Goal: Task Accomplishment & Management: Manage account settings

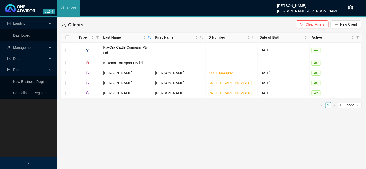
click at [45, 48] on span "Management" at bounding box center [27, 48] width 40 height 10
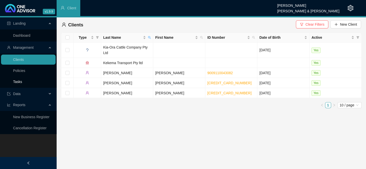
click at [20, 80] on link "Tasks" at bounding box center [17, 82] width 9 height 4
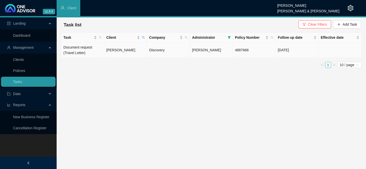
click at [127, 51] on td "[PERSON_NAME]" at bounding box center [125, 50] width 43 height 15
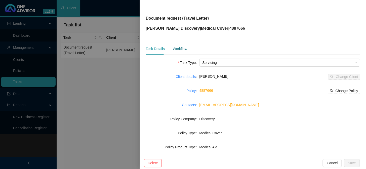
click at [178, 49] on div "Workflow" at bounding box center [180, 49] width 14 height 6
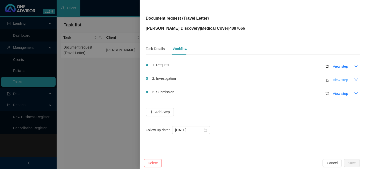
click at [338, 81] on span "View step" at bounding box center [340, 80] width 15 height 6
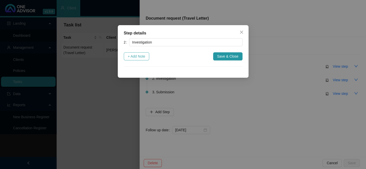
click at [138, 58] on span "+ Add Note" at bounding box center [137, 57] width 18 height 6
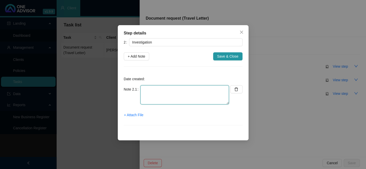
click at [156, 89] on textarea at bounding box center [184, 94] width 89 height 19
click at [156, 88] on textarea "[PERSON_NAME]" at bounding box center [184, 94] width 89 height 19
click at [185, 91] on textarea "[PERSON_NAME]" at bounding box center [184, 94] width 89 height 19
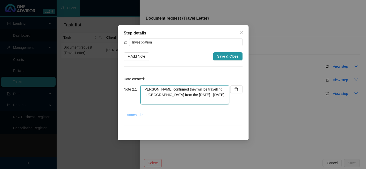
type textarea "[PERSON_NAME] confirmed they will be travelling to [GEOGRAPHIC_DATA] from the […"
click at [136, 115] on span "+ Attach File" at bounding box center [133, 115] width 19 height 6
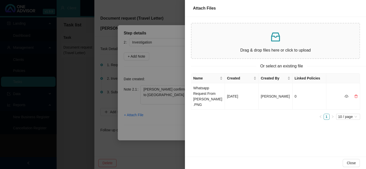
click at [222, 45] on div "Drag & drop files here or click to upload" at bounding box center [276, 40] width 160 height 27
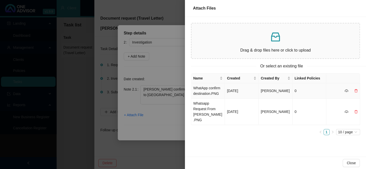
click at [202, 90] on td "WhatApp confirm destination.PNG" at bounding box center [208, 90] width 34 height 15
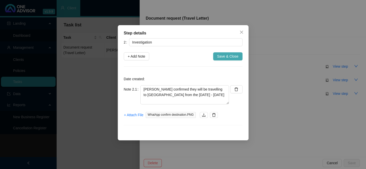
click at [235, 55] on span "Save & Close" at bounding box center [227, 57] width 21 height 6
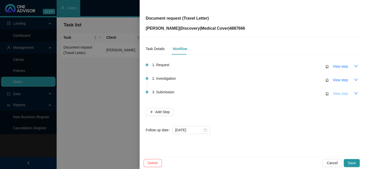
click at [335, 94] on span "View step" at bounding box center [340, 94] width 15 height 6
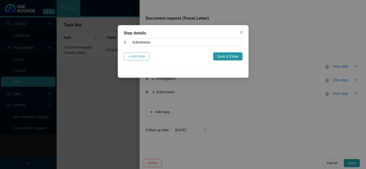
click at [130, 54] on span "+ Add Note" at bounding box center [137, 57] width 18 height 6
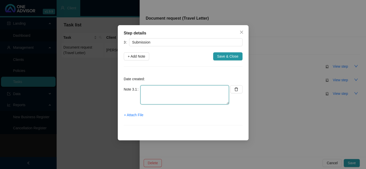
click at [196, 90] on textarea at bounding box center [184, 94] width 89 height 19
type textarea "d"
type textarea "Downloaded the travel letter from the DH website"
click at [134, 113] on span "+ Attach File" at bounding box center [133, 115] width 19 height 6
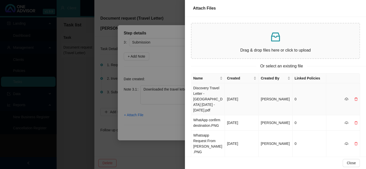
click at [206, 97] on td "Discovery Travel Letter - [GEOGRAPHIC_DATA] [DATE] - [DATE].pdf" at bounding box center [208, 99] width 34 height 32
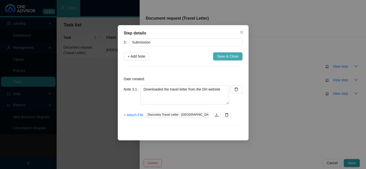
click at [224, 56] on span "Save & Close" at bounding box center [227, 57] width 21 height 6
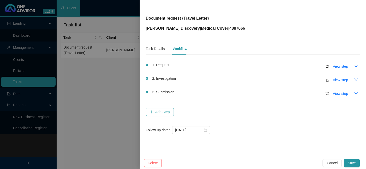
click at [160, 111] on span "Add Step" at bounding box center [162, 112] width 15 height 6
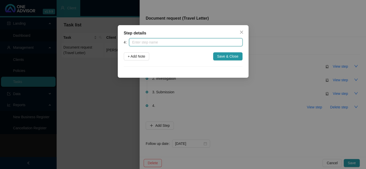
click at [153, 41] on input "text" at bounding box center [185, 42] width 113 height 8
type input "Confirmation of Works"
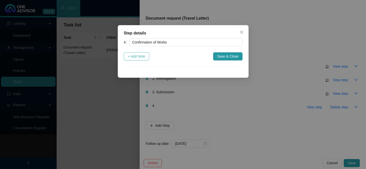
click at [141, 57] on span "+ Add Note" at bounding box center [137, 57] width 18 height 6
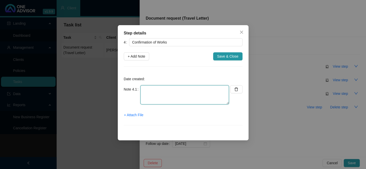
click at [159, 92] on textarea at bounding box center [184, 94] width 89 height 19
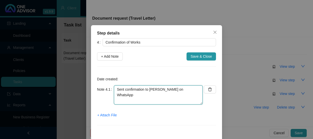
drag, startPoint x: 190, startPoint y: 90, endPoint x: 123, endPoint y: 89, distance: 67.2
click at [123, 89] on textarea "Sent confirmation to [PERSON_NAME] on WhatsApp" at bounding box center [158, 94] width 89 height 19
type textarea "S"
type textarea "e"
click at [154, 89] on textarea "Emailed [PERSON_NAME] the Trvel letter" at bounding box center [158, 94] width 89 height 19
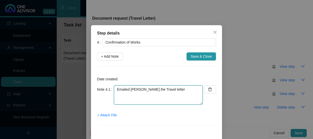
type textarea "Emailed [PERSON_NAME] the Travel letter"
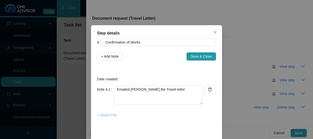
click at [113, 116] on span "+ Attach File" at bounding box center [106, 115] width 19 height 6
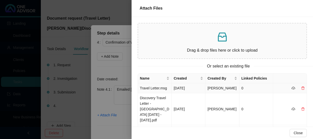
click at [157, 88] on td "Travel Letter.msg" at bounding box center [155, 88] width 34 height 10
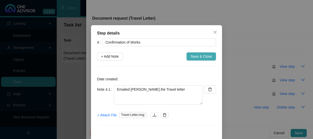
click at [199, 58] on span "Save & Close" at bounding box center [200, 57] width 21 height 6
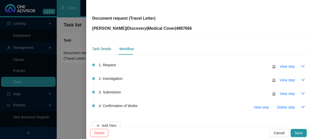
click at [103, 49] on div "Task Details" at bounding box center [101, 49] width 19 height 6
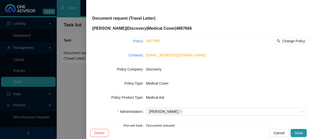
scroll to position [107, 0]
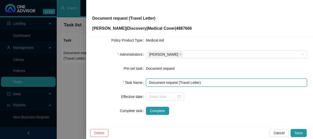
click at [197, 82] on input "Document request (Travel Letter)" at bounding box center [226, 83] width 161 height 8
click at [216, 82] on input "Document request (Travel Letter - [GEOGRAPHIC_DATA] )" at bounding box center [226, 83] width 161 height 8
paste input "[DATE]-[DATE]"
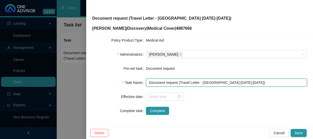
click at [240, 83] on input "Document request (Travel Letter - [GEOGRAPHIC_DATA] [DATE]-[DATE])" at bounding box center [226, 83] width 161 height 8
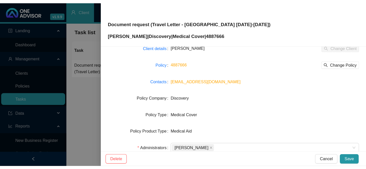
scroll to position [0, 0]
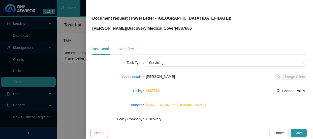
type input "Document request (Travel Letter - [GEOGRAPHIC_DATA] [DATE]-[DATE])"
click at [127, 49] on div "Workflow" at bounding box center [126, 49] width 14 height 6
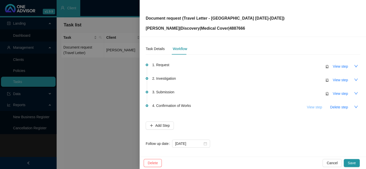
click at [314, 107] on span "View step" at bounding box center [314, 107] width 15 height 6
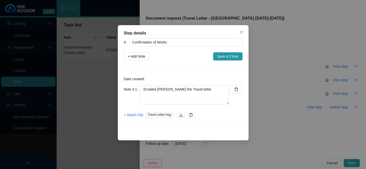
click at [280, 106] on div "Step details 4 Confirmation of Works + Add Note Save & Close Date created: Note…" at bounding box center [183, 84] width 366 height 169
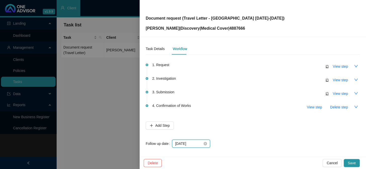
click at [194, 143] on input "[DATE]" at bounding box center [188, 144] width 27 height 6
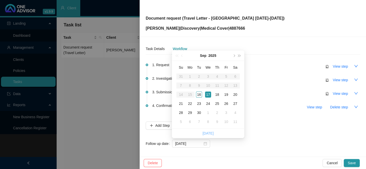
click at [206, 133] on link "[DATE]" at bounding box center [208, 133] width 11 height 4
type input "[DATE]"
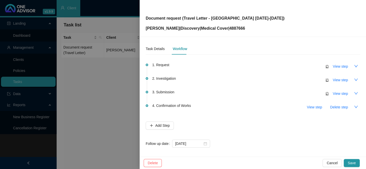
click at [259, 104] on div "4. Confirmation of Works View step Delete step" at bounding box center [256, 107] width 208 height 9
click at [158, 50] on div "Task Details" at bounding box center [155, 49] width 19 height 6
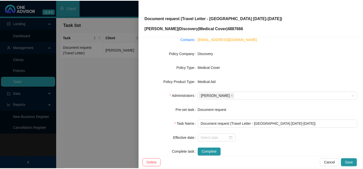
scroll to position [68, 0]
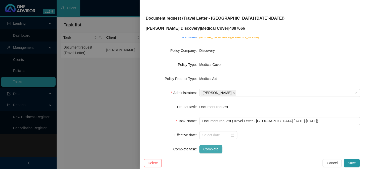
click at [210, 149] on span "Complete" at bounding box center [210, 150] width 15 height 6
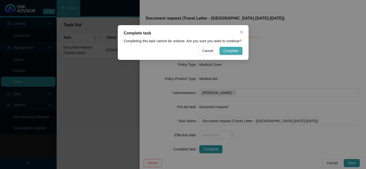
click at [234, 53] on span "Complete" at bounding box center [231, 51] width 15 height 6
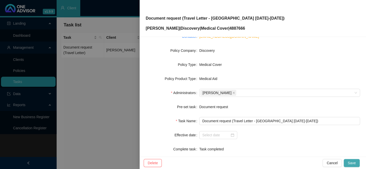
click at [351, 161] on span "Save" at bounding box center [352, 163] width 8 height 6
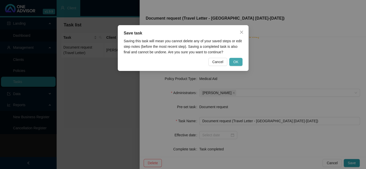
click at [238, 62] on span "OK" at bounding box center [235, 62] width 5 height 6
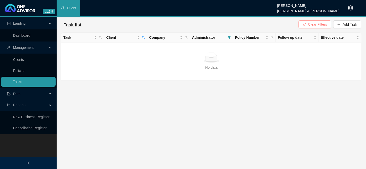
click at [313, 26] on span "Clear Filters" at bounding box center [317, 25] width 19 height 6
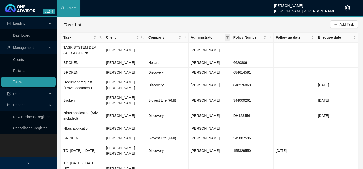
click at [228, 38] on icon "filter" at bounding box center [227, 37] width 3 height 3
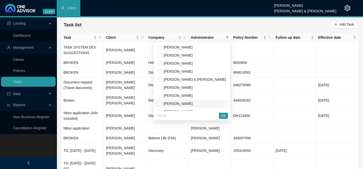
click at [183, 103] on span "[PERSON_NAME]" at bounding box center [177, 104] width 31 height 4
checkbox input "true"
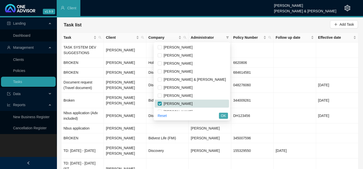
click at [225, 117] on span "OK" at bounding box center [223, 116] width 5 height 6
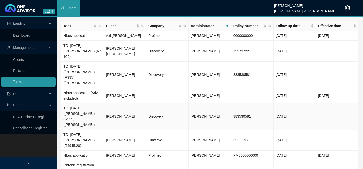
scroll to position [0, 0]
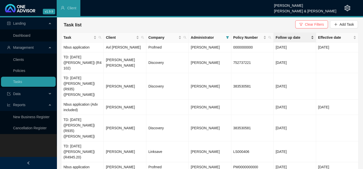
click at [284, 38] on span "Follow up date" at bounding box center [292, 38] width 34 height 6
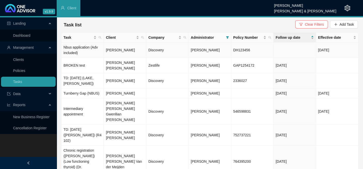
click at [123, 50] on td "[PERSON_NAME]" at bounding box center [125, 50] width 42 height 15
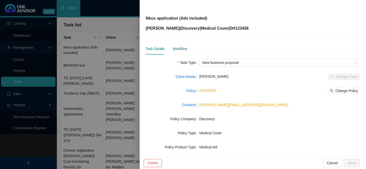
click at [182, 50] on div "Workflow" at bounding box center [180, 49] width 14 height 6
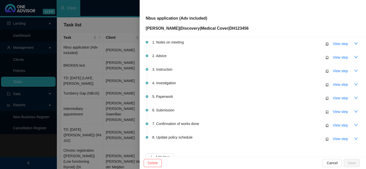
scroll to position [57, 0]
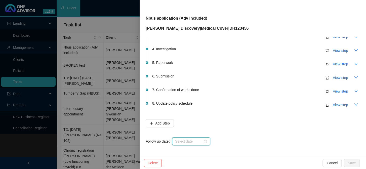
click at [190, 140] on input at bounding box center [188, 142] width 27 height 6
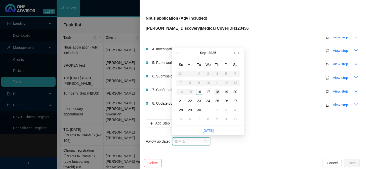
type input "[DATE]"
click at [217, 92] on div "18" at bounding box center [217, 92] width 6 height 6
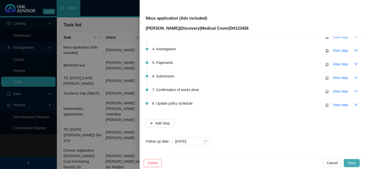
click at [352, 161] on span "Save" at bounding box center [352, 163] width 8 height 6
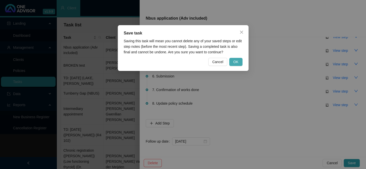
click at [240, 59] on button "OK" at bounding box center [235, 62] width 13 height 8
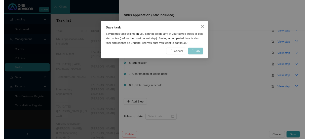
scroll to position [0, 0]
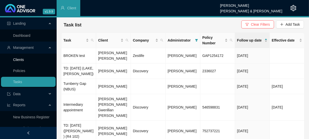
click at [24, 61] on link "Clients" at bounding box center [18, 60] width 11 height 4
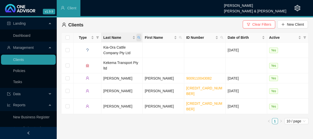
click at [138, 37] on icon "search" at bounding box center [138, 37] width 3 height 3
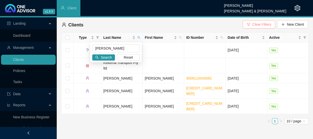
click at [266, 24] on span "Clear Filters" at bounding box center [261, 25] width 19 height 6
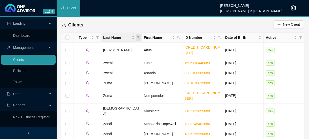
click at [139, 36] on icon "search" at bounding box center [138, 37] width 3 height 3
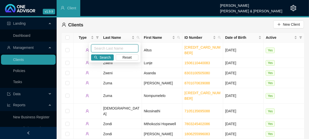
click at [111, 50] on input "text" at bounding box center [114, 48] width 47 height 8
type input "[PERSON_NAME]"
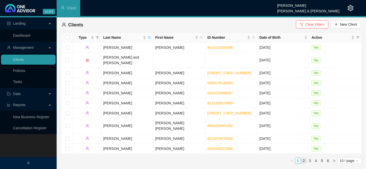
click at [304, 158] on link "2" at bounding box center [304, 161] width 6 height 6
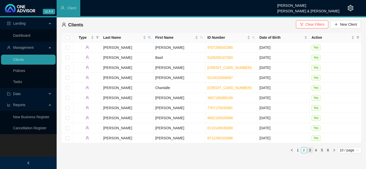
click at [309, 149] on link "3" at bounding box center [310, 151] width 6 height 6
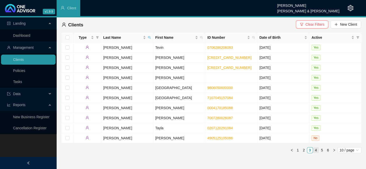
click at [317, 149] on link "4" at bounding box center [316, 151] width 6 height 6
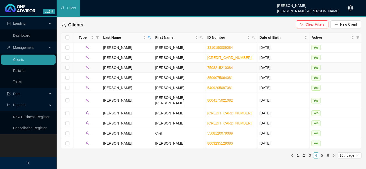
click at [170, 67] on td "[PERSON_NAME]" at bounding box center [179, 68] width 52 height 10
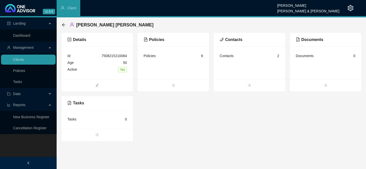
click at [231, 56] on div "Contacts" at bounding box center [227, 56] width 14 height 6
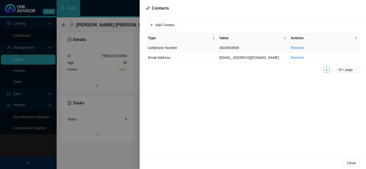
click at [220, 46] on td "0824593508" at bounding box center [254, 48] width 72 height 10
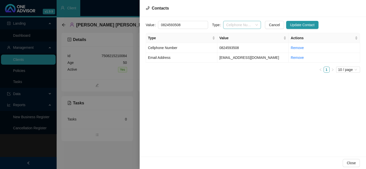
click at [251, 24] on span "Cellphone Number" at bounding box center [242, 25] width 32 height 8
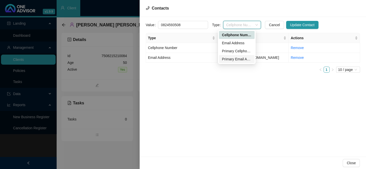
click at [234, 58] on div "Primary Email Address" at bounding box center [237, 59] width 30 height 6
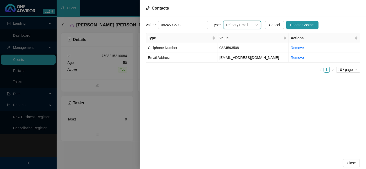
click at [252, 25] on span "Primary Email Address" at bounding box center [242, 25] width 32 height 8
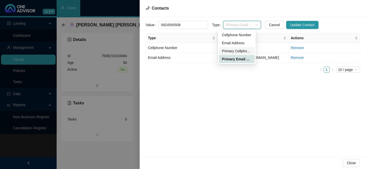
click at [242, 50] on div "Primary Cellphone Number" at bounding box center [237, 51] width 30 height 6
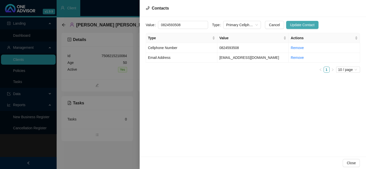
click at [299, 21] on button "Update Contact" at bounding box center [302, 25] width 32 height 8
click at [237, 57] on td "[EMAIL_ADDRESS][DOMAIN_NAME]" at bounding box center [254, 58] width 72 height 10
click at [248, 24] on span "Email Address" at bounding box center [242, 25] width 32 height 8
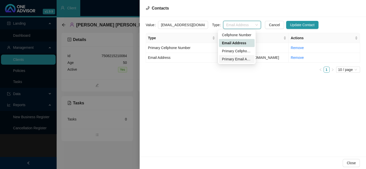
click at [241, 59] on div "Primary Email Address" at bounding box center [237, 59] width 30 height 6
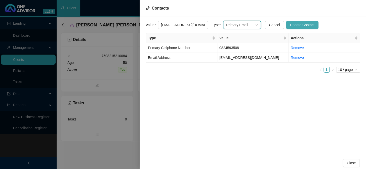
click at [306, 25] on span "Update Contact" at bounding box center [302, 25] width 24 height 6
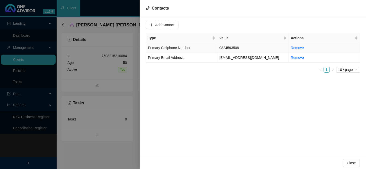
click at [230, 48] on td "0824593508" at bounding box center [254, 48] width 72 height 10
drag, startPoint x: 186, startPoint y: 27, endPoint x: 150, endPoint y: 25, distance: 36.1
click at [150, 25] on div "Value 0824593508" at bounding box center [177, 25] width 62 height 8
click at [128, 63] on div at bounding box center [183, 84] width 366 height 169
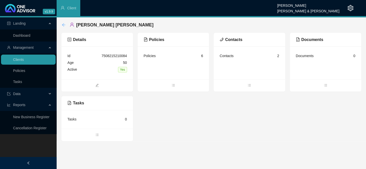
click at [62, 24] on icon "arrow-left" at bounding box center [64, 25] width 4 height 4
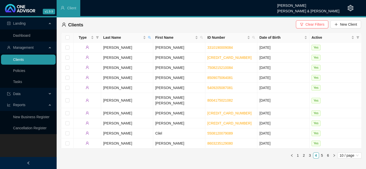
click at [24, 58] on link "Clients" at bounding box center [18, 60] width 11 height 4
click at [22, 81] on link "Tasks" at bounding box center [17, 82] width 9 height 4
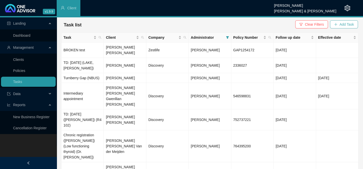
click at [341, 25] on span "Add Task" at bounding box center [346, 25] width 14 height 6
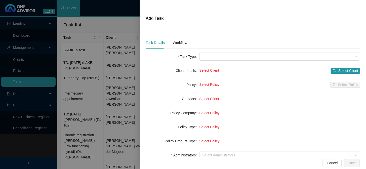
scroll to position [71, 0]
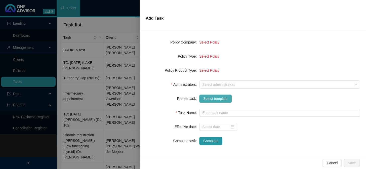
click at [214, 98] on span "Select template" at bounding box center [215, 99] width 24 height 6
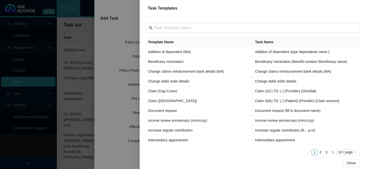
click at [103, 48] on div at bounding box center [183, 84] width 366 height 169
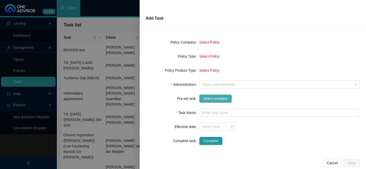
click at [214, 99] on span "Select template" at bounding box center [215, 99] width 24 height 6
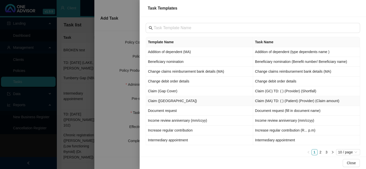
click at [159, 99] on td "Claim ([GEOGRAPHIC_DATA])" at bounding box center [199, 101] width 107 height 10
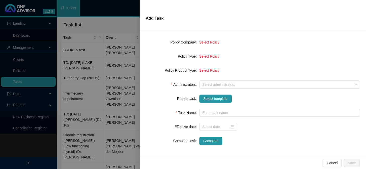
type input "Claim (MA) TD: ( ) (Patient) (Provider) (Claim amount)"
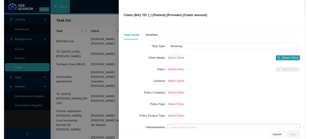
scroll to position [0, 0]
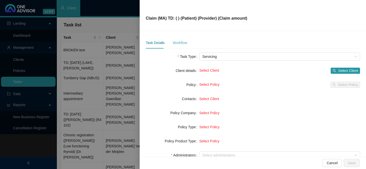
click at [181, 45] on div "Workflow" at bounding box center [180, 43] width 14 height 12
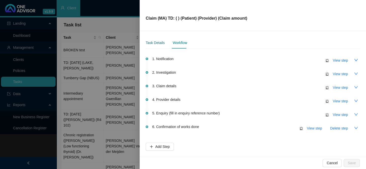
click at [159, 42] on div "Task Details" at bounding box center [155, 43] width 19 height 6
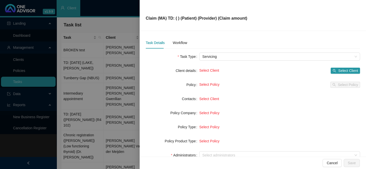
click at [126, 40] on div at bounding box center [183, 84] width 366 height 169
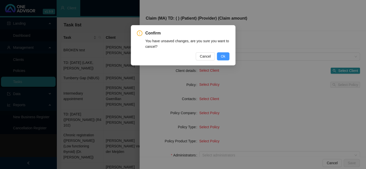
click at [222, 59] on span "Ok" at bounding box center [223, 57] width 5 height 6
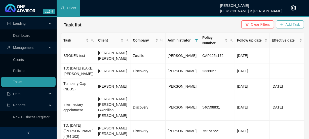
click at [288, 23] on span "Add Task" at bounding box center [293, 25] width 14 height 6
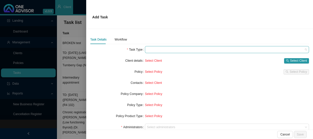
click at [160, 49] on span at bounding box center [227, 49] width 160 height 7
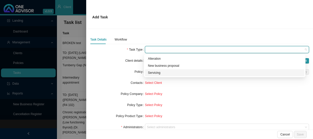
click at [153, 73] on div "Servicing" at bounding box center [224, 72] width 153 height 5
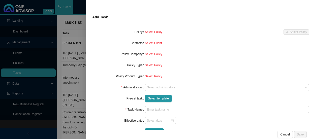
scroll to position [46, 0]
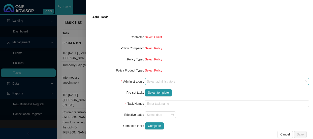
click at [171, 82] on div at bounding box center [224, 82] width 157 height 4
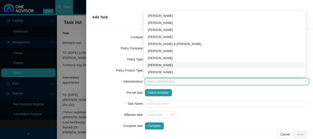
click at [161, 64] on div "[PERSON_NAME]" at bounding box center [224, 65] width 153 height 5
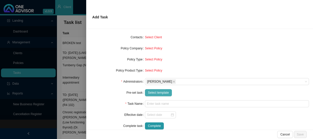
click at [164, 92] on span "Select template" at bounding box center [158, 92] width 21 height 5
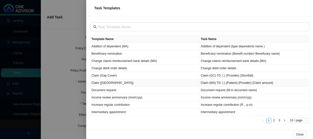
click at [102, 84] on td "Claim ([GEOGRAPHIC_DATA])" at bounding box center [144, 82] width 109 height 7
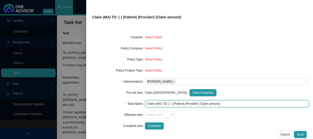
click at [167, 104] on input "Claim (MA) TD: ( ) (Patient) (Provider) (Claim amount)" at bounding box center [227, 103] width 164 height 7
click at [195, 103] on input "Claim (MA) TD: ([DATE]) (Patient) (Provider) (Claim amount)" at bounding box center [227, 103] width 164 height 7
click at [194, 104] on input "Claim (MA) TD: ([DATE]) (Patient) (Provider) (Claim amount)" at bounding box center [227, 103] width 164 height 7
drag, startPoint x: 194, startPoint y: 103, endPoint x: 186, endPoint y: 103, distance: 8.6
click at [186, 103] on input "Claim (MA) TD: ([DATE]) (Patient) (Provider) (Claim amount)" at bounding box center [227, 103] width 164 height 7
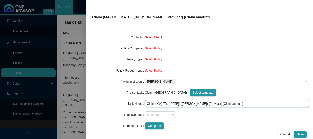
drag, startPoint x: 206, startPoint y: 103, endPoint x: 195, endPoint y: 103, distance: 10.6
click at [195, 103] on input "Claim (MA) TD: ([DATE]) ([PERSON_NAME]) (Provider) (Claim amount)" at bounding box center [227, 103] width 164 height 7
click at [211, 103] on input "Claim (MA) TD: ([DATE]) ([PERSON_NAME]) (Dr [PERSON_NAME]) (Claim amount)" at bounding box center [227, 103] width 164 height 7
click at [230, 102] on input "Claim (MA) TD: ([DATE]) ([PERSON_NAME]) ([PERSON_NAME]) (Claim amount)" at bounding box center [227, 103] width 164 height 7
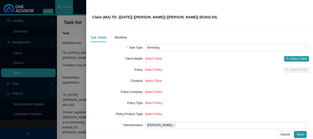
scroll to position [0, 0]
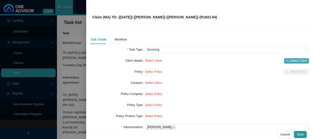
type input "Claim (MA) TD: ([DATE]) ([PERSON_NAME]) ([PERSON_NAME]) (R1602.94)"
click at [295, 59] on span "Select Client" at bounding box center [298, 60] width 17 height 5
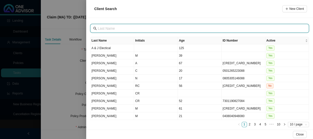
click at [140, 30] on input "text" at bounding box center [200, 29] width 204 height 6
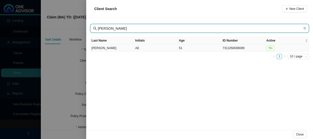
type input "[PERSON_NAME]"
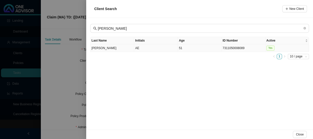
click at [112, 47] on td "[PERSON_NAME]" at bounding box center [112, 48] width 44 height 8
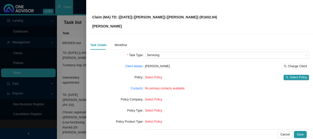
scroll to position [23, 0]
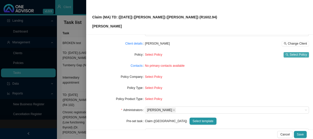
click at [293, 54] on span "Select Policy" at bounding box center [297, 54] width 17 height 5
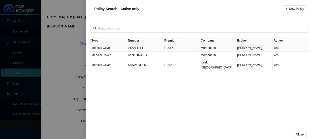
click at [118, 49] on td "Medical Cover" at bounding box center [108, 47] width 37 height 7
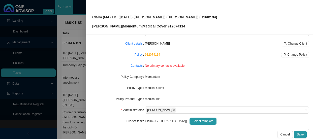
click at [169, 65] on span "No primary contacts available" at bounding box center [165, 66] width 40 height 4
click at [140, 65] on link "Contacts" at bounding box center [136, 65] width 12 height 5
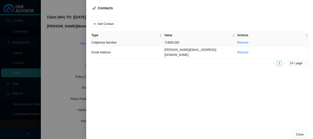
click at [202, 45] on td "719061282" at bounding box center [199, 42] width 73 height 7
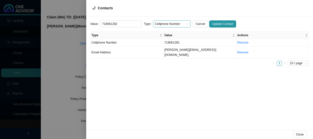
click at [184, 25] on span "Cellphone Number" at bounding box center [172, 24] width 34 height 7
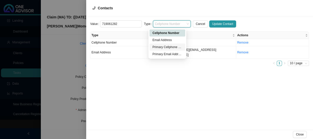
click at [169, 48] on div "Primary Cellphone Number" at bounding box center [167, 47] width 30 height 5
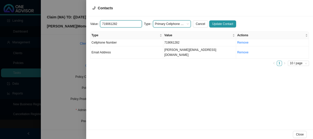
click at [101, 24] on input "719061282" at bounding box center [121, 23] width 42 height 7
type input "0719061282"
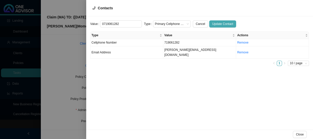
click at [212, 23] on span "Update Contact" at bounding box center [222, 23] width 21 height 5
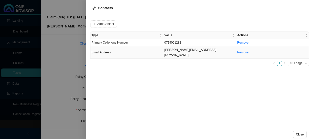
click at [184, 51] on td "[PERSON_NAME][EMAIL_ADDRESS][DOMAIN_NAME]" at bounding box center [199, 52] width 73 height 12
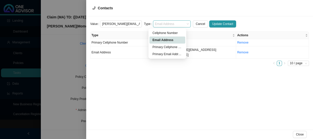
click at [185, 25] on div "Email Address" at bounding box center [172, 23] width 38 height 7
click at [171, 53] on div "Primary Email Address" at bounding box center [167, 54] width 30 height 5
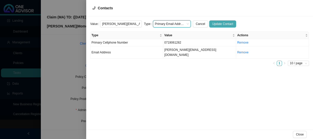
click at [224, 22] on span "Update Contact" at bounding box center [222, 23] width 21 height 5
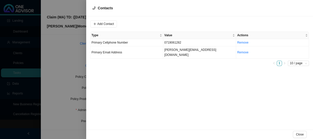
click at [74, 35] on div at bounding box center [156, 69] width 313 height 139
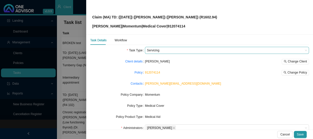
scroll to position [0, 0]
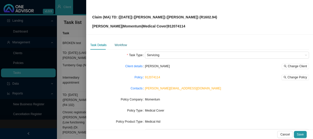
click at [121, 45] on div "Workflow" at bounding box center [121, 45] width 12 height 5
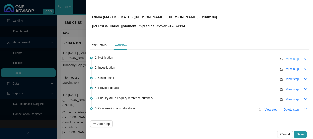
click at [289, 59] on span "View step" at bounding box center [291, 58] width 13 height 5
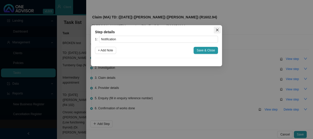
click at [218, 30] on icon "close" at bounding box center [217, 30] width 4 height 4
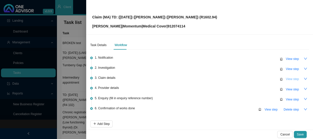
click at [285, 79] on span "View step" at bounding box center [291, 79] width 13 height 5
type input "Claim details"
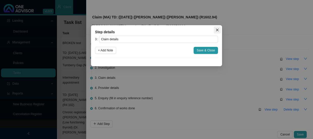
click at [219, 28] on button "Close" at bounding box center [216, 29] width 7 height 7
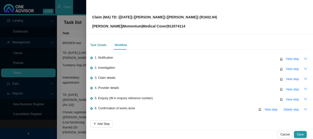
click at [101, 45] on div "Task Details" at bounding box center [98, 45] width 16 height 5
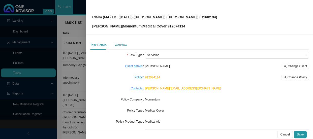
click at [125, 46] on div "Workflow" at bounding box center [121, 45] width 12 height 5
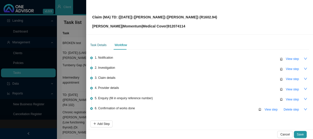
click at [101, 45] on div "Task Details" at bounding box center [98, 45] width 16 height 5
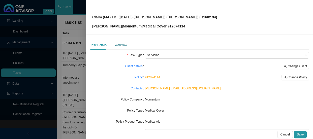
click at [117, 45] on div "Workflow" at bounding box center [121, 45] width 12 height 5
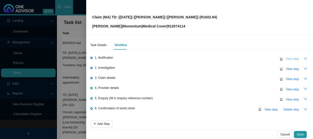
click at [289, 59] on span "View step" at bounding box center [291, 58] width 13 height 5
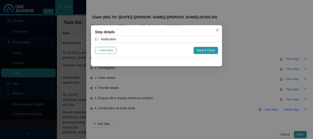
click at [109, 48] on span "+ Add Note" at bounding box center [105, 50] width 15 height 5
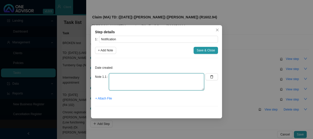
click at [118, 76] on textarea at bounding box center [156, 81] width 95 height 17
type textarea "r"
type textarea "Received a claim for [PERSON_NAME] from [PERSON_NAME]"
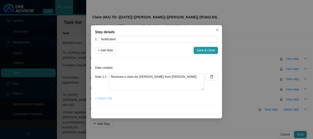
click at [105, 97] on span "+ Attach File" at bounding box center [103, 98] width 17 height 5
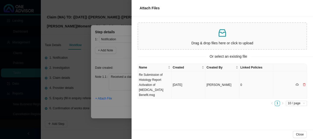
click at [156, 82] on td "Re Submission of Histology Report Activation of [MEDICAL_DATA] Benefit.msg" at bounding box center [155, 84] width 34 height 27
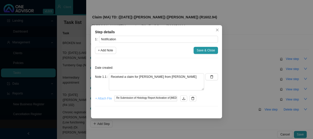
click at [108, 99] on span "+ Attach File" at bounding box center [103, 98] width 17 height 5
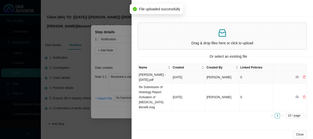
click at [159, 80] on td "[PERSON_NAME] - [DATE].pdf" at bounding box center [155, 77] width 34 height 12
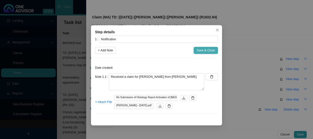
click at [207, 50] on span "Save & Close" at bounding box center [205, 50] width 18 height 5
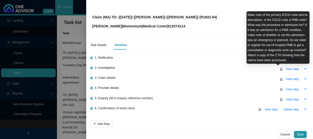
click at [279, 69] on icon "alert" at bounding box center [280, 68] width 3 height 3
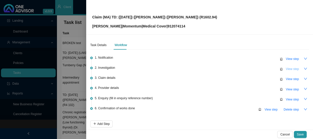
click at [290, 69] on span "View step" at bounding box center [291, 68] width 13 height 5
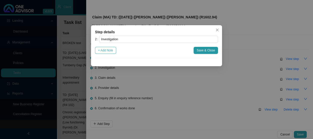
click at [104, 51] on span "+ Add Note" at bounding box center [105, 50] width 15 height 5
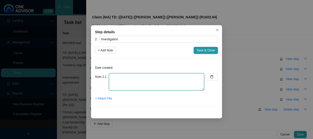
click at [114, 75] on textarea at bounding box center [156, 81] width 95 height 17
type textarea "i"
click at [145, 76] on textarea "ICD-10 Code:" at bounding box center [156, 81] width 95 height 17
click at [145, 77] on textarea "ICD-10 Code: D23.6" at bounding box center [156, 81] width 95 height 17
type textarea "ICD-10 Code: D23.6"
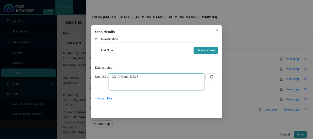
click at [149, 85] on textarea "ICD-10 Code: D23.6" at bounding box center [156, 81] width 95 height 17
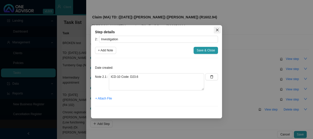
click at [219, 28] on icon "close" at bounding box center [217, 30] width 4 height 4
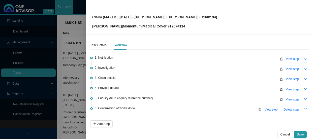
click at [108, 69] on span "2. Investigation" at bounding box center [105, 67] width 20 height 5
click at [109, 67] on span "2. Investigation" at bounding box center [105, 67] width 20 height 5
click at [287, 69] on span "View step" at bounding box center [291, 68] width 13 height 5
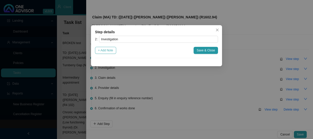
click at [108, 49] on span "+ Add Note" at bounding box center [105, 50] width 15 height 5
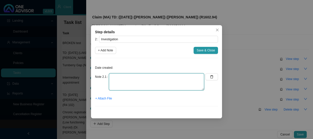
click at [115, 76] on textarea at bounding box center [156, 81] width 95 height 17
click at [149, 76] on textarea "ICD-10 Code: D" at bounding box center [156, 81] width 95 height 17
click at [141, 83] on textarea "ICD-10 Code: D23.6" at bounding box center [156, 81] width 95 height 17
paste textarea "Other [MEDICAL_DATA]"
click at [198, 82] on textarea "ICD-10 Code: D23.6 Other [MEDICAL_DATA]" at bounding box center [156, 81] width 95 height 17
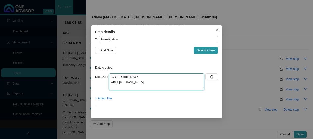
click at [111, 81] on textarea "ICD-10 Code: D23.6 Other [MEDICAL_DATA]" at bounding box center [156, 81] width 95 height 17
click at [140, 83] on textarea "ICD-10 Code: D23.6 - Other [MEDICAL_DATA]" at bounding box center [156, 81] width 95 height 17
click at [129, 87] on textarea "ICD-10 Code: D23.6 - Other [MEDICAL_DATA] [PERSON_NAME]" at bounding box center [156, 81] width 95 height 17
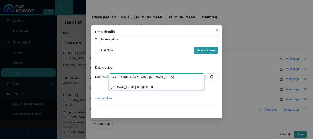
click at [144, 88] on textarea "ICD-10 Code: D23.6 - Other [MEDICAL_DATA] [PERSON_NAME] is registered" at bounding box center [156, 81] width 95 height 17
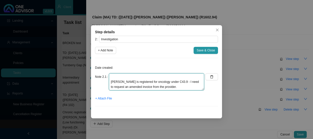
scroll to position [10, 0]
type textarea "ICD-10 Code: D23.6 - Other [MEDICAL_DATA] [PERSON_NAME] is registered for oncol…"
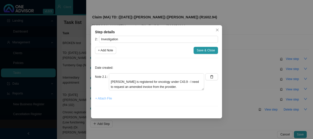
click at [105, 97] on span "+ Attach File" at bounding box center [103, 98] width 17 height 5
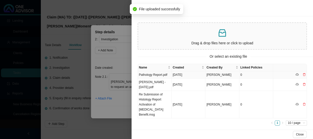
click at [158, 74] on td "Pathology Report.pdf" at bounding box center [155, 74] width 34 height 7
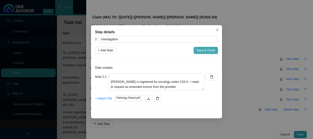
click at [199, 51] on span "Save & Close" at bounding box center [205, 50] width 18 height 5
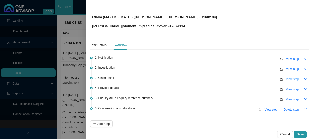
click at [294, 78] on span "View step" at bounding box center [291, 79] width 13 height 5
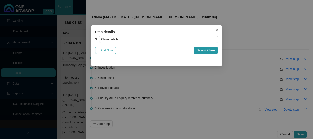
click at [110, 49] on span "+ Add Note" at bounding box center [105, 50] width 15 height 5
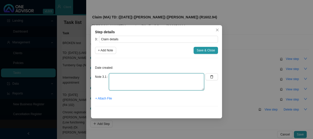
click at [121, 76] on textarea at bounding box center [156, 81] width 95 height 17
type textarea "c"
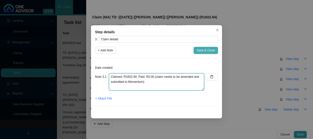
type textarea "Claimed: R1602.94; Paid: R0.00 (claim needs to be amended and submitted to Mome…"
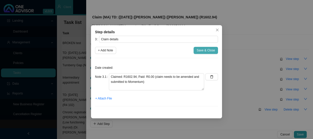
click at [201, 50] on span "Save & Close" at bounding box center [205, 50] width 18 height 5
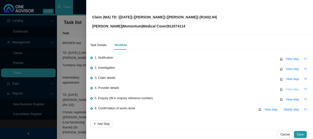
click at [285, 87] on span "View step" at bounding box center [291, 89] width 13 height 5
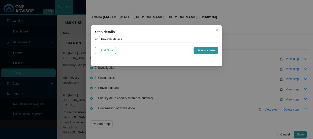
click at [111, 49] on span "+ Add Note" at bounding box center [105, 50] width 15 height 5
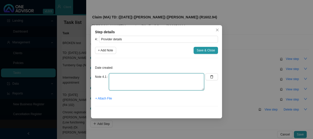
click at [116, 80] on textarea at bounding box center [156, 81] width 95 height 17
click at [172, 77] on textarea "[PERSON_NAME] Practice Number: 1506927; Email:" at bounding box center [156, 81] width 95 height 17
paste textarea "[EMAIL_ADDRESS][DOMAIN_NAME]"
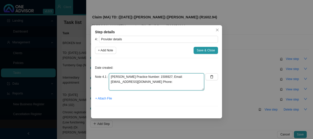
click at [149, 81] on textarea "[PERSON_NAME] Practice Number: 1506927; Email: [EMAIL_ADDRESS][DOMAIN_NAME] Pho…" at bounding box center [156, 81] width 95 height 17
click at [171, 81] on textarea "[PERSON_NAME] Practice Number: 1506927; Email: [EMAIL_ADDRESS][DOMAIN_NAME]; Ph…" at bounding box center [156, 81] width 95 height 17
click at [162, 77] on textarea "[PERSON_NAME] Practice Number: 1506927; Email: [EMAIL_ADDRESS][DOMAIN_NAME]; Ph…" at bounding box center [156, 81] width 95 height 17
click at [137, 77] on textarea "[PERSON_NAME] Practice Number: 1506927; Email: [EMAIL_ADDRESS][DOMAIN_NAME]; Ph…" at bounding box center [156, 81] width 95 height 17
click at [126, 76] on textarea "[PERSON_NAME] Practice Number: 1506927; Email: [EMAIL_ADDRESS][DOMAIN_NAME]; Ph…" at bounding box center [156, 81] width 95 height 17
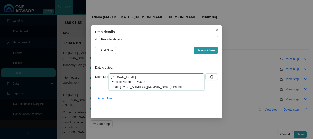
click at [159, 87] on textarea "[PERSON_NAME] Practice Number: 1506927; Email: [EMAIL_ADDRESS][DOMAIN_NAME]; Ph…" at bounding box center [156, 81] width 95 height 17
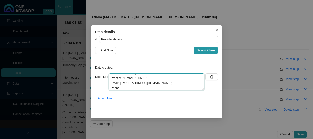
click at [155, 89] on textarea "[PERSON_NAME] Practice Number: 1506927; Email: [EMAIL_ADDRESS][DOMAIN_NAME]; Ph…" at bounding box center [156, 81] width 95 height 17
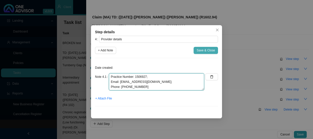
type textarea "[PERSON_NAME] Practice Number: 1506927; Email: [EMAIL_ADDRESS][DOMAIN_NAME]; Ph…"
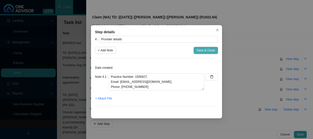
click at [201, 48] on span "Save & Close" at bounding box center [205, 50] width 18 height 5
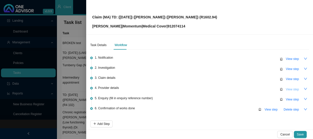
click at [292, 89] on span "View step" at bounding box center [291, 89] width 13 height 5
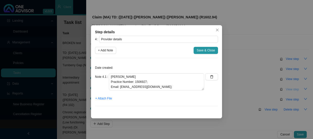
click at [292, 89] on div "Step details 4 Provider details + Add Note Save & Close Date created: Note 4.1 …" at bounding box center [156, 69] width 313 height 139
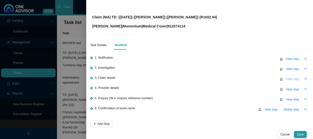
click at [289, 80] on span "View step" at bounding box center [291, 79] width 13 height 5
type input "Claim details"
type textarea "Claimed: R1602.94; Paid: R0.00 (claim needs to be amended and submitted to Mome…"
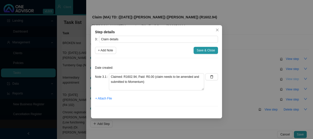
click at [289, 80] on div "Step details 3 Claim details + Add Note Save & Close Date created: Note 3.1 Cla…" at bounding box center [156, 69] width 313 height 139
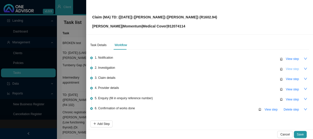
click at [287, 69] on span "View step" at bounding box center [291, 68] width 13 height 5
type input "Investigation"
type textarea "ICD-10 Code: D23.6 - Other [MEDICAL_DATA] [PERSON_NAME] is registered for oncol…"
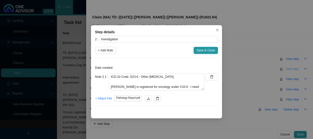
click at [287, 69] on div "Step details 2 Investigation + Add Note Save & Close Date created: Note 2.1 ICD…" at bounding box center [156, 69] width 313 height 139
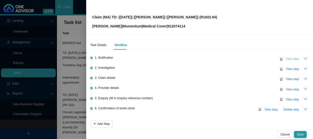
click at [287, 59] on span "View step" at bounding box center [291, 58] width 13 height 5
type input "Notification"
type textarea "Received a claim for [PERSON_NAME] from [PERSON_NAME]"
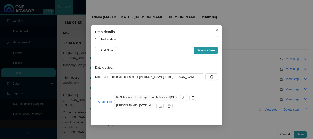
click at [287, 59] on div "Step details 1 Notification + Add Note Save & Close Date created: Note 1.1 Rece…" at bounding box center [156, 69] width 313 height 139
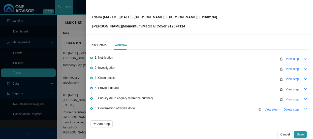
click at [290, 97] on span "View step" at bounding box center [291, 99] width 13 height 5
type input "Enquiry (fill in enquiry reference number)"
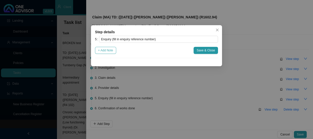
click at [111, 52] on span "+ Add Note" at bounding box center [105, 50] width 15 height 5
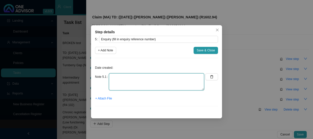
click at [123, 76] on textarea at bounding box center [156, 81] width 95 height 17
type textarea "R"
click at [144, 83] on textarea "Emailed the practice and requested for the ICD-10 code to be amended to C" at bounding box center [156, 81] width 95 height 17
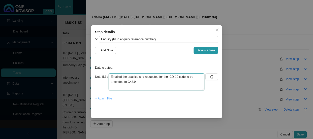
type textarea "Emailed the practice and requested for the ICD-10 code to be amended to C43.9"
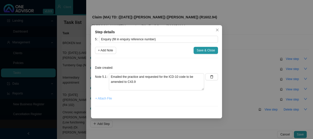
click at [109, 98] on span "+ Attach File" at bounding box center [103, 98] width 17 height 5
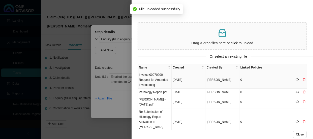
click at [153, 78] on td "Invoice 00070200 - Request for Amended Invoice.msg" at bounding box center [155, 79] width 34 height 17
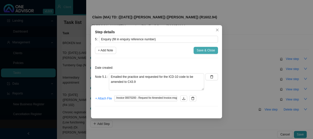
click at [200, 49] on span "Save & Close" at bounding box center [205, 50] width 18 height 5
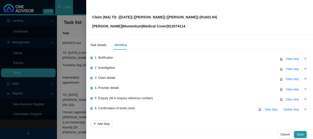
scroll to position [22, 0]
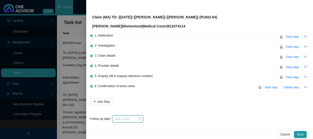
click at [123, 118] on input at bounding box center [125, 118] width 23 height 5
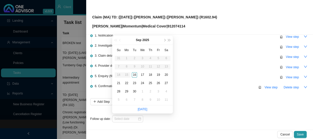
click at [198, 94] on li "6. Confirmation of works done View step Delete step" at bounding box center [199, 91] width 219 height 13
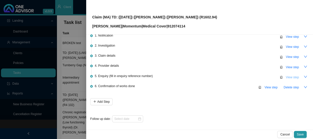
click at [288, 77] on span "View step" at bounding box center [291, 77] width 13 height 5
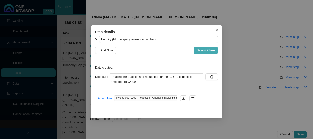
click at [204, 50] on span "Save & Close" at bounding box center [205, 50] width 18 height 5
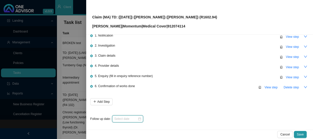
click at [135, 118] on input at bounding box center [125, 118] width 23 height 5
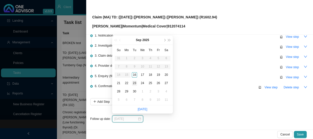
type input "[DATE]"
click at [134, 84] on div "23" at bounding box center [134, 83] width 5 height 5
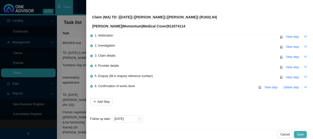
click at [300, 134] on span "Save" at bounding box center [300, 134] width 7 height 5
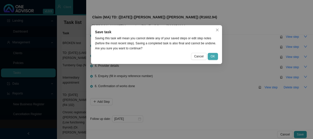
click at [212, 57] on span "OK" at bounding box center [212, 56] width 4 height 5
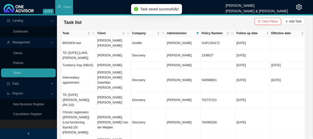
scroll to position [0, 0]
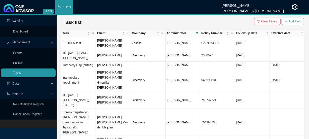
click at [290, 22] on span "Add Task" at bounding box center [295, 21] width 12 height 5
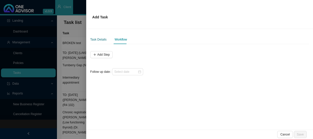
click at [101, 40] on div "Task Details" at bounding box center [98, 39] width 16 height 5
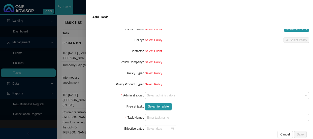
scroll to position [8, 0]
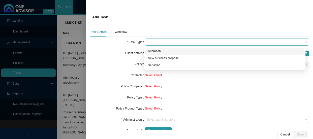
click at [151, 42] on span at bounding box center [227, 42] width 160 height 7
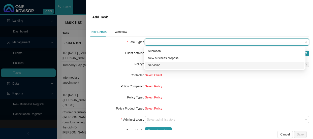
click at [152, 65] on div "Servicing" at bounding box center [224, 65] width 153 height 5
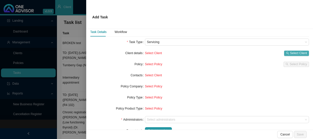
click at [290, 53] on span "Select Client" at bounding box center [298, 53] width 17 height 5
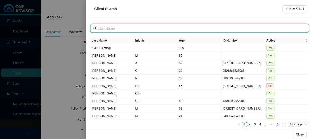
click at [109, 28] on input "text" at bounding box center [200, 29] width 204 height 6
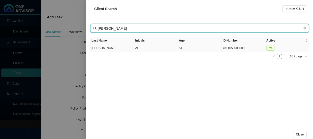
type input "[PERSON_NAME]"
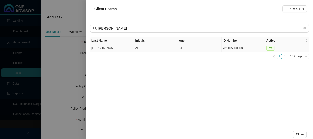
click at [108, 46] on td "[PERSON_NAME]" at bounding box center [112, 48] width 44 height 8
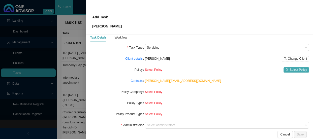
click at [285, 70] on icon "search" at bounding box center [286, 69] width 3 height 3
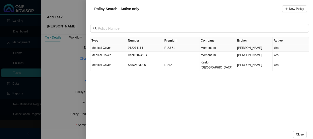
click at [115, 48] on td "Medical Cover" at bounding box center [108, 47] width 37 height 7
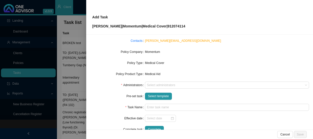
scroll to position [53, 0]
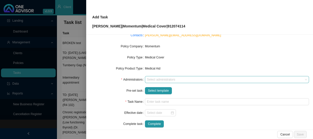
click at [163, 79] on div at bounding box center [224, 80] width 157 height 4
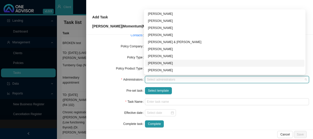
click at [161, 62] on div "[PERSON_NAME]" at bounding box center [224, 63] width 153 height 5
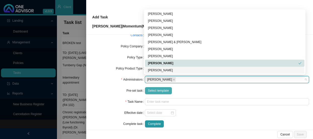
click at [162, 90] on span "Select template" at bounding box center [158, 90] width 21 height 5
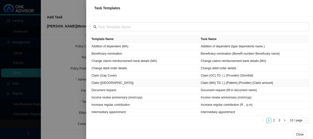
click at [102, 84] on td "Claim ([GEOGRAPHIC_DATA])" at bounding box center [144, 82] width 109 height 7
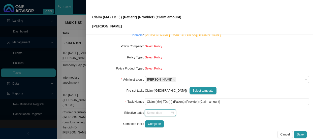
click at [150, 111] on input at bounding box center [158, 112] width 23 height 5
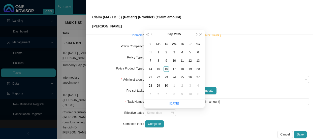
click at [191, 113] on div at bounding box center [227, 112] width 164 height 7
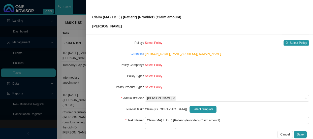
scroll to position [59, 0]
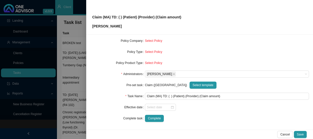
click at [70, 80] on div at bounding box center [156, 69] width 313 height 139
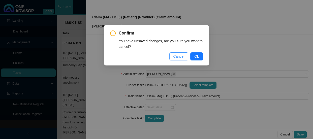
click at [178, 56] on span "Cancel" at bounding box center [178, 57] width 11 height 6
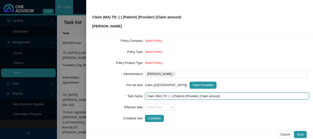
click at [168, 95] on input "Claim (MA) TD: ( ) (Patient) (Provider) (Claim amount)" at bounding box center [227, 96] width 164 height 7
click at [169, 96] on input "Claim (MA) TD: ( ) (Patient) (Provider) (Claim amount)" at bounding box center [227, 96] width 164 height 7
click at [194, 95] on input "Claim (MA) TD: ([DATE]) (Patient) (Provider) (Claim amount)" at bounding box center [227, 96] width 164 height 7
click at [206, 96] on input "Claim (MA) TD: ([DATE]) ([PERSON_NAME]) (Provider) (Claim amount)" at bounding box center [227, 96] width 164 height 7
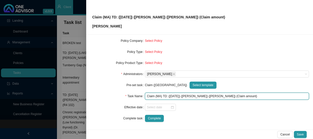
click at [240, 96] on input "Claim (MA) TD: ([DATE]) ([PERSON_NAME]) ([PERSON_NAME]) (Claim amount)" at bounding box center [227, 96] width 164 height 7
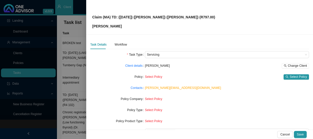
scroll to position [0, 0]
type input "Claim (MA) TD: ([DATE]) ([PERSON_NAME]) ([PERSON_NAME]) (R797.00)"
click at [121, 44] on div "Workflow" at bounding box center [121, 45] width 12 height 5
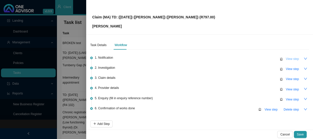
click at [287, 58] on span "View step" at bounding box center [291, 58] width 13 height 5
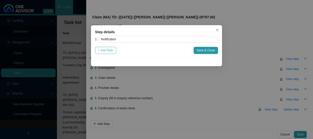
click at [105, 50] on span "+ Add Note" at bounding box center [105, 50] width 15 height 5
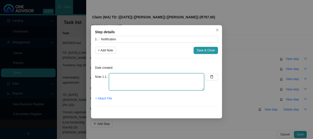
click at [121, 79] on textarea at bounding box center [156, 81] width 95 height 17
type textarea "a"
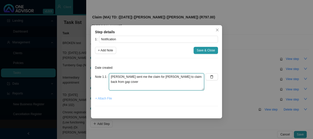
type textarea "[PERSON_NAME] sent me the claim for [PERSON_NAME] to claim back from gap cover"
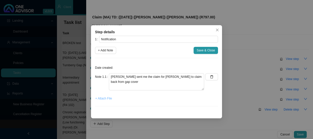
click at [109, 98] on span "+ Attach File" at bounding box center [103, 98] width 17 height 5
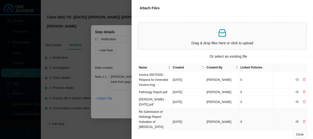
click at [163, 116] on td "Re Submission of Histology Report Activation of [MEDICAL_DATA] Benefit.msg" at bounding box center [155, 121] width 34 height 27
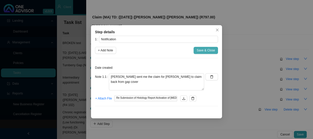
click at [203, 51] on span "Save & Close" at bounding box center [205, 50] width 18 height 5
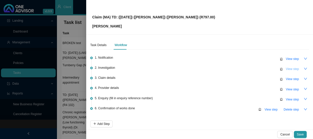
click at [287, 68] on span "View step" at bounding box center [291, 68] width 13 height 5
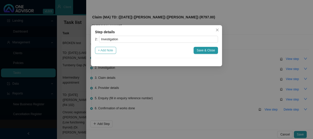
click at [109, 50] on span "+ Add Note" at bounding box center [105, 50] width 15 height 5
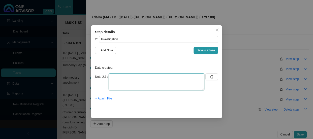
click at [116, 77] on textarea at bounding box center [156, 81] width 95 height 17
type textarea "C"
click at [156, 82] on textarea "ICD-10: [MEDICAL_DATA]; M8720/3" at bounding box center [156, 81] width 95 height 17
paste textarea "[MEDICAL_DATA]"
drag, startPoint x: 145, startPoint y: 76, endPoint x: 128, endPoint y: 76, distance: 16.4
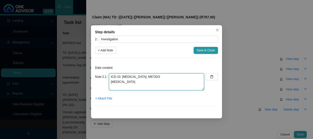
click at [128, 76] on textarea "ICD-10: [MEDICAL_DATA]; M8720/3 [MEDICAL_DATA]" at bounding box center [156, 81] width 95 height 17
click at [111, 82] on textarea "ICD-10: [MEDICAL_DATA] [MEDICAL_DATA]" at bounding box center [156, 81] width 95 height 17
click at [194, 79] on textarea "ICD-10: [MEDICAL_DATA] - [MEDICAL_DATA]" at bounding box center [156, 81] width 95 height 17
paste textarea "; M8720/3"
drag, startPoint x: 200, startPoint y: 77, endPoint x: 189, endPoint y: 77, distance: 11.8
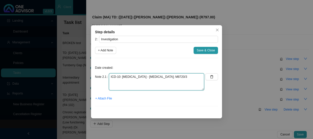
click at [189, 77] on textarea "ICD-10: [MEDICAL_DATA] - [MEDICAL_DATA]; M8720/3" at bounding box center [156, 81] width 95 height 17
click at [201, 77] on textarea "ICD-10: [MEDICAL_DATA] - [MEDICAL_DATA]; M8720/3" at bounding box center [156, 81] width 95 height 17
click at [202, 77] on textarea "ICD-10: [MEDICAL_DATA] - [MEDICAL_DATA]; M8720/3 -" at bounding box center [156, 81] width 95 height 17
paste textarea "[MEDICAL_DATA] that is invasive and has spread into nearby tissues or to other …"
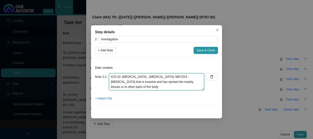
click at [202, 76] on textarea "ICD-10: [MEDICAL_DATA] - [MEDICAL_DATA]; M8720/3 -[MEDICAL_DATA] that is invasi…" at bounding box center [156, 81] width 95 height 17
click at [188, 76] on textarea "ICD-10: [MEDICAL_DATA] - [MEDICAL_DATA]; M8720/3 - [MEDICAL_DATA] that is invas…" at bounding box center [156, 81] width 95 height 17
click at [182, 88] on textarea "ICD-10: [MEDICAL_DATA] - [MEDICAL_DATA]; M8720/3 - [MEDICAL_DATA] that is invas…" at bounding box center [156, 81] width 95 height 17
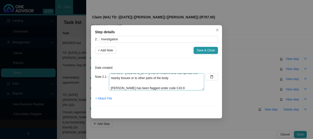
scroll to position [10, 0]
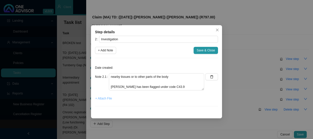
click at [102, 101] on span "+ Attach File" at bounding box center [103, 98] width 17 height 5
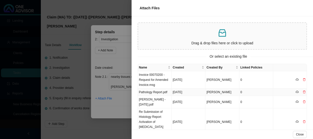
click at [156, 92] on td "Pathology Report.pdf" at bounding box center [155, 92] width 34 height 7
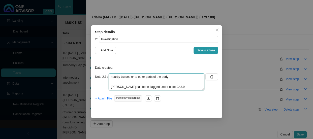
click at [179, 81] on textarea "ICD-10: [MEDICAL_DATA] - [MEDICAL_DATA]; M8720/3 - [MEDICAL_DATA] that is invas…" at bounding box center [156, 81] width 95 height 17
click at [114, 84] on textarea "ICD-10: [MEDICAL_DATA] - [MEDICAL_DATA]; M8720/3 - [MEDICAL_DATA] that is invas…" at bounding box center [156, 81] width 95 height 17
click at [115, 83] on textarea "ICD-10: [MEDICAL_DATA] - [MEDICAL_DATA]; M8720/3 - [MEDICAL_DATA] that is invas…" at bounding box center [156, 81] width 95 height 17
click at [110, 87] on textarea "ICD-10: [MEDICAL_DATA] - [MEDICAL_DATA]; M8720/3 - [MEDICAL_DATA] that is invas…" at bounding box center [156, 81] width 95 height 17
click at [133, 86] on textarea "ICD-10: [MEDICAL_DATA] - [MEDICAL_DATA]; M8720/3 - [MEDICAL_DATA] that is invas…" at bounding box center [156, 81] width 95 height 17
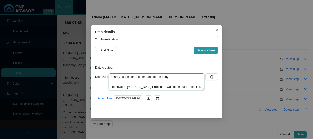
scroll to position [20, 0]
drag, startPoint x: 194, startPoint y: 87, endPoint x: 154, endPoint y: 85, distance: 39.6
click at [154, 85] on textarea "ICD-10: [MEDICAL_DATA] - [MEDICAL_DATA]; M8720/3 - [MEDICAL_DATA] that is invas…" at bounding box center [156, 81] width 95 height 17
click at [192, 80] on textarea "ICD-10: [MEDICAL_DATA] - [MEDICAL_DATA]; M8720/3 - [MEDICAL_DATA] that is invas…" at bounding box center [156, 81] width 95 height 17
drag, startPoint x: 192, startPoint y: 78, endPoint x: 107, endPoint y: 78, distance: 85.3
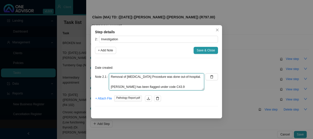
click at [107, 78] on div "Note 2.1 ICD-10: [MEDICAL_DATA] - [MEDICAL_DATA]; M8720/3 - [MEDICAL_DATA] that…" at bounding box center [149, 81] width 109 height 17
drag, startPoint x: 149, startPoint y: 79, endPoint x: 111, endPoint y: 79, distance: 38.5
click at [111, 79] on textarea "ICD-10: [MEDICAL_DATA] - [MEDICAL_DATA]; M8720/3 - [MEDICAL_DATA] that is invas…" at bounding box center [156, 81] width 95 height 17
click at [180, 86] on textarea "ICD-10: [MEDICAL_DATA] - [MEDICAL_DATA]; M8720/3 - [MEDICAL_DATA] that is invas…" at bounding box center [156, 81] width 95 height 17
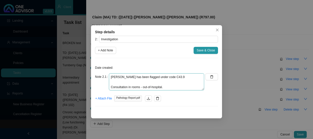
scroll to position [20, 0]
click at [144, 86] on textarea "ICD-10: [MEDICAL_DATA] - [MEDICAL_DATA]; M8720/3 - [MEDICAL_DATA] that is invas…" at bounding box center [156, 81] width 95 height 17
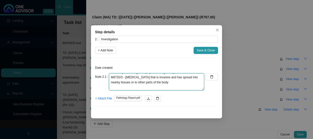
scroll to position [0, 0]
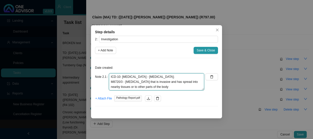
click at [184, 86] on textarea "ICD-10: [MEDICAL_DATA] - [MEDICAL_DATA]; M8720/3 - [MEDICAL_DATA] that is invas…" at bounding box center [156, 81] width 95 height 17
type textarea "ICD-10: [MEDICAL_DATA] - [MEDICAL_DATA]; M8720/3 - [MEDICAL_DATA] that is invas…"
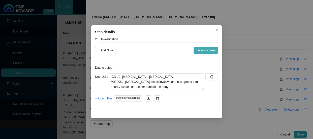
click at [206, 49] on span "Save & Close" at bounding box center [205, 50] width 18 height 5
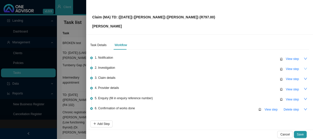
click at [303, 68] on button "button" at bounding box center [305, 68] width 7 height 7
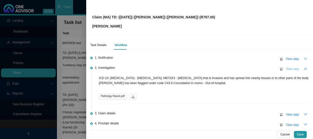
click at [291, 67] on span "View step" at bounding box center [291, 68] width 13 height 5
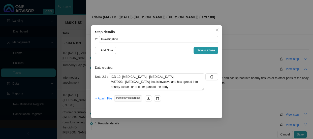
click at [247, 42] on div "Step details 2 Investigation + Add Note Save & Close Date created: Note 2.1 ICD…" at bounding box center [156, 69] width 313 height 139
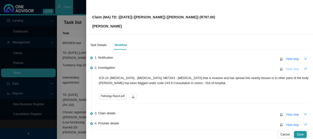
click at [285, 68] on span "View step" at bounding box center [291, 68] width 13 height 5
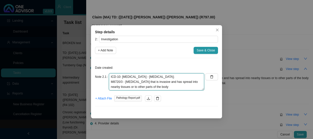
click at [111, 82] on textarea "ICD-10: [MEDICAL_DATA] - [MEDICAL_DATA]; M8720/3 - [MEDICAL_DATA] that is invas…" at bounding box center [156, 81] width 95 height 17
click at [178, 75] on textarea "ICD-10: [MEDICAL_DATA] - [MEDICAL_DATA]; M8720/3 - [MEDICAL_DATA] that is invas…" at bounding box center [156, 81] width 95 height 17
click at [111, 76] on textarea "ICD-10: [MEDICAL_DATA] - [MEDICAL_DATA]; M8720/3 - [MEDICAL_DATA] that is invas…" at bounding box center [156, 81] width 95 height 17
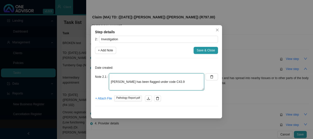
scroll to position [30, 0]
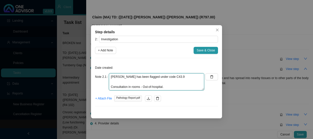
click at [111, 77] on textarea "ICD-10: [MEDICAL_DATA] - [MEDICAL_DATA]; M8720/3 - [MEDICAL_DATA] that is invas…" at bounding box center [156, 81] width 95 height 17
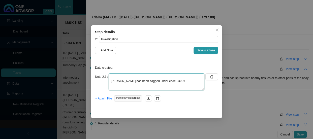
scroll to position [35, 0]
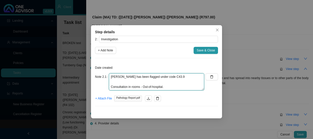
click at [110, 86] on textarea "ICD-10: [MEDICAL_DATA] - [MEDICAL_DATA]; M8720/3 - [MEDICAL_DATA] that is invas…" at bounding box center [156, 81] width 95 height 17
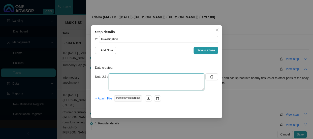
scroll to position [54, 0]
type textarea "ICD-10: [MEDICAL_DATA] - [MEDICAL_DATA]; M8720/3 - [MEDICAL_DATA] that is invas…"
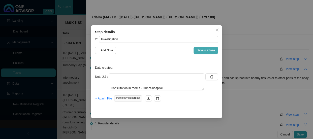
click at [207, 49] on span "Save & Close" at bounding box center [205, 50] width 18 height 5
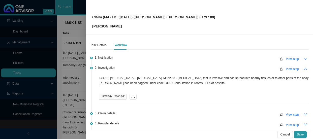
click at [246, 90] on div "ICD-10: [MEDICAL_DATA] - [MEDICAL_DATA]; M8720/3 - [MEDICAL_DATA] that is invas…" at bounding box center [204, 90] width 210 height 28
click at [290, 70] on span "View step" at bounding box center [291, 68] width 13 height 5
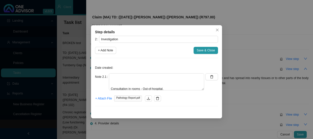
scroll to position [55, 0]
click at [250, 42] on div "Step details 2 Investigation + Add Note Save & Close Date created: Note 2.1 ICD…" at bounding box center [156, 69] width 313 height 139
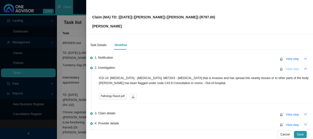
click at [293, 69] on span "View step" at bounding box center [291, 68] width 13 height 5
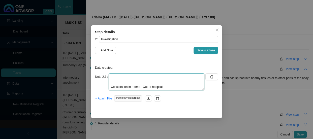
drag, startPoint x: 176, startPoint y: 86, endPoint x: 140, endPoint y: 85, distance: 36.8
click at [140, 85] on textarea "ICD-10: [MEDICAL_DATA] - [MEDICAL_DATA]; M8720/3 - [MEDICAL_DATA] that is invas…" at bounding box center [156, 81] width 95 height 17
click at [110, 86] on textarea "ICD-10: [MEDICAL_DATA] - [MEDICAL_DATA]; M8720/3 - [MEDICAL_DATA] that is invas…" at bounding box center [156, 81] width 95 height 17
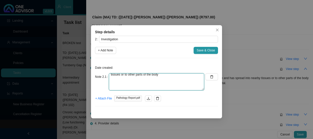
scroll to position [35, 0]
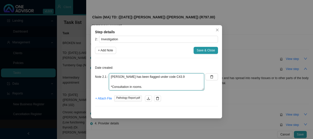
click at [111, 76] on textarea "ICD-10: [MEDICAL_DATA] - [MEDICAL_DATA]; M8720/3 - [MEDICAL_DATA] that is invas…" at bounding box center [156, 81] width 95 height 17
click at [111, 77] on textarea "ICD-10: [MEDICAL_DATA] - [MEDICAL_DATA]; M8720/3 - [MEDICAL_DATA] that is invas…" at bounding box center [156, 81] width 95 height 17
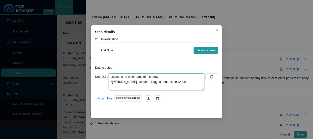
scroll to position [15, 0]
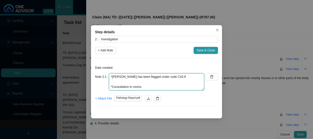
click at [111, 85] on textarea "ICD-10: [MEDICAL_DATA] - [MEDICAL_DATA]; M8720/3 - [MEDICAL_DATA] that is invas…" at bounding box center [156, 81] width 95 height 17
click at [159, 83] on textarea "ICD-10: [MEDICAL_DATA] - [MEDICAL_DATA]; M8720/3 - [MEDICAL_DATA] that is invas…" at bounding box center [156, 81] width 95 height 17
type textarea "ICD-10: [MEDICAL_DATA] - [MEDICAL_DATA]; M8720/3 - [MEDICAL_DATA] that is invas…"
click at [159, 83] on textarea "ICD-10: [MEDICAL_DATA] - [MEDICAL_DATA]; M8720/3 - [MEDICAL_DATA] that is invas…" at bounding box center [156, 81] width 95 height 17
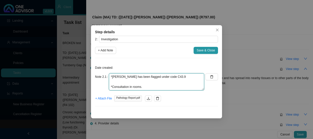
click at [177, 78] on textarea "ICD-10: [MEDICAL_DATA] - [MEDICAL_DATA]; M8720/3 - [MEDICAL_DATA] that is invas…" at bounding box center [156, 81] width 95 height 17
click at [111, 77] on textarea "ICD-10: [MEDICAL_DATA] - [MEDICAL_DATA]; M8720/3 - [MEDICAL_DATA] that is invas…" at bounding box center [156, 81] width 95 height 17
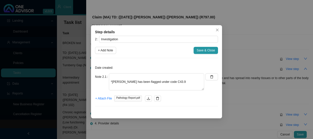
click at [236, 53] on div "Step details 2 Investigation + Add Note Save & Close Date created: Note 2.1 ICD…" at bounding box center [156, 69] width 313 height 139
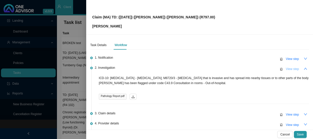
click at [285, 70] on span "View step" at bounding box center [291, 68] width 13 height 5
type textarea "ICD-10: [MEDICAL_DATA] - [MEDICAL_DATA]; M8720/3 - [MEDICAL_DATA] that is invas…"
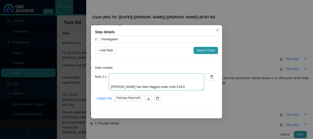
scroll to position [33, 0]
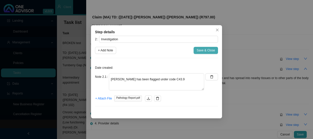
click at [210, 51] on span "Save & Close" at bounding box center [205, 50] width 18 height 5
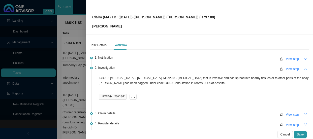
click at [304, 68] on button "button" at bounding box center [305, 68] width 7 height 7
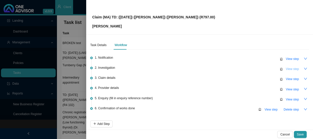
click at [287, 69] on span "View step" at bounding box center [291, 68] width 13 height 5
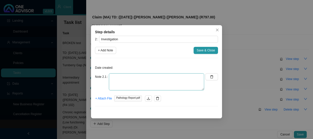
scroll to position [23, 0]
click at [110, 88] on textarea "ICD-10: [MEDICAL_DATA] - [MEDICAL_DATA]; M8720/3 - [MEDICAL_DATA] that is invas…" at bounding box center [156, 81] width 95 height 17
click at [110, 86] on textarea "ICD-10: [MEDICAL_DATA] - [MEDICAL_DATA]; M8720/3 - [MEDICAL_DATA] that is invas…" at bounding box center [156, 81] width 95 height 17
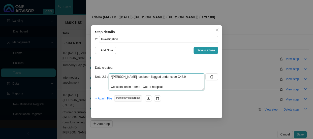
scroll to position [20, 0]
type textarea "ICD-10: [MEDICAL_DATA] - [MEDICAL_DATA]; M8720/3 - [MEDICAL_DATA] that is invas…"
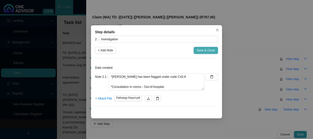
click at [203, 51] on span "Save & Close" at bounding box center [205, 50] width 18 height 5
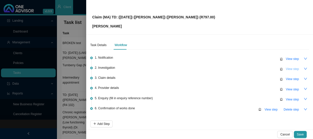
click at [291, 69] on span "View step" at bounding box center [291, 68] width 13 height 5
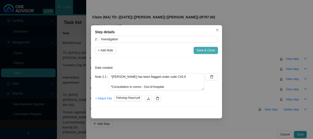
click at [204, 50] on span "Save & Close" at bounding box center [205, 50] width 18 height 5
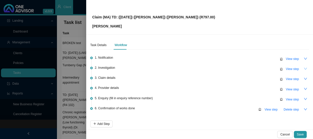
click at [304, 68] on icon "down" at bounding box center [305, 69] width 3 height 2
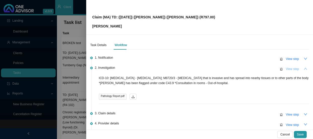
click at [285, 70] on span "View step" at bounding box center [291, 68] width 13 height 5
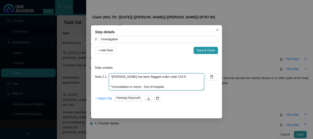
click at [142, 76] on textarea "ICD-10: [MEDICAL_DATA] - [MEDICAL_DATA]; M8720/3 - [MEDICAL_DATA] that is invas…" at bounding box center [156, 81] width 95 height 17
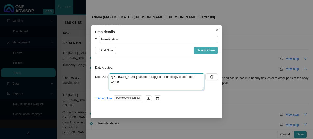
type textarea "ICD-10: [MEDICAL_DATA] - [MEDICAL_DATA]; M8720/3 - [MEDICAL_DATA] that is invas…"
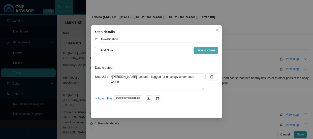
click at [198, 50] on span "Save & Close" at bounding box center [205, 50] width 18 height 5
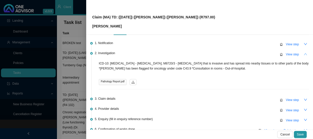
scroll to position [23, 0]
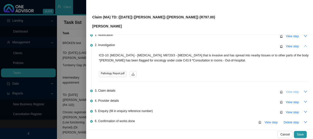
click at [288, 91] on span "View step" at bounding box center [291, 91] width 13 height 5
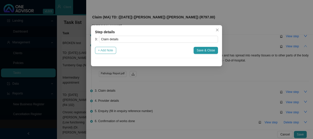
click at [107, 51] on span "+ Add Note" at bounding box center [105, 50] width 15 height 5
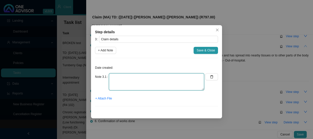
click at [118, 78] on textarea at bounding box center [156, 81] width 95 height 17
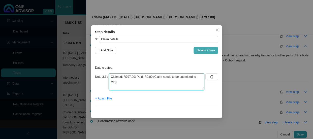
type textarea "Claimed: R797.00; Paid: R0.00 (Claim needs to be submitted to MH)"
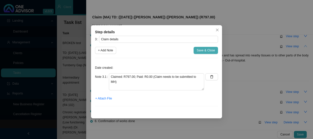
click at [205, 49] on span "Save & Close" at bounding box center [205, 50] width 18 height 5
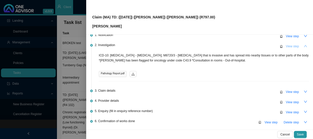
click at [286, 47] on span "View step" at bounding box center [291, 46] width 13 height 5
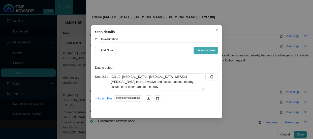
click at [206, 49] on span "Save & Close" at bounding box center [205, 50] width 18 height 5
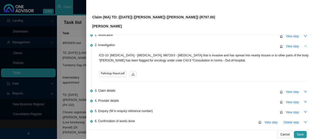
click at [303, 45] on icon "up" at bounding box center [305, 46] width 4 height 4
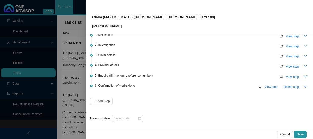
scroll to position [22, 0]
click at [286, 65] on span "View step" at bounding box center [291, 67] width 13 height 5
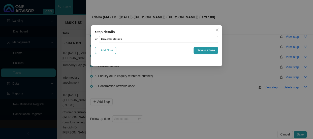
click at [105, 51] on span "+ Add Note" at bounding box center [105, 50] width 15 height 5
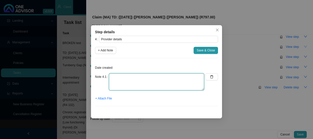
click at [130, 77] on textarea at bounding box center [156, 81] width 95 height 17
type textarea "d"
click at [170, 77] on textarea "[PERSON_NAME] Practice Number: [PHONE_NUMBER] Phone:" at bounding box center [156, 81] width 95 height 17
click at [190, 78] on textarea "[PERSON_NAME] Practice Number: [PHONE_NUMBER] Phone:" at bounding box center [156, 81] width 95 height 17
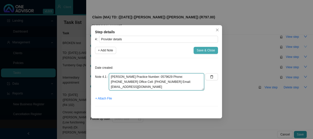
type textarea "[PERSON_NAME] Practice Number: 0579629 Phone: [PHONE_NUMBER] Office Cell: [PHON…"
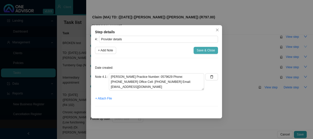
click at [204, 50] on span "Save & Close" at bounding box center [205, 50] width 18 height 5
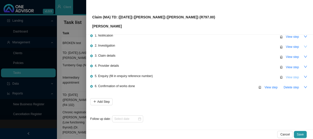
click at [285, 76] on span "View step" at bounding box center [291, 77] width 13 height 5
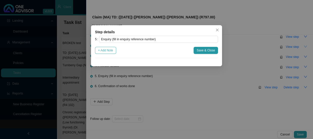
click at [113, 49] on span "+ Add Note" at bounding box center [105, 50] width 15 height 5
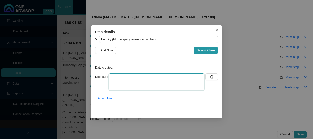
click at [120, 76] on textarea at bounding box center [156, 81] width 95 height 17
type textarea "Submitted claim to MH"
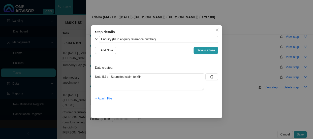
click at [232, 32] on div "Step details 5 Enquiry (fill in enquiry reference number) + Add Note Save & Clo…" at bounding box center [156, 69] width 313 height 139
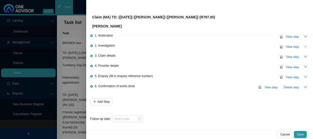
click at [201, 17] on div "Claim (MA) TD: ([DATE]) ([PERSON_NAME]) ([PERSON_NAME]) (R797.00) [PERSON_NAME]" at bounding box center [199, 17] width 215 height 24
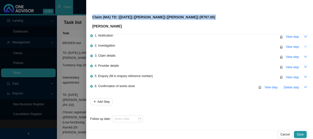
drag, startPoint x: 201, startPoint y: 17, endPoint x: 86, endPoint y: 17, distance: 114.6
click at [86, 17] on div "Claim (MA) TD: ([DATE]) ([PERSON_NAME]) ([PERSON_NAME]) (R797.00) [PERSON_NAME]" at bounding box center [199, 17] width 227 height 34
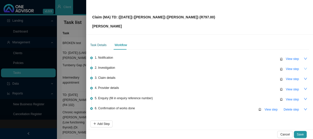
click at [98, 44] on div "Task Details" at bounding box center [98, 45] width 16 height 5
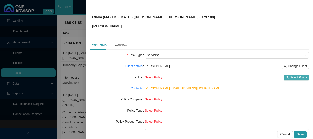
click at [290, 77] on span "Select Policy" at bounding box center [297, 77] width 17 height 5
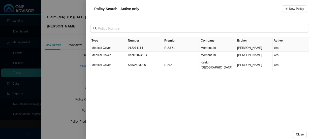
click at [117, 49] on td "Medical Cover" at bounding box center [108, 47] width 37 height 7
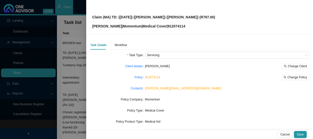
drag, startPoint x: 185, startPoint y: 24, endPoint x: 182, endPoint y: 25, distance: 3.3
click at [183, 25] on p "[PERSON_NAME] | Momentum | Medical Cover | 912074114" at bounding box center [153, 26] width 123 height 6
click at [167, 25] on p "[PERSON_NAME] | Momentum | Medical Cover | 912074114" at bounding box center [153, 26] width 123 height 6
copy p "912074114"
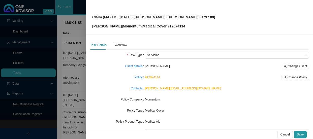
click at [205, 18] on div "Claim (MA) TD: ([DATE]) ([PERSON_NAME]) ([PERSON_NAME]) (R797.00) [PERSON_NAME]…" at bounding box center [199, 17] width 215 height 24
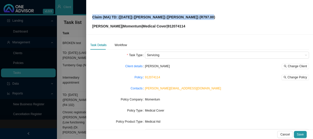
drag, startPoint x: 203, startPoint y: 17, endPoint x: 86, endPoint y: 15, distance: 117.1
click at [86, 15] on div "Claim (MA) TD: ([DATE]) ([PERSON_NAME]) ([PERSON_NAME]) (R797.00) [PERSON_NAME]…" at bounding box center [199, 17] width 227 height 34
click at [225, 12] on div "Claim (MA) TD: ([DATE]) ([PERSON_NAME]) ([PERSON_NAME]) (R797.00) [PERSON_NAME]…" at bounding box center [199, 17] width 215 height 24
drag, startPoint x: 203, startPoint y: 15, endPoint x: 112, endPoint y: 15, distance: 91.4
click at [112, 15] on div "Claim (MA) TD: ([DATE]) ([PERSON_NAME]) ([PERSON_NAME]) (R797.00) [PERSON_NAME]…" at bounding box center [199, 17] width 215 height 24
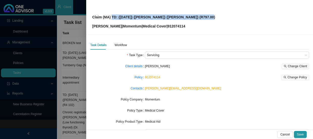
copy p "TD: ([DATE]) ([PERSON_NAME]) ([PERSON_NAME]) (R797.00)"
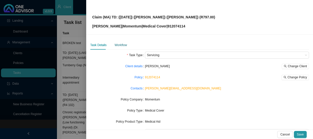
click at [118, 45] on div "Workflow" at bounding box center [121, 45] width 12 height 5
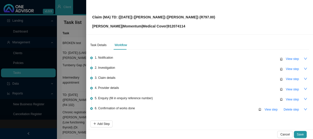
scroll to position [22, 0]
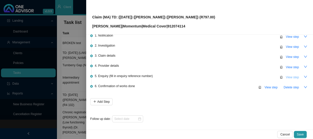
click at [287, 77] on span "View step" at bounding box center [291, 77] width 13 height 5
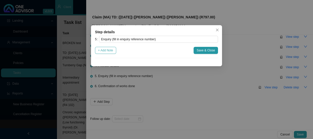
click at [104, 48] on span "+ Add Note" at bounding box center [105, 50] width 15 height 5
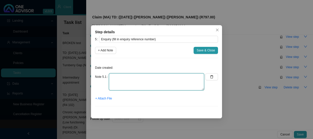
click at [121, 74] on textarea at bounding box center [156, 81] width 95 height 17
type textarea "Submitted claim to MH"
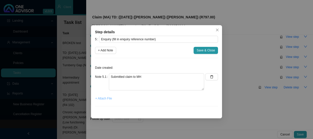
click at [106, 99] on span "+ Attach File" at bounding box center [103, 98] width 17 height 5
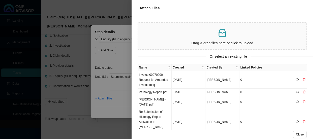
click at [117, 63] on div at bounding box center [156, 69] width 313 height 139
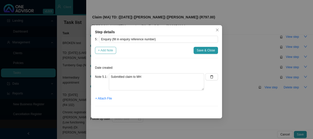
click at [108, 50] on span "+ Add Note" at bounding box center [105, 50] width 15 height 5
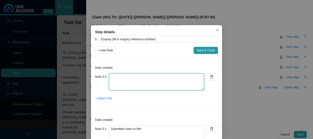
click at [125, 78] on textarea at bounding box center [156, 81] width 95 height 17
click at [131, 78] on textarea "Sent feedback" at bounding box center [156, 81] width 95 height 17
type textarea "Sent feedback to [PERSON_NAME]"
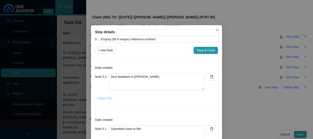
click at [104, 99] on span "+ Attach File" at bounding box center [103, 98] width 17 height 5
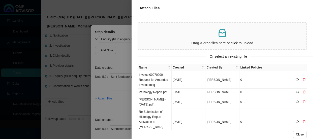
click at [121, 63] on div at bounding box center [156, 69] width 313 height 139
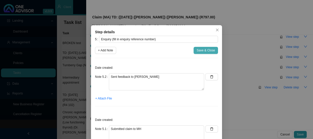
click at [204, 51] on span "Save & Close" at bounding box center [205, 50] width 18 height 5
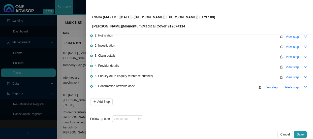
click at [174, 26] on p "[PERSON_NAME] | Momentum | Medical Cover | 912074114" at bounding box center [153, 26] width 123 height 6
copy p "912074114"
click at [288, 77] on span "View step" at bounding box center [291, 77] width 13 height 5
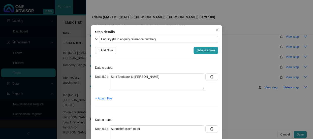
click at [148, 102] on div "Date created: Note 5.2 Sent feedback to [PERSON_NAME] + Attach File" at bounding box center [156, 86] width 123 height 48
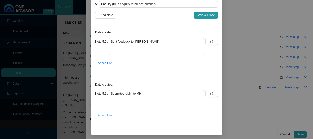
click at [105, 117] on span "+ Attach File" at bounding box center [103, 115] width 17 height 5
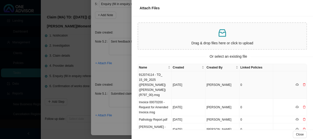
click at [151, 79] on td "912074114 - TD_ 15_09_2025 ([PERSON_NAME]) ([PERSON_NAME]) (R797_00).msg" at bounding box center [155, 84] width 34 height 27
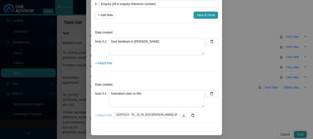
click at [100, 115] on span "+ Attach File" at bounding box center [103, 115] width 17 height 5
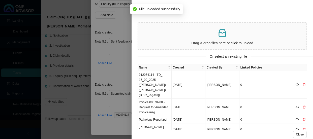
click at [124, 57] on div at bounding box center [156, 69] width 313 height 139
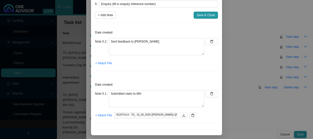
scroll to position [12, 0]
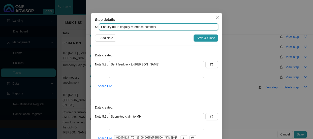
drag, startPoint x: 152, startPoint y: 26, endPoint x: 149, endPoint y: 27, distance: 2.8
click at [149, 27] on input "Enquiry (fill in enquiry reference number)" at bounding box center [158, 26] width 119 height 7
drag, startPoint x: 153, startPoint y: 26, endPoint x: 111, endPoint y: 26, distance: 41.8
click at [111, 26] on input "Enquiry (fill in enquiry reference number)" at bounding box center [158, 26] width 119 height 7
click at [117, 26] on input "Enquiry (REF: )" at bounding box center [158, 26] width 119 height 7
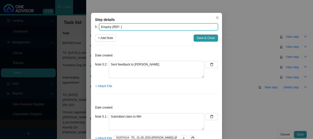
paste input "698335442"
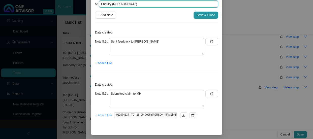
type input "Enquiry (REF: 698335442)"
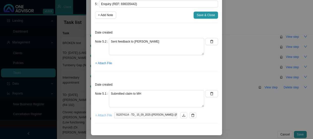
click at [103, 115] on span "+ Attach File" at bounding box center [103, 115] width 17 height 5
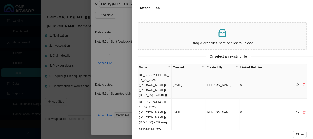
click at [302, 83] on icon "delete" at bounding box center [303, 84] width 3 height 3
click at [309, 71] on button "Yes" at bounding box center [305, 71] width 9 height 5
click at [159, 83] on td "RE_ 912074114 - TD_ 15_09_2025 ([PERSON_NAME]) ([PERSON_NAME]) (R797_00) - OK.m…" at bounding box center [155, 84] width 34 height 27
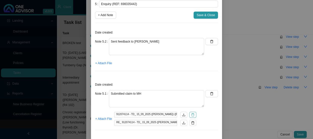
click at [192, 115] on icon "delete" at bounding box center [193, 115] width 4 height 4
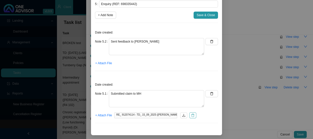
click at [193, 115] on icon "delete" at bounding box center [193, 116] width 4 height 4
click at [103, 116] on span "+ Attach File" at bounding box center [103, 115] width 17 height 5
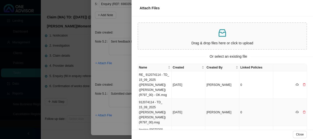
click at [163, 102] on td "912074114 - TD_ 15_09_2025 ([PERSON_NAME]) ([PERSON_NAME]) (R797_00).msg" at bounding box center [155, 112] width 34 height 27
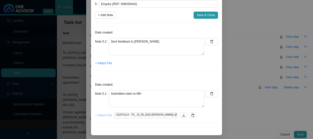
click at [100, 116] on span "+ Attach File" at bounding box center [103, 115] width 17 height 5
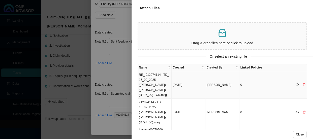
click at [159, 85] on td "RE_ 912074114 - TD_ 15_09_2025 ([PERSON_NAME]) ([PERSON_NAME]) (R797_00) - OK.m…" at bounding box center [155, 84] width 34 height 27
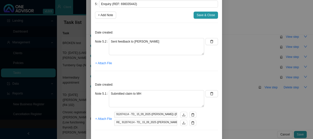
click at [146, 78] on div "5 Enquiry (REF: 698335442) + Add Note Save & Close Date created: Note 5.2 Sent …" at bounding box center [156, 68] width 123 height 134
click at [105, 63] on span "+ Attach File" at bounding box center [103, 63] width 17 height 5
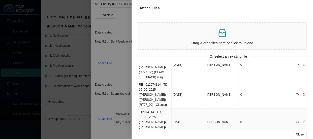
scroll to position [0, 0]
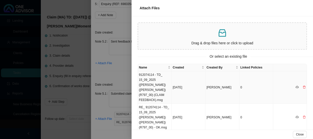
click at [158, 77] on td "912074114 - TD_ 15_09_2025 ([PERSON_NAME]) ([PERSON_NAME]) (R797_00) (CLAIM FEE…" at bounding box center [155, 87] width 34 height 32
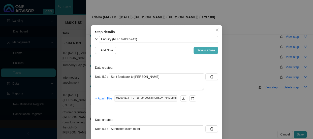
click at [204, 51] on span "Save & Close" at bounding box center [205, 50] width 18 height 5
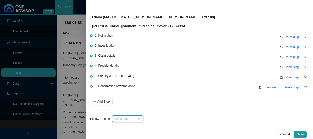
click at [131, 118] on input at bounding box center [125, 118] width 23 height 5
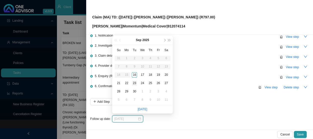
type input "[DATE]"
click at [134, 84] on div "23" at bounding box center [134, 83] width 5 height 5
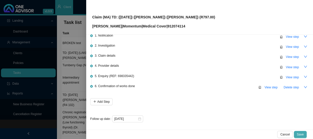
click at [302, 132] on span "Save" at bounding box center [300, 134] width 7 height 5
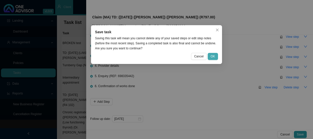
click at [211, 56] on span "OK" at bounding box center [212, 56] width 4 height 5
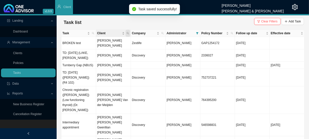
click at [128, 33] on icon "search" at bounding box center [128, 33] width 2 height 2
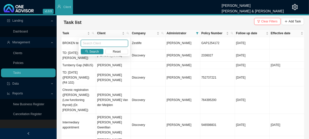
click at [102, 43] on input "text" at bounding box center [104, 43] width 47 height 7
type input "[PERSON_NAME]"
click at [92, 52] on span "Search" at bounding box center [94, 51] width 10 height 5
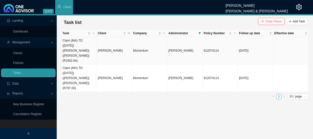
click at [111, 46] on td "[PERSON_NAME]" at bounding box center [114, 50] width 35 height 27
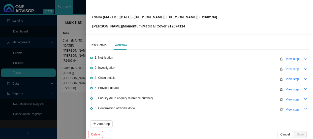
click at [290, 68] on span "View step" at bounding box center [291, 68] width 13 height 5
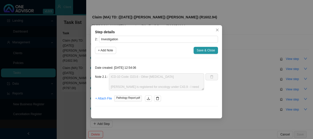
scroll to position [10, 0]
click at [109, 51] on span "+ Add Note" at bounding box center [105, 50] width 15 height 5
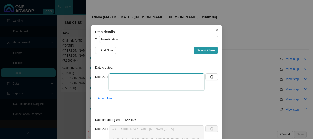
click at [134, 79] on textarea at bounding box center [156, 81] width 95 height 17
type textarea "p"
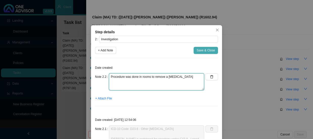
type textarea "Procedure was done in rooms to remove a [MEDICAL_DATA]"
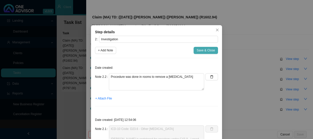
click at [197, 50] on span "Save & Close" at bounding box center [205, 50] width 18 height 5
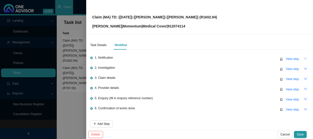
click at [303, 59] on icon "down" at bounding box center [305, 59] width 4 height 4
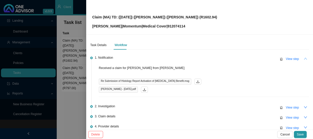
click at [303, 59] on icon "up" at bounding box center [305, 59] width 4 height 4
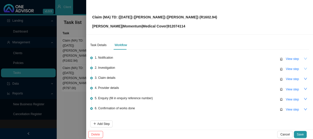
click at [304, 69] on icon "down" at bounding box center [305, 69] width 3 height 2
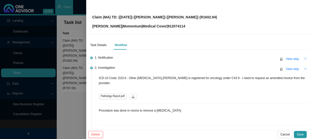
scroll to position [23, 0]
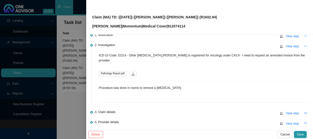
click at [303, 45] on icon "up" at bounding box center [305, 46] width 4 height 4
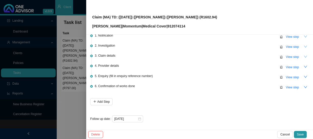
click at [302, 57] on button "button" at bounding box center [305, 56] width 7 height 7
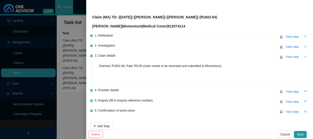
click at [302, 57] on button "button" at bounding box center [305, 56] width 7 height 7
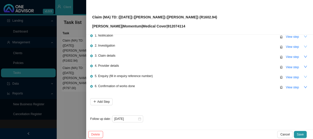
click at [303, 75] on icon "down" at bounding box center [305, 77] width 4 height 4
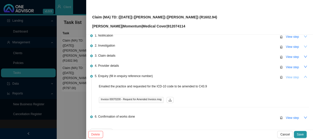
click at [285, 76] on span "View step" at bounding box center [291, 77] width 13 height 5
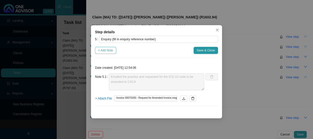
click at [106, 50] on span "+ Add Note" at bounding box center [105, 50] width 15 height 5
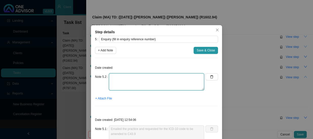
click at [127, 75] on textarea at bounding box center [156, 81] width 95 height 17
type textarea "D"
type textarea "t"
type textarea "The practice requested the medical aid details"
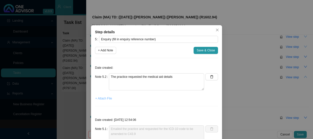
click at [106, 99] on span "+ Attach File" at bounding box center [103, 98] width 17 height 5
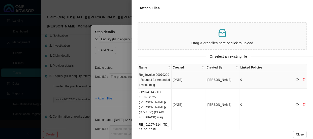
click at [156, 76] on td "Re_ Invoice 00070200 - Request for Amended Invoice.msg" at bounding box center [155, 79] width 34 height 17
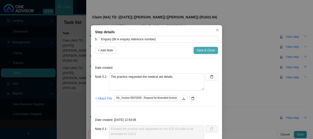
click at [198, 51] on span "Save & Close" at bounding box center [205, 50] width 18 height 5
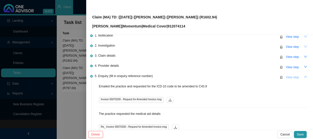
click at [286, 78] on span "View step" at bounding box center [291, 77] width 13 height 5
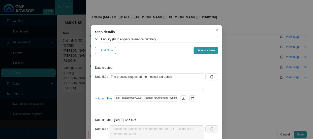
click at [109, 51] on span "+ Add Note" at bounding box center [105, 50] width 15 height 5
type textarea "The practice requested the medical aid details"
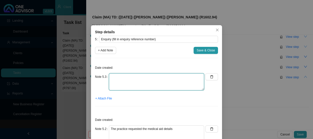
click at [128, 76] on textarea at bounding box center [156, 81] width 95 height 17
drag, startPoint x: 115, startPoint y: 77, endPoint x: 107, endPoint y: 77, distance: 7.8
click at [109, 77] on textarea "Sent the medical aid details for [PERSON_NAME]" at bounding box center [156, 81] width 95 height 17
type textarea "Replied to the rooms and sent the medical aid details for [PERSON_NAME]"
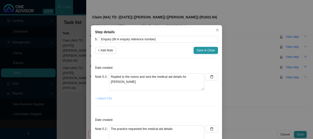
click at [99, 99] on span "+ Attach File" at bounding box center [103, 98] width 17 height 5
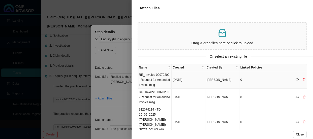
click at [155, 77] on td "RE_ Invoice 00070200 - Request for Amended Invoice.msg" at bounding box center [155, 79] width 34 height 17
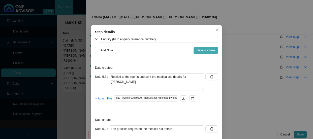
click at [199, 51] on span "Save & Close" at bounding box center [205, 50] width 18 height 5
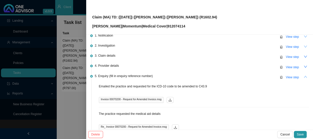
scroll to position [108, 0]
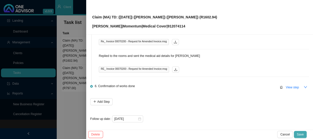
click at [303, 133] on span "Save" at bounding box center [300, 134] width 7 height 5
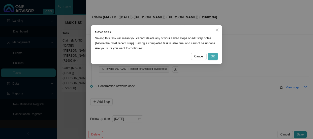
click at [211, 53] on button "OK" at bounding box center [212, 56] width 10 height 7
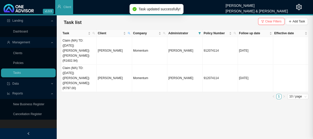
scroll to position [0, 0]
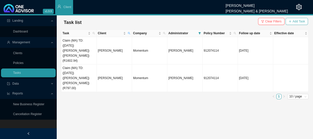
click at [295, 20] on span "Add Task" at bounding box center [298, 21] width 12 height 5
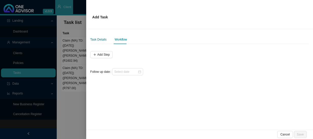
click at [101, 41] on div "Task Details" at bounding box center [98, 39] width 16 height 5
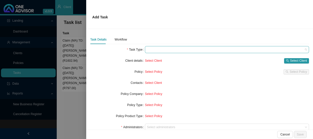
click at [158, 47] on span at bounding box center [227, 49] width 160 height 7
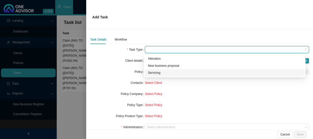
click at [154, 70] on div "Servicing" at bounding box center [224, 72] width 153 height 5
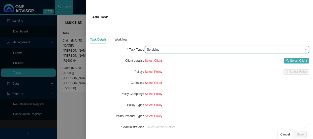
click at [290, 62] on span "Select Client" at bounding box center [298, 60] width 17 height 5
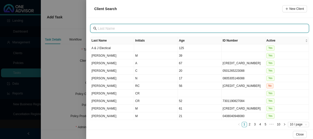
click at [133, 27] on input "text" at bounding box center [200, 29] width 204 height 6
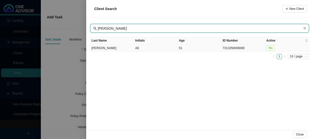
type input "[PERSON_NAME]"
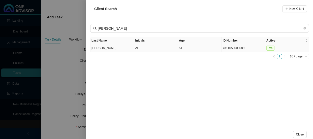
click at [107, 50] on td "[PERSON_NAME]" at bounding box center [112, 48] width 44 height 8
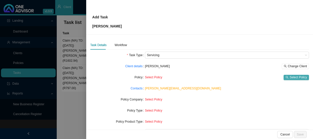
click at [289, 78] on span "Select Policy" at bounding box center [297, 77] width 17 height 5
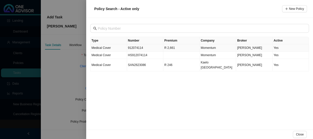
click at [125, 48] on td "Medical Cover" at bounding box center [108, 47] width 37 height 7
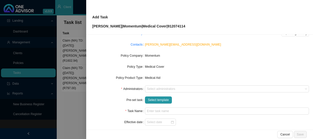
scroll to position [46, 0]
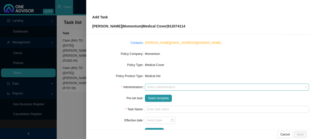
click at [168, 87] on div at bounding box center [224, 87] width 157 height 4
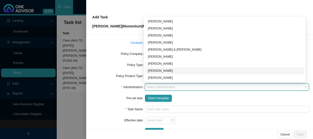
click at [156, 69] on div "[PERSON_NAME]" at bounding box center [224, 70] width 153 height 5
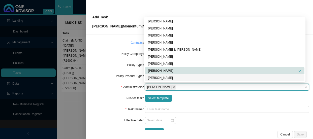
click at [195, 97] on div "Select template" at bounding box center [227, 98] width 164 height 7
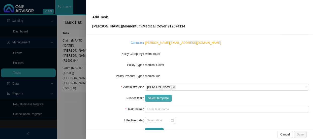
click at [161, 98] on span "Select template" at bounding box center [158, 98] width 21 height 5
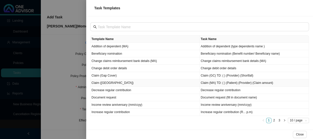
click at [111, 83] on td "Claim ([GEOGRAPHIC_DATA])" at bounding box center [144, 82] width 109 height 7
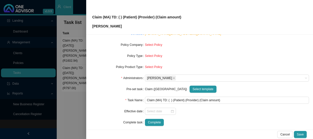
scroll to position [59, 0]
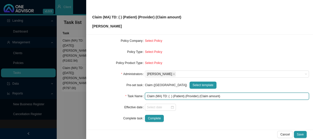
click at [167, 96] on input "Claim (MA) TD: ( ) (Patient) (Provider) (Claim amount)" at bounding box center [227, 96] width 164 height 7
click at [169, 97] on input "Claim (MA) TD: ( ) (Patient) (Provider) (Claim amount)" at bounding box center [227, 96] width 164 height 7
click at [195, 96] on input "Claim (MA) TD: ([DATE]) (Patient) (Provider) (Claim amount)" at bounding box center [227, 96] width 164 height 7
click at [206, 95] on input "Claim (MA) TD: ([DATE]) ([PERSON_NAME]) (Provider) (Claim amount)" at bounding box center [227, 96] width 164 height 7
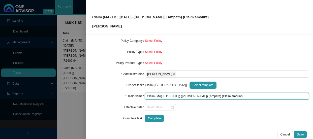
drag, startPoint x: 227, startPoint y: 95, endPoint x: 209, endPoint y: 95, distance: 17.6
click at [209, 95] on input "Claim (MA) TD: ([DATE]) ([PERSON_NAME]) (Ampath) (Claim amount)" at bounding box center [227, 96] width 164 height 7
type input "Claim (MA) TD: ([DATE]) ([PERSON_NAME]) (Ampath) (R4081.50)"
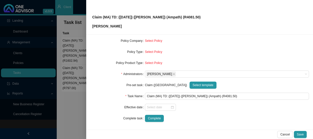
click at [241, 90] on form "Task Type Servicing Client details [PERSON_NAME] Change Client Policy Select Po…" at bounding box center [199, 57] width 219 height 129
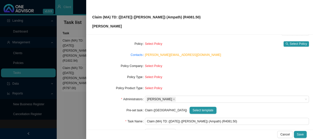
scroll to position [13, 0]
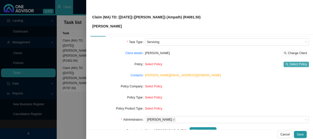
click at [292, 63] on span "Select Policy" at bounding box center [297, 64] width 17 height 5
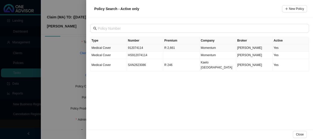
click at [146, 47] on td "912074114" at bounding box center [145, 47] width 37 height 7
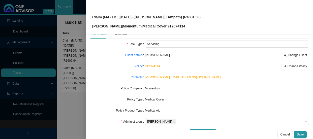
scroll to position [0, 0]
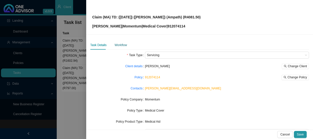
click at [121, 46] on div "Workflow" at bounding box center [121, 45] width 12 height 5
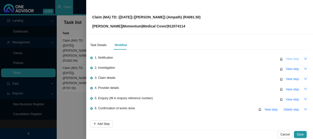
click at [288, 59] on span "View step" at bounding box center [291, 58] width 13 height 5
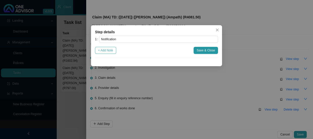
click at [111, 50] on span "+ Add Note" at bounding box center [105, 50] width 15 height 5
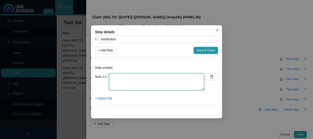
click at [122, 78] on textarea at bounding box center [156, 81] width 95 height 17
type textarea "r"
type textarea "Received a claim from [PERSON_NAME] for Ampath to be submitted to MH"
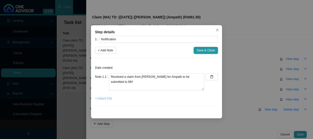
click at [105, 100] on span "+ Attach File" at bounding box center [103, 98] width 17 height 5
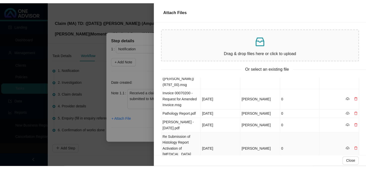
scroll to position [123, 0]
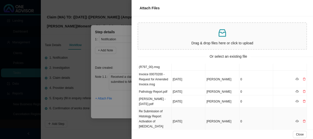
click at [157, 108] on td "Re Submission of Histology Report Activation of [MEDICAL_DATA] Benefit.msg" at bounding box center [155, 121] width 34 height 27
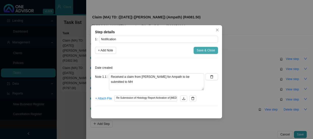
click at [204, 50] on span "Save & Close" at bounding box center [205, 50] width 18 height 5
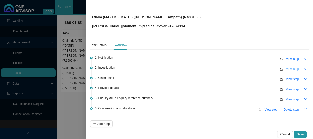
click at [290, 68] on span "View step" at bounding box center [291, 68] width 13 height 5
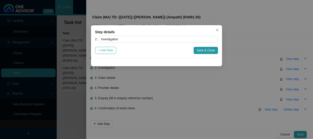
click at [107, 50] on span "+ Add Note" at bounding box center [105, 50] width 15 height 5
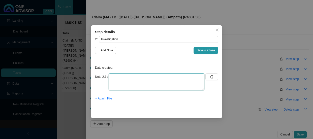
click at [123, 76] on textarea at bounding box center [156, 81] width 95 height 17
drag, startPoint x: 124, startPoint y: 76, endPoint x: 96, endPoint y: 71, distance: 28.3
click at [96, 71] on div "Date created: Note 2.1 c43.9 + Attach File" at bounding box center [156, 86] width 123 height 48
drag, startPoint x: 123, startPoint y: 75, endPoint x: 102, endPoint y: 75, distance: 21.1
click at [102, 75] on div "Note 2.1 C-43.9" at bounding box center [149, 81] width 109 height 17
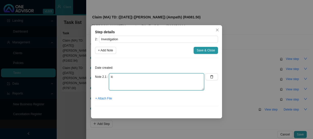
type textarea "i"
click at [153, 76] on textarea "ICD-10: [MEDICAL_DATA]" at bounding box center [156, 81] width 95 height 17
paste textarea "[MEDICAL_DATA]"
type textarea "ICD-10: [MEDICAL_DATA] - [MEDICAL_DATA]"
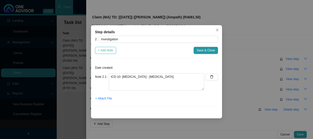
click at [107, 50] on span "+ Add Note" at bounding box center [105, 50] width 15 height 5
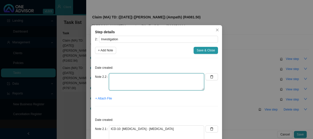
click at [126, 77] on textarea at bounding box center [156, 81] width 95 height 17
click at [120, 78] on textarea at bounding box center [156, 81] width 95 height 17
type textarea "p"
type textarea "a"
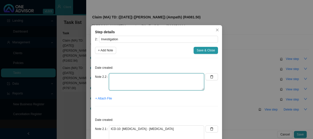
type textarea "a"
type textarea "A"
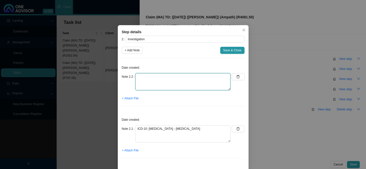
click at [147, 75] on textarea at bounding box center [182, 81] width 95 height 17
type textarea "[PERSON_NAME] had a [MEDICAL_DATA] removed in the doctor's rooms"
drag, startPoint x: 211, startPoint y: 77, endPoint x: 126, endPoint y: 80, distance: 85.9
click at [126, 80] on div "Note 2.2 [PERSON_NAME] had a [MEDICAL_DATA] removed in the doctor's rooms" at bounding box center [176, 81] width 109 height 17
type textarea "[PERSON_NAME] is flagged for oncology under code C43.9"
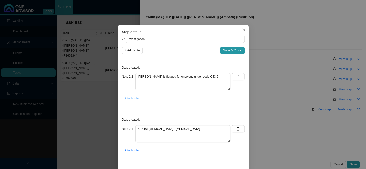
click at [127, 99] on span "+ Attach File" at bounding box center [130, 98] width 17 height 5
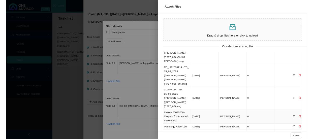
scroll to position [68, 0]
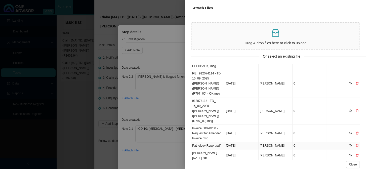
click at [217, 142] on td "Pathology Report.pdf" at bounding box center [208, 145] width 34 height 7
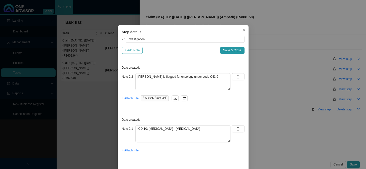
click at [128, 50] on span "+ Add Note" at bounding box center [132, 50] width 15 height 5
type textarea "[PERSON_NAME] is flagged for oncology under code C43.9"
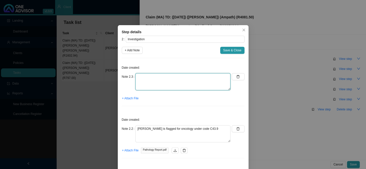
drag, startPoint x: 154, startPoint y: 74, endPoint x: 156, endPoint y: 77, distance: 4.3
click at [154, 75] on textarea at bounding box center [182, 81] width 95 height 17
paste textarea "[PERSON_NAME] had a [MEDICAL_DATA] removed in the doctor's rooms"
type textarea "[PERSON_NAME] had a [MEDICAL_DATA] removed in the doctor's rooms"
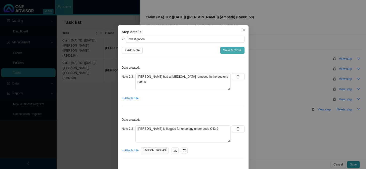
click at [228, 53] on span "Save & Close" at bounding box center [232, 50] width 18 height 5
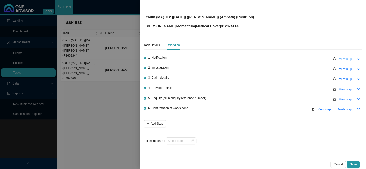
click at [342, 58] on span "View step" at bounding box center [345, 58] width 13 height 5
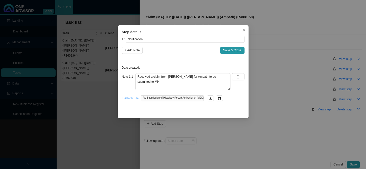
click at [133, 98] on span "+ Attach File" at bounding box center [130, 98] width 17 height 5
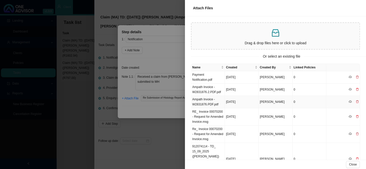
click at [204, 100] on td "Ampath Invoice - W2831876.PDF.pdf" at bounding box center [208, 102] width 34 height 12
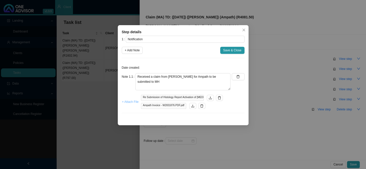
click at [130, 103] on span "+ Attach File" at bounding box center [130, 101] width 17 height 5
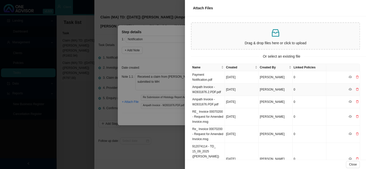
click at [207, 91] on td "Ampath Invoice - W2831876.2.PDF.pdf" at bounding box center [208, 90] width 34 height 12
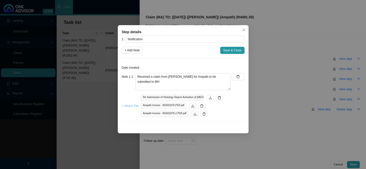
click at [129, 104] on span "+ Attach File" at bounding box center [130, 105] width 17 height 5
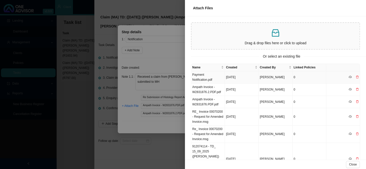
click at [201, 77] on td "Payment Notification.pdf" at bounding box center [208, 77] width 34 height 12
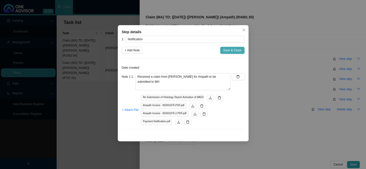
click at [231, 51] on span "Save & Close" at bounding box center [232, 50] width 18 height 5
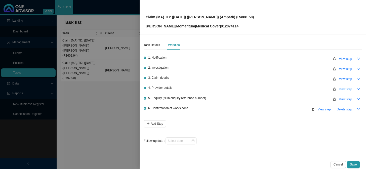
click at [346, 87] on span "View step" at bounding box center [345, 89] width 13 height 5
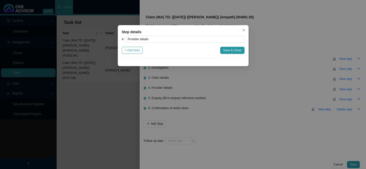
click at [141, 48] on button "+ Add Note" at bounding box center [132, 50] width 21 height 7
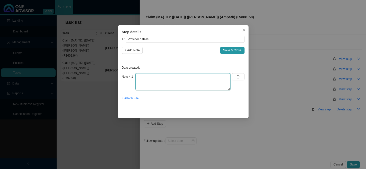
click at [162, 79] on textarea at bounding box center [182, 81] width 95 height 17
type textarea "a"
type textarea "D"
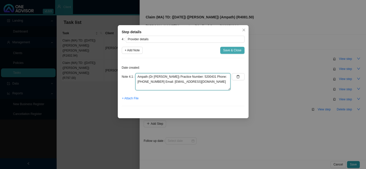
type textarea "Ampath (Dr [PERSON_NAME]) Practice Number: 5200431 Phone: [PHONE_NUMBER] Email:…"
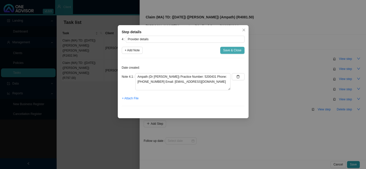
click at [228, 49] on span "Save & Close" at bounding box center [232, 50] width 18 height 5
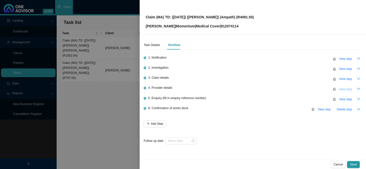
click at [347, 88] on span "View step" at bounding box center [345, 89] width 13 height 5
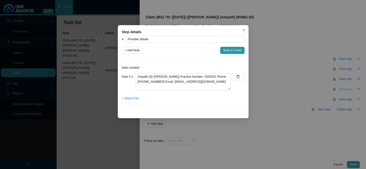
click at [347, 88] on div "Step details 4 Provider details + Add Note Save & Close Date created: Note 4.1 …" at bounding box center [183, 84] width 366 height 169
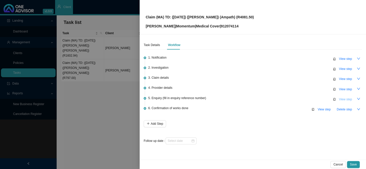
click at [348, 98] on span "View step" at bounding box center [345, 99] width 13 height 5
type input "Enquiry (fill in enquiry reference number)"
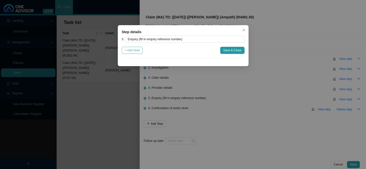
click at [137, 50] on span "+ Add Note" at bounding box center [132, 50] width 15 height 5
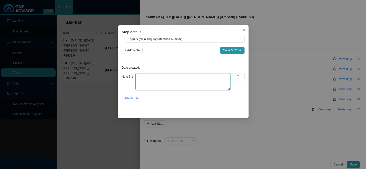
click at [154, 79] on textarea at bounding box center [182, 81] width 95 height 17
type textarea "Submitted claim for MH to be processed"
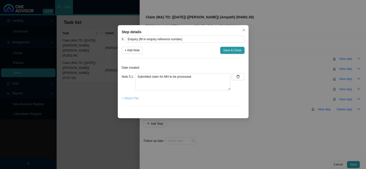
click at [134, 97] on span "+ Attach File" at bounding box center [130, 98] width 17 height 5
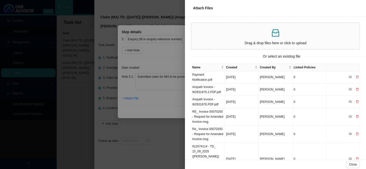
click at [178, 53] on div at bounding box center [183, 84] width 366 height 169
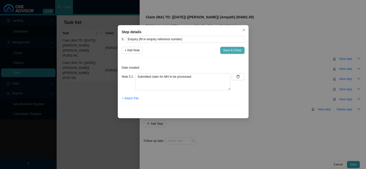
click at [228, 51] on span "Save & Close" at bounding box center [232, 50] width 18 height 5
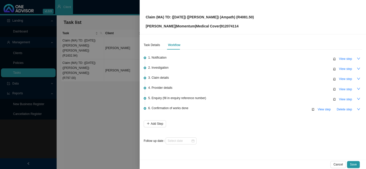
click at [229, 26] on p "[PERSON_NAME] | Momentum | Medical Cover | 912074114" at bounding box center [200, 26] width 108 height 6
copy p "912074114"
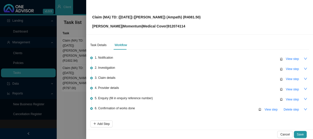
click at [189, 17] on div "Claim (MA) TD: ([DATE]) ([PERSON_NAME]) (Ampath) (R4081.50) [PERSON_NAME] | Mom…" at bounding box center [199, 17] width 215 height 24
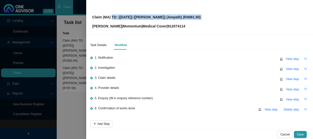
drag, startPoint x: 189, startPoint y: 17, endPoint x: 113, endPoint y: 17, distance: 75.8
click at [113, 17] on div "Claim (MA) TD: ([DATE]) ([PERSON_NAME]) (Ampath) (R4081.50) [PERSON_NAME] | Mom…" at bounding box center [199, 17] width 215 height 24
copy p "TD: ([DATE]) ([PERSON_NAME]) (Ampath) (R4081.50)"
click at [287, 100] on span "View step" at bounding box center [291, 99] width 13 height 5
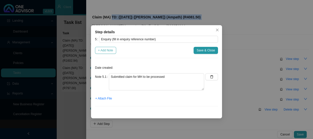
click at [106, 49] on span "+ Add Note" at bounding box center [105, 50] width 15 height 5
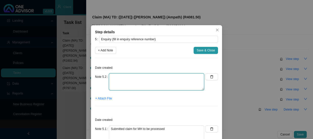
click at [114, 75] on textarea at bounding box center [156, 81] width 95 height 17
type textarea "Sent [PERSON_NAME] feedback on the claim submission"
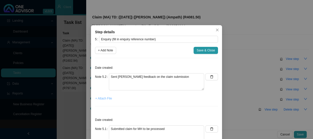
click at [104, 97] on span "+ Attach File" at bounding box center [103, 98] width 17 height 5
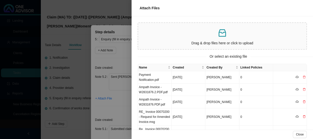
click at [122, 73] on div at bounding box center [156, 69] width 313 height 139
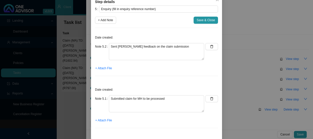
scroll to position [35, 0]
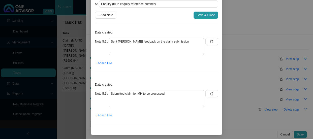
click at [106, 116] on span "+ Attach File" at bounding box center [103, 115] width 17 height 5
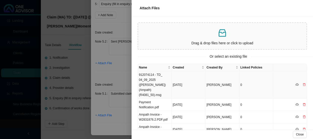
click at [161, 81] on td "912074114 - TD_ 04_09_2025 ([PERSON_NAME]) (Ampath) (R4081_50).msg" at bounding box center [155, 84] width 34 height 27
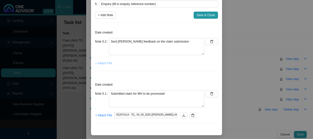
click at [99, 63] on span "+ Attach File" at bounding box center [103, 63] width 17 height 5
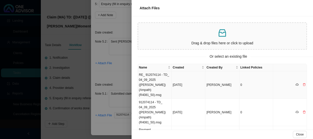
click at [156, 75] on td "RE_ 912074114 - TD_ 04_09_2025 ([PERSON_NAME]) (Ampath) (R4081_50).msg" at bounding box center [155, 84] width 34 height 27
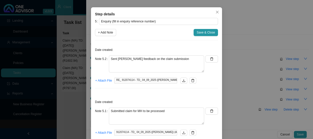
scroll to position [0, 0]
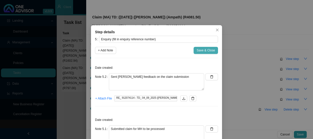
click at [201, 52] on span "Save & Close" at bounding box center [205, 50] width 18 height 5
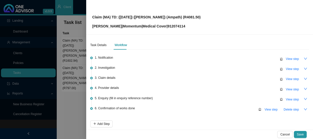
scroll to position [22, 0]
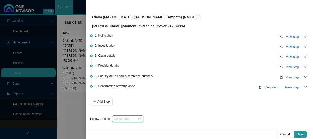
click at [124, 118] on input at bounding box center [125, 118] width 23 height 5
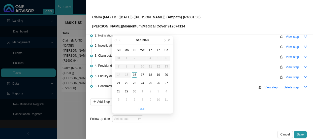
click at [141, 109] on link "[DATE]" at bounding box center [142, 110] width 10 height 4
type input "[DATE]"
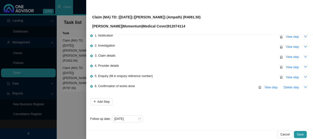
click at [194, 84] on div "6. Confirmation of works done View step Delete step" at bounding box center [202, 87] width 214 height 8
click at [303, 38] on icon "down" at bounding box center [305, 37] width 4 height 4
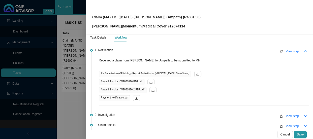
scroll to position [0, 0]
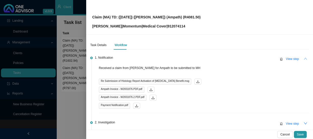
click at [302, 58] on button "button" at bounding box center [305, 58] width 7 height 7
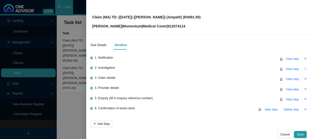
click at [303, 69] on button "button" at bounding box center [305, 68] width 7 height 7
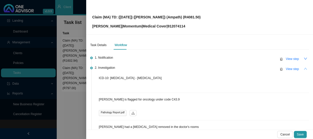
click at [303, 69] on button "button" at bounding box center [305, 68] width 7 height 7
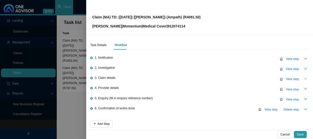
click at [304, 78] on button "button" at bounding box center [305, 78] width 7 height 7
click at [303, 78] on icon "up" at bounding box center [305, 79] width 4 height 4
click at [303, 78] on icon "down" at bounding box center [305, 79] width 4 height 4
click at [289, 78] on span "View step" at bounding box center [291, 79] width 13 height 5
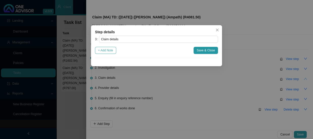
click at [108, 50] on span "+ Add Note" at bounding box center [105, 50] width 15 height 5
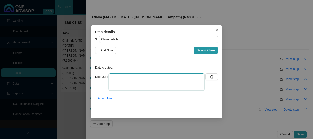
click at [127, 75] on textarea at bounding box center [156, 81] width 95 height 17
click at [131, 78] on textarea "Claimed: R" at bounding box center [156, 81] width 95 height 17
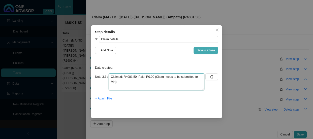
type textarea "Claimed: R4081.50; Paid: R0.00 (Claim needs to be submitted to MH)"
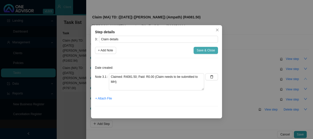
click at [211, 48] on span "Save & Close" at bounding box center [205, 50] width 18 height 5
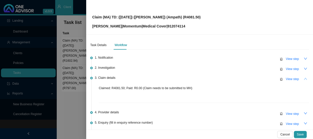
click at [303, 78] on icon "up" at bounding box center [305, 79] width 4 height 4
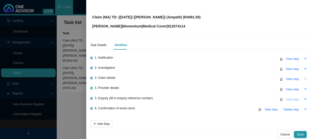
click at [291, 98] on span "View step" at bounding box center [291, 99] width 13 height 5
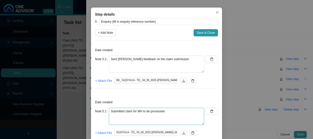
scroll to position [35, 0]
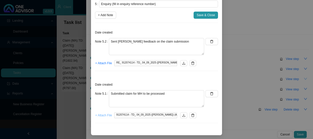
click at [100, 114] on span "+ Attach File" at bounding box center [103, 115] width 17 height 5
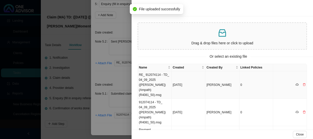
click at [156, 85] on td "RE_ 912074114 - TD_ 04_09_2025 ([PERSON_NAME]) (Ampath) (R4081_50).msg" at bounding box center [155, 84] width 34 height 27
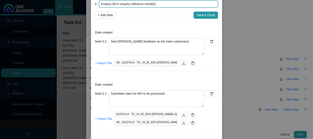
click at [152, 4] on input "Enquiry (fill in enquiry reference number)" at bounding box center [158, 4] width 119 height 7
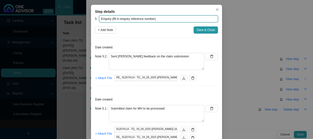
scroll to position [11, 0]
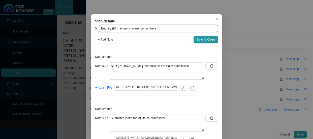
drag, startPoint x: 152, startPoint y: 4, endPoint x: 113, endPoint y: 28, distance: 46.3
click at [113, 28] on input "Enquiry (fill in enquiry reference number)" at bounding box center [158, 28] width 119 height 7
paste input "698339072"
click at [126, 28] on input "Enquiry (698339072 )" at bounding box center [158, 28] width 119 height 7
click at [111, 27] on input "Enquiry (698339072)" at bounding box center [158, 28] width 119 height 7
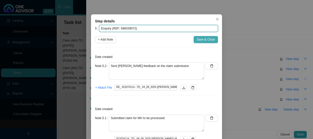
type input "Enquiry (REF: 698339072)"
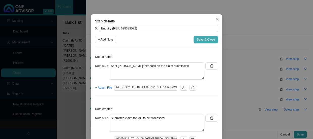
click at [201, 40] on span "Save & Close" at bounding box center [205, 39] width 18 height 5
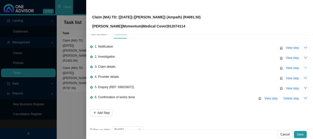
scroll to position [22, 0]
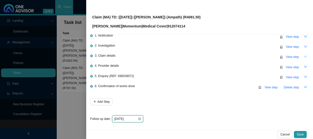
click at [129, 118] on input "[DATE]" at bounding box center [125, 118] width 23 height 5
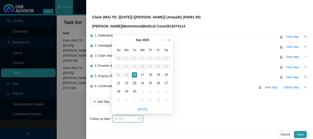
type input "[DATE]"
click at [136, 84] on div "23" at bounding box center [134, 83] width 5 height 5
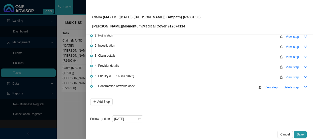
click at [292, 78] on span "View step" at bounding box center [291, 77] width 13 height 5
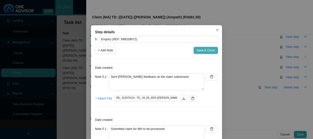
click at [203, 51] on span "Save & Close" at bounding box center [205, 50] width 18 height 5
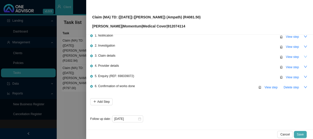
click at [301, 133] on span "Save" at bounding box center [300, 134] width 7 height 5
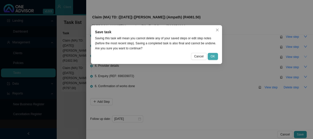
click at [210, 56] on button "OK" at bounding box center [212, 56] width 10 height 7
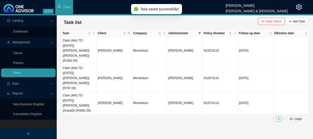
click at [105, 116] on ul "1 10 / page" at bounding box center [184, 118] width 247 height 5
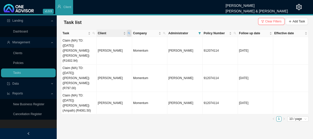
click at [130, 33] on span "Client" at bounding box center [129, 33] width 5 height 7
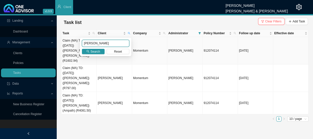
drag, startPoint x: 110, startPoint y: 45, endPoint x: 72, endPoint y: 45, distance: 37.8
click at [72, 45] on body "v1.9.9 [PERSON_NAME] [PERSON_NAME] & [PERSON_NAME] Client Landing Dashboard Man…" at bounding box center [156, 69] width 313 height 139
drag, startPoint x: 105, startPoint y: 42, endPoint x: 74, endPoint y: 42, distance: 31.0
click at [74, 43] on body "v1.9.9 [PERSON_NAME] [PERSON_NAME] & [PERSON_NAME] Client Landing Dashboard Man…" at bounding box center [156, 69] width 313 height 139
type input "BARNFATHER"
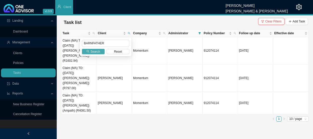
click at [93, 52] on span "Search" at bounding box center [95, 51] width 10 height 5
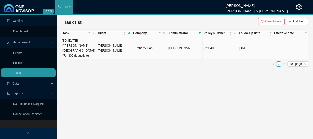
click at [114, 46] on td "[PERSON_NAME] [PERSON_NAME]" at bounding box center [114, 48] width 35 height 22
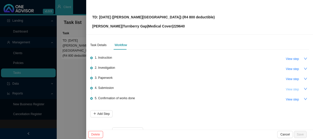
click at [293, 88] on span "View step" at bounding box center [291, 89] width 13 height 5
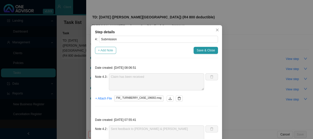
click at [108, 51] on span "+ Add Note" at bounding box center [105, 50] width 15 height 5
type textarea "Claim has been received"
type textarea "Sent feedback to [PERSON_NAME] & [PERSON_NAME]"
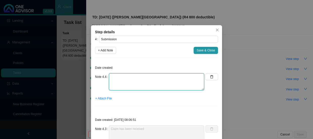
click at [113, 76] on textarea at bounding box center [156, 81] width 95 height 17
type textarea "c"
click at [183, 77] on textarea "Co-payment claim has been approved and will be paid on the [DATE]" at bounding box center [156, 81] width 95 height 17
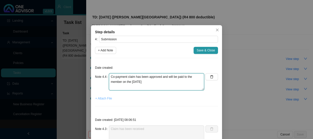
type textarea "Co-payment claim has been approved and will be paid to the member on the [DATE]"
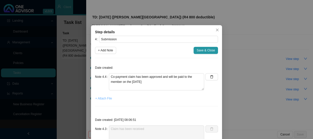
click at [106, 99] on span "+ Attach File" at bounding box center [103, 98] width 17 height 5
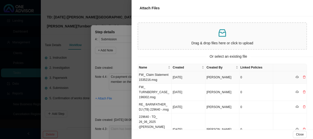
click at [160, 75] on td "FW_ Claim Statement 1535216.msg" at bounding box center [155, 77] width 34 height 12
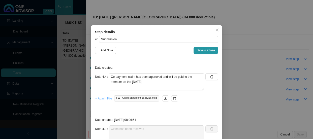
click at [95, 99] on span "+ Attach File" at bounding box center [103, 98] width 17 height 5
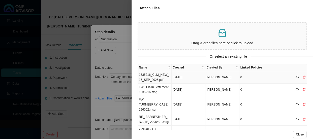
click at [162, 76] on td "1535216_CLM_NEW_16_SEP_2025.pdf" at bounding box center [155, 77] width 34 height 12
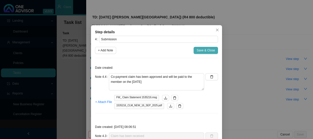
click at [205, 48] on span "Save & Close" at bounding box center [205, 50] width 18 height 5
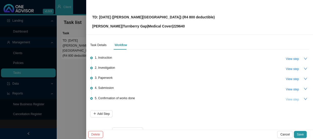
click at [292, 100] on span "View step" at bounding box center [291, 99] width 13 height 5
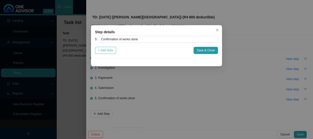
click at [115, 50] on button "+ Add Note" at bounding box center [105, 50] width 21 height 7
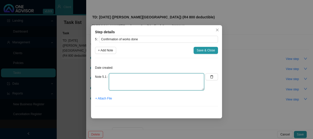
click at [121, 79] on textarea at bounding box center [156, 81] width 95 height 17
type textarea "Sent confirmation of works done"
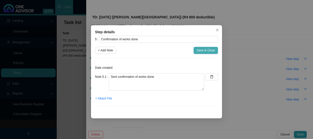
click at [208, 51] on span "Save & Close" at bounding box center [205, 50] width 18 height 5
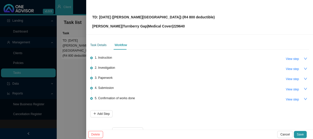
click at [103, 43] on div "Task Details" at bounding box center [98, 45] width 16 height 5
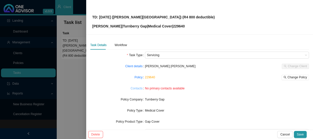
click at [135, 88] on link "Contacts" at bounding box center [136, 88] width 12 height 5
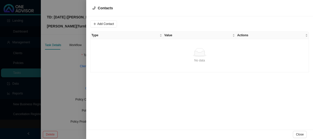
click at [84, 59] on div at bounding box center [156, 69] width 313 height 139
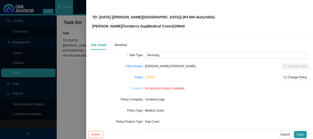
click at [136, 89] on link "Contacts" at bounding box center [136, 88] width 12 height 5
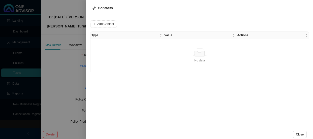
click at [81, 43] on div at bounding box center [156, 69] width 313 height 139
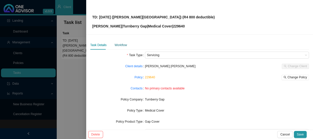
click at [124, 47] on div "Workflow" at bounding box center [121, 45] width 12 height 5
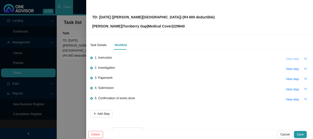
click at [288, 59] on span "View step" at bounding box center [291, 58] width 13 height 5
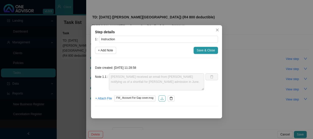
click at [160, 99] on icon "download" at bounding box center [162, 99] width 4 height 4
click at [185, 20] on div "Step details 1 Instruction + Add Note Save & Close Date created: [DATE] 11:28:5…" at bounding box center [156, 69] width 313 height 139
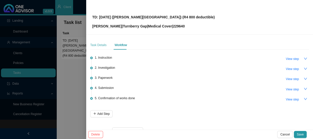
click at [99, 48] on div "Task Details" at bounding box center [98, 45] width 16 height 9
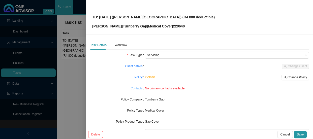
click at [135, 90] on link "Contacts" at bounding box center [136, 88] width 12 height 5
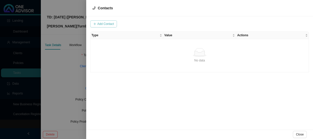
click at [102, 23] on span "Add Contact" at bounding box center [105, 23] width 17 height 5
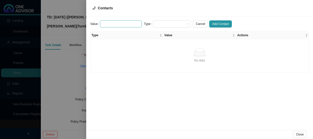
click at [116, 25] on input "text" at bounding box center [121, 23] width 42 height 7
click at [170, 24] on span at bounding box center [172, 24] width 34 height 7
type input "[EMAIL_ADDRESS][DOMAIN_NAME]"
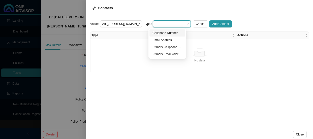
scroll to position [0, 0]
click at [166, 53] on div "Primary Email Address" at bounding box center [167, 54] width 30 height 5
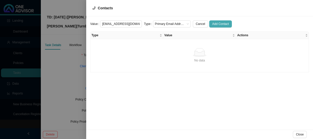
click at [213, 24] on span "Add Contact" at bounding box center [220, 23] width 17 height 5
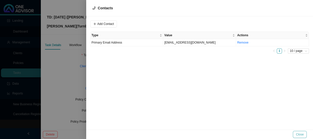
click at [303, 134] on span "Close" at bounding box center [300, 134] width 8 height 5
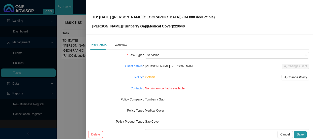
click at [190, 90] on div "No primary contacts available" at bounding box center [227, 88] width 164 height 5
click at [136, 88] on link "Contacts" at bounding box center [136, 88] width 12 height 5
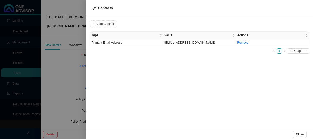
click at [222, 63] on div "Add Contact Type Value Actions Primary Email Address [EMAIL_ADDRESS][DOMAIN_NAM…" at bounding box center [199, 72] width 227 height 113
click at [103, 22] on span "Add Contact" at bounding box center [105, 23] width 17 height 5
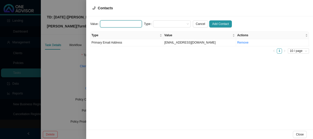
click at [111, 24] on input "text" at bounding box center [121, 23] width 42 height 7
paste input "[PERSON_NAME][EMAIL_ADDRESS][DOMAIN_NAME]"
click at [169, 24] on span at bounding box center [172, 24] width 34 height 7
type input "[PERSON_NAME][EMAIL_ADDRESS][DOMAIN_NAME]"
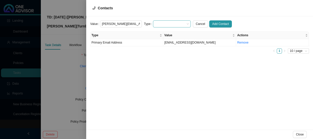
scroll to position [0, 0]
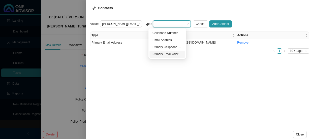
click at [165, 52] on div "Primary Email Address" at bounding box center [167, 54] width 30 height 5
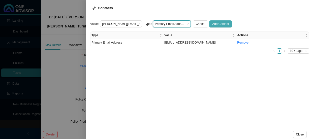
click at [214, 24] on span "Add Contact" at bounding box center [220, 23] width 17 height 5
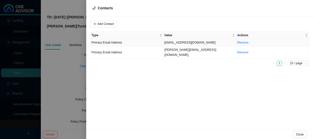
click at [146, 43] on td "Primary Email Address" at bounding box center [126, 42] width 73 height 7
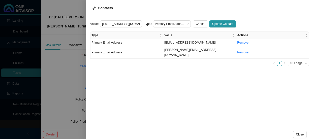
scroll to position [0, 5]
click at [183, 24] on span "Primary Email Address" at bounding box center [172, 24] width 34 height 7
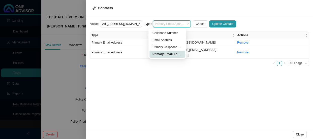
scroll to position [0, 0]
click at [169, 41] on div "Email Address" at bounding box center [167, 40] width 30 height 5
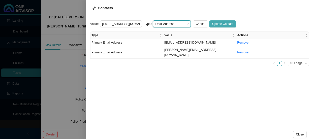
click at [217, 22] on span "Update Contact" at bounding box center [222, 23] width 21 height 5
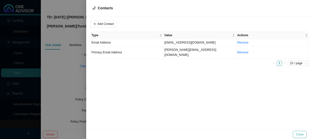
click at [301, 136] on span "Close" at bounding box center [300, 134] width 8 height 5
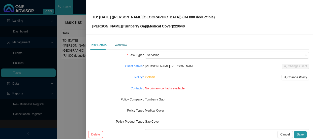
click at [124, 45] on div "Workflow" at bounding box center [121, 45] width 12 height 5
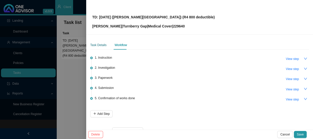
click at [101, 46] on div "Task Details" at bounding box center [98, 45] width 16 height 5
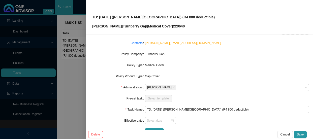
scroll to position [46, 0]
drag, startPoint x: 181, startPoint y: 43, endPoint x: 142, endPoint y: 43, distance: 39.3
click at [142, 43] on div "Contacts [PERSON_NAME][EMAIL_ADDRESS][DOMAIN_NAME]" at bounding box center [199, 42] width 219 height 7
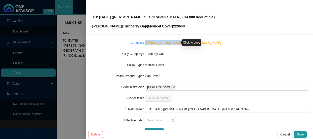
click at [159, 43] on link "[PERSON_NAME][EMAIL_ADDRESS][DOMAIN_NAME]" at bounding box center [183, 43] width 76 height 4
click at [191, 20] on div "TD: [DATE] ([PERSON_NAME][GEOGRAPHIC_DATA]) (R4 800 deductible) [PERSON_NAME] |…" at bounding box center [199, 17] width 215 height 24
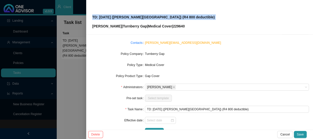
drag, startPoint x: 191, startPoint y: 20, endPoint x: 69, endPoint y: 18, distance: 122.4
click at [69, 18] on div "TD: [DATE] ([PERSON_NAME][GEOGRAPHIC_DATA]) (R4 800 deductible) [PERSON_NAME] |…" at bounding box center [156, 69] width 313 height 139
copy div "TD: [DATE] ([PERSON_NAME][GEOGRAPHIC_DATA]) (R4 800 deductible)"
click at [204, 13] on div "TD: [DATE] ([PERSON_NAME][GEOGRAPHIC_DATA]) (R4 800 deductible) [PERSON_NAME] |…" at bounding box center [199, 17] width 215 height 24
drag, startPoint x: 198, startPoint y: 17, endPoint x: 60, endPoint y: 18, distance: 138.0
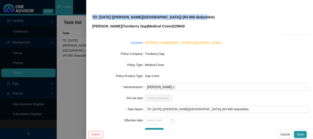
click at [60, 18] on div "TD: [DATE] ([PERSON_NAME][GEOGRAPHIC_DATA]) (R4 800 deductible) [PERSON_NAME] |…" at bounding box center [156, 69] width 313 height 139
copy div "TD: [DATE] ([PERSON_NAME][GEOGRAPHIC_DATA]) (R4 800 deductible)"
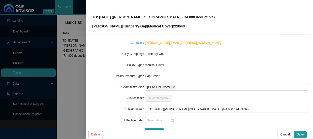
click at [242, 41] on div "[PERSON_NAME][EMAIL_ADDRESS][DOMAIN_NAME]" at bounding box center [227, 42] width 164 height 5
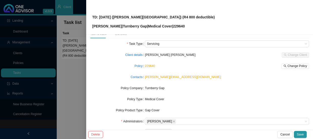
scroll to position [0, 0]
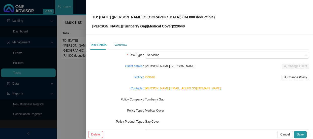
click at [125, 44] on div "Workflow" at bounding box center [121, 45] width 12 height 5
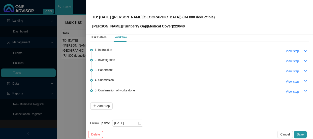
scroll to position [12, 0]
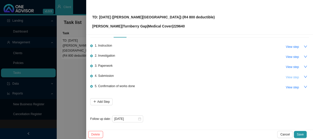
click at [293, 76] on span "View step" at bounding box center [291, 77] width 13 height 5
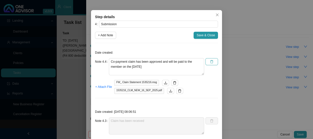
scroll to position [23, 0]
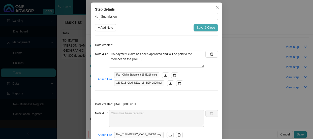
click at [205, 29] on span "Save & Close" at bounding box center [205, 27] width 18 height 5
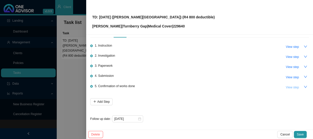
click at [292, 87] on span "View step" at bounding box center [291, 87] width 13 height 5
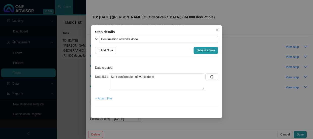
click at [103, 99] on span "+ Attach File" at bounding box center [103, 98] width 17 height 5
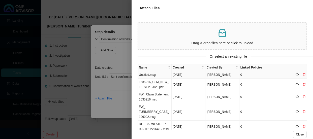
click at [302, 74] on icon "delete" at bounding box center [303, 74] width 3 height 3
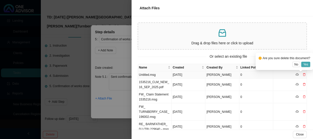
click at [308, 64] on button "Yes" at bounding box center [305, 64] width 9 height 5
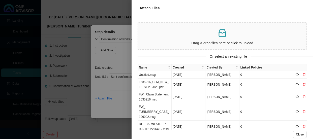
click at [128, 57] on div at bounding box center [156, 69] width 313 height 139
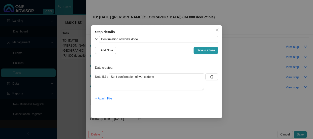
click at [247, 42] on div "Step details 5 Confirmation of works done + Add Note Save & Close Date created:…" at bounding box center [156, 69] width 313 height 139
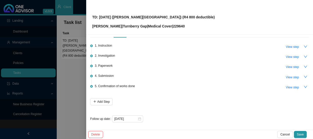
click at [188, 18] on div "TD: [DATE] ([PERSON_NAME][GEOGRAPHIC_DATA]) (R4 800 deductible) [PERSON_NAME] |…" at bounding box center [199, 17] width 215 height 24
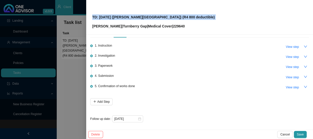
drag, startPoint x: 188, startPoint y: 18, endPoint x: 85, endPoint y: 18, distance: 102.5
click at [85, 18] on div "TD: [DATE] ([PERSON_NAME][GEOGRAPHIC_DATA]) (R4 800 deductible) [PERSON_NAME] |…" at bounding box center [156, 69] width 313 height 139
copy div "TD: [DATE] ([PERSON_NAME][GEOGRAPHIC_DATA]) (R4 800 deductible)"
click at [186, 15] on p "TD: [DATE] ([PERSON_NAME][GEOGRAPHIC_DATA]) (R4 800 deductible)" at bounding box center [153, 17] width 122 height 6
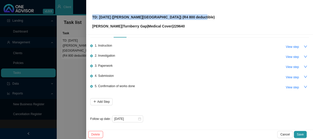
drag, startPoint x: 186, startPoint y: 17, endPoint x: 93, endPoint y: 17, distance: 93.4
click at [92, 17] on p "TD: [DATE] ([PERSON_NAME][GEOGRAPHIC_DATA]) (R4 800 deductible)" at bounding box center [153, 17] width 122 height 6
copy p "TD: [DATE] ([PERSON_NAME][GEOGRAPHIC_DATA]) (R4 800 deductible)"
click at [289, 85] on span "View step" at bounding box center [291, 87] width 13 height 5
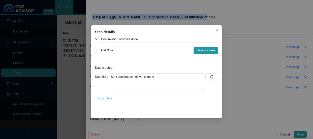
click at [102, 101] on button "+ Attach File" at bounding box center [103, 98] width 17 height 7
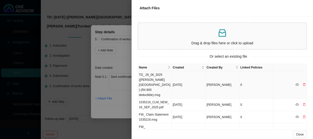
click at [154, 76] on td "TD_ 26_06_2025 ([PERSON_NAME][GEOGRAPHIC_DATA]) (R4 800 deductible).msg" at bounding box center [155, 84] width 34 height 27
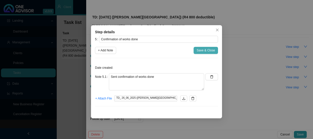
click at [207, 52] on span "Save & Close" at bounding box center [205, 50] width 18 height 5
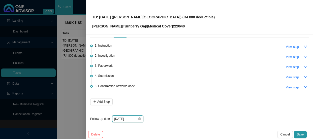
click at [131, 118] on input "[DATE]" at bounding box center [125, 118] width 23 height 5
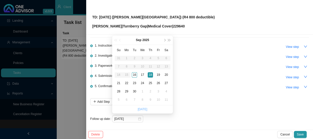
click at [142, 110] on link "[DATE]" at bounding box center [142, 110] width 10 height 4
type input "[DATE]"
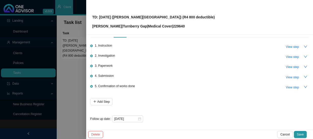
scroll to position [0, 0]
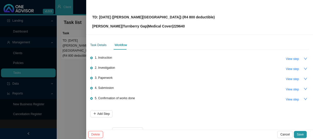
click at [100, 43] on div "Task Details" at bounding box center [98, 45] width 16 height 5
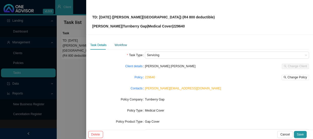
click at [123, 45] on div "Workflow" at bounding box center [121, 45] width 12 height 5
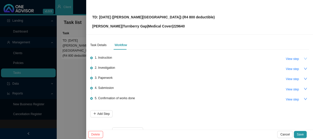
click at [303, 58] on icon "down" at bounding box center [305, 59] width 4 height 4
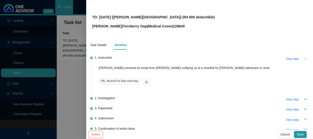
click at [303, 58] on icon "up" at bounding box center [305, 59] width 4 height 4
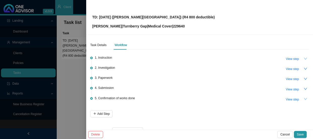
click at [303, 98] on icon "down" at bounding box center [305, 99] width 4 height 4
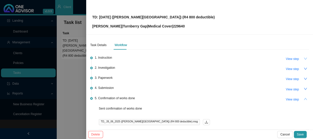
click at [304, 98] on icon "up" at bounding box center [305, 99] width 3 height 2
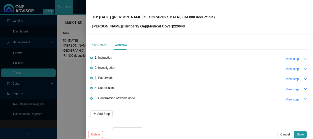
click at [96, 42] on div "Task Details" at bounding box center [98, 45] width 16 height 9
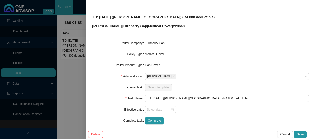
scroll to position [59, 0]
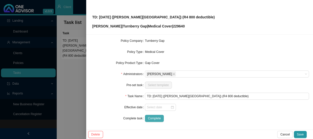
click at [153, 118] on span "Complete" at bounding box center [154, 118] width 13 height 5
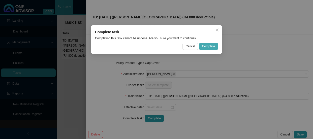
click at [208, 45] on span "Complete" at bounding box center [208, 46] width 13 height 5
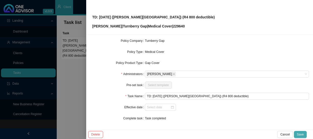
click at [301, 133] on span "Save" at bounding box center [300, 134] width 7 height 5
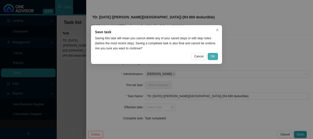
click at [211, 58] on span "OK" at bounding box center [212, 56] width 4 height 5
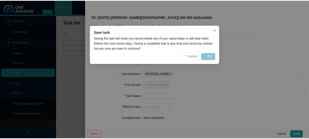
scroll to position [53, 0]
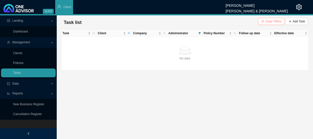
click at [274, 19] on span "Clear Filters" at bounding box center [273, 21] width 16 height 5
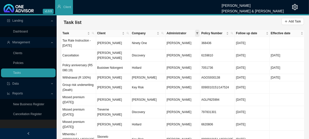
click at [198, 33] on icon "filter" at bounding box center [197, 33] width 3 height 3
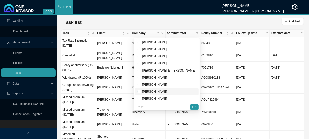
click at [141, 91] on input "checkbox" at bounding box center [140, 92] width 4 height 4
checkbox input "true"
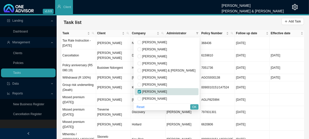
click at [195, 108] on span "OK" at bounding box center [194, 106] width 4 height 5
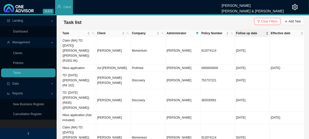
click at [254, 33] on span "Follow up date" at bounding box center [250, 33] width 29 height 5
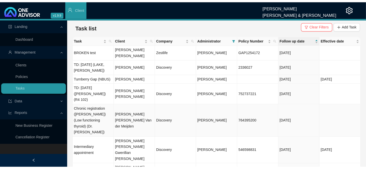
scroll to position [0, 0]
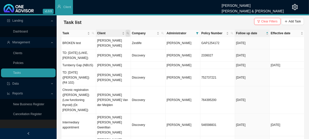
click at [129, 33] on span "Client" at bounding box center [128, 33] width 5 height 7
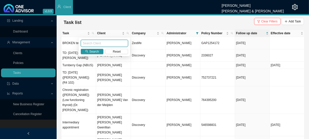
click at [109, 47] on input "text" at bounding box center [104, 43] width 47 height 7
type input "persona"
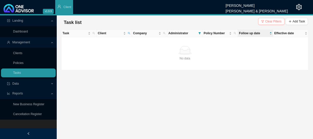
click at [264, 22] on icon "filter" at bounding box center [262, 21] width 3 height 3
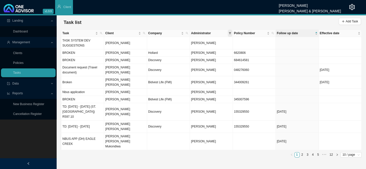
click at [229, 33] on icon "filter" at bounding box center [230, 33] width 3 height 3
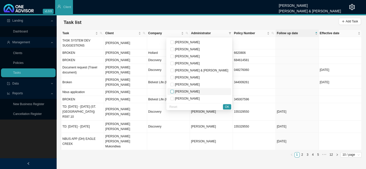
click at [174, 92] on input "checkbox" at bounding box center [172, 92] width 4 height 4
checkbox input "true"
click at [226, 106] on span "OK" at bounding box center [227, 106] width 4 height 5
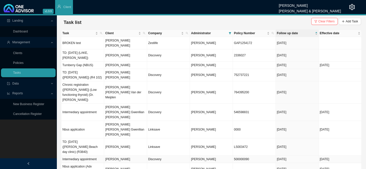
click at [202, 158] on span "[PERSON_NAME]" at bounding box center [203, 160] width 25 height 4
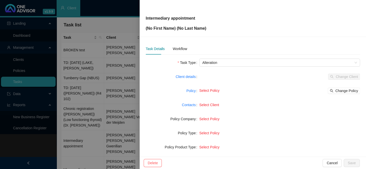
click at [202, 128] on div "Intermediary appointment (No First Name) (No Last Name) Task Details Workflow T…" at bounding box center [183, 84] width 366 height 169
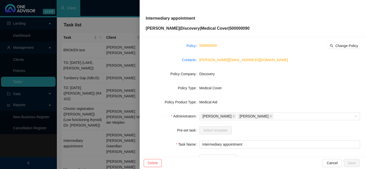
scroll to position [77, 0]
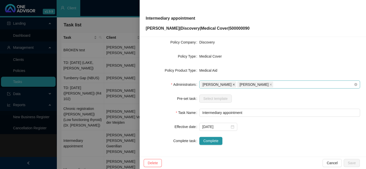
click at [233, 85] on icon "close" at bounding box center [234, 85] width 2 height 2
click at [350, 161] on span "Save" at bounding box center [352, 163] width 8 height 6
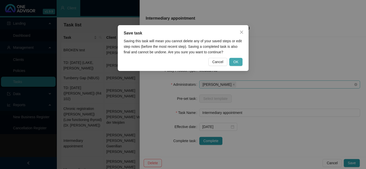
click at [233, 58] on button "OK" at bounding box center [235, 62] width 13 height 8
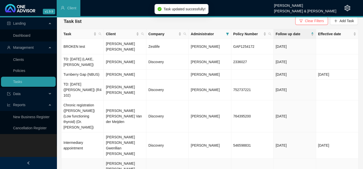
scroll to position [46, 0]
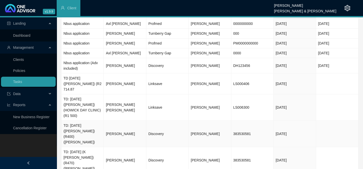
scroll to position [24, 0]
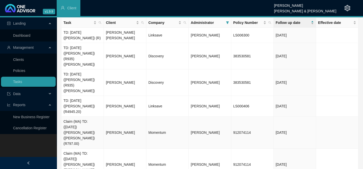
scroll to position [22, 0]
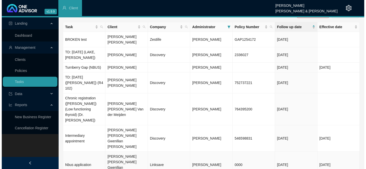
scroll to position [0, 0]
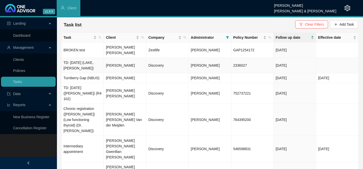
click at [121, 59] on td "[PERSON_NAME]" at bounding box center [125, 65] width 42 height 15
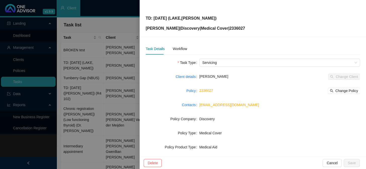
click at [104, 79] on div at bounding box center [183, 84] width 366 height 169
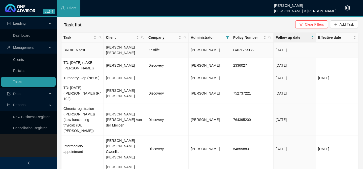
click at [122, 48] on td "[PERSON_NAME] [PERSON_NAME]" at bounding box center [125, 50] width 42 height 15
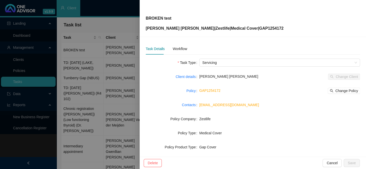
click at [148, 49] on div "Task Details" at bounding box center [155, 49] width 19 height 6
click at [178, 50] on div "Workflow" at bounding box center [180, 49] width 14 height 6
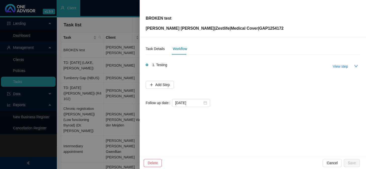
click at [96, 45] on div at bounding box center [183, 84] width 366 height 169
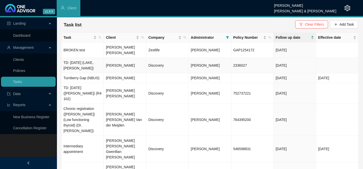
click at [173, 61] on td "Discovery" at bounding box center [167, 65] width 42 height 15
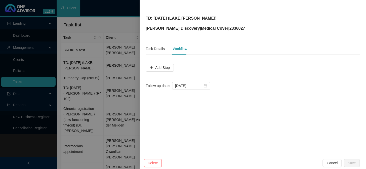
click at [104, 76] on div at bounding box center [183, 84] width 366 height 169
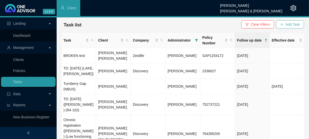
click at [289, 24] on span "Add Task" at bounding box center [293, 25] width 14 height 6
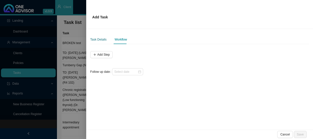
click at [97, 41] on div "Task Details" at bounding box center [98, 39] width 16 height 5
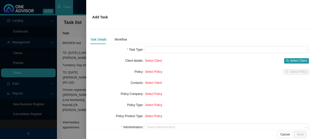
click at [74, 35] on div at bounding box center [156, 69] width 313 height 139
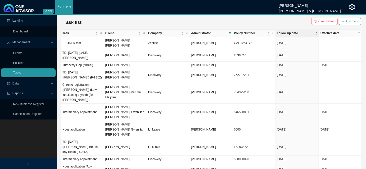
click at [349, 23] on span "Add Task" at bounding box center [352, 21] width 12 height 5
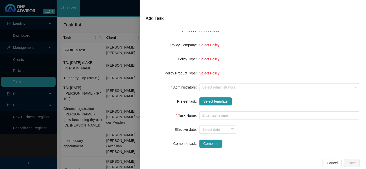
scroll to position [71, 0]
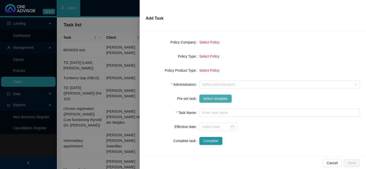
click at [216, 99] on span "Select template" at bounding box center [215, 99] width 24 height 6
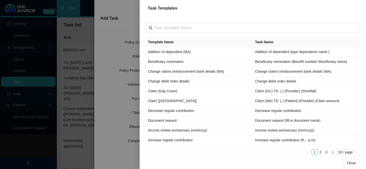
click at [121, 73] on div at bounding box center [183, 84] width 366 height 169
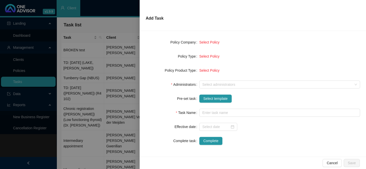
click at [87, 76] on div at bounding box center [183, 84] width 366 height 169
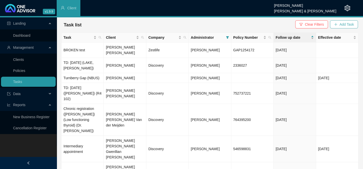
click at [332, 23] on button "Add Task" at bounding box center [344, 24] width 28 height 8
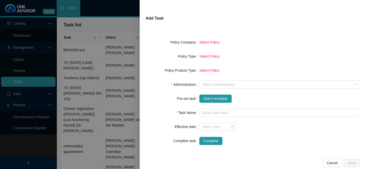
scroll to position [0, 0]
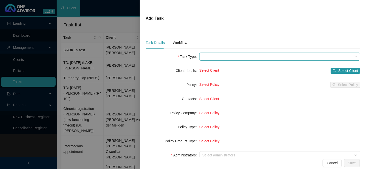
click at [205, 58] on span at bounding box center [279, 57] width 155 height 8
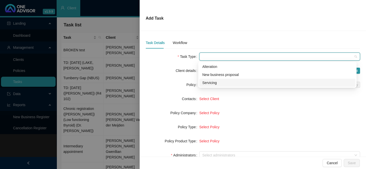
click at [210, 82] on div "Servicing" at bounding box center [277, 83] width 150 height 6
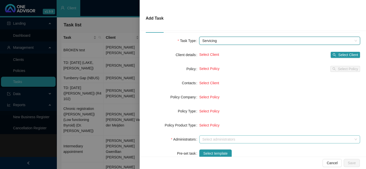
scroll to position [23, 0]
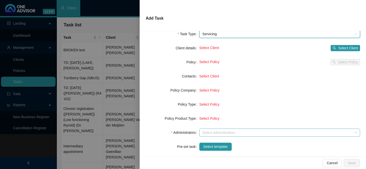
click at [208, 132] on div at bounding box center [277, 133] width 154 height 4
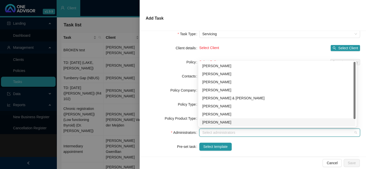
click at [213, 123] on div "[PERSON_NAME]" at bounding box center [277, 123] width 150 height 6
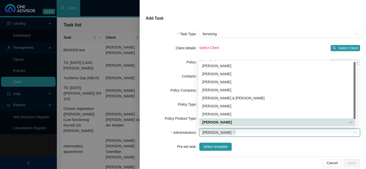
click at [242, 145] on div "Select template" at bounding box center [279, 147] width 161 height 8
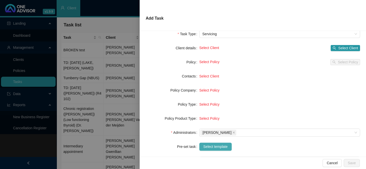
click at [218, 145] on span "Select template" at bounding box center [215, 147] width 24 height 6
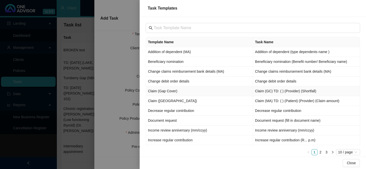
click at [170, 92] on td "Claim (Gap Cover)" at bounding box center [199, 91] width 107 height 10
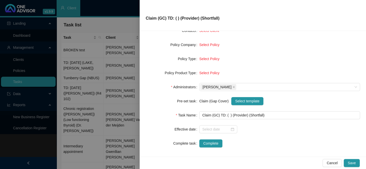
scroll to position [71, 0]
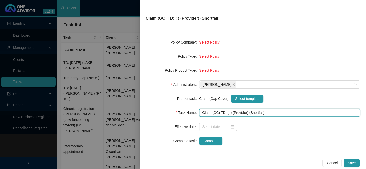
click at [227, 112] on input "Claim (GC) TD: ( ) (Provider) (Shortfall)" at bounding box center [279, 113] width 161 height 8
drag, startPoint x: 260, startPoint y: 112, endPoint x: 246, endPoint y: 112, distance: 13.1
click at [246, 112] on input "Claim (GC) TD: ([DATE]) (Provider) (Shortfall)" at bounding box center [279, 113] width 161 height 8
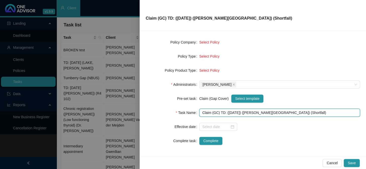
drag, startPoint x: 303, startPoint y: 112, endPoint x: 290, endPoint y: 112, distance: 12.8
click at [290, 112] on input "Claim (GC) TD: ([DATE]) ([PERSON_NAME][GEOGRAPHIC_DATA]) (Shortfall)" at bounding box center [279, 113] width 161 height 8
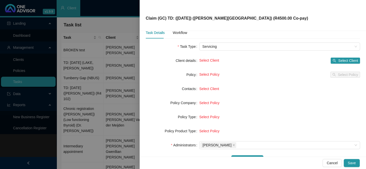
scroll to position [0, 0]
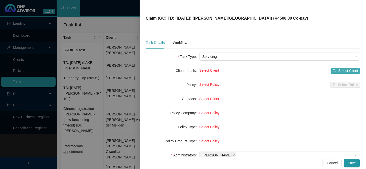
type input "Claim (GC) TD: ([DATE]) ([PERSON_NAME][GEOGRAPHIC_DATA]) (R4500.00 Co-pay)"
click at [340, 72] on span "Select Client" at bounding box center [348, 71] width 20 height 6
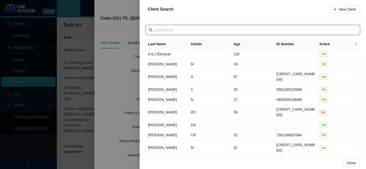
click at [167, 29] on input "text" at bounding box center [253, 30] width 199 height 6
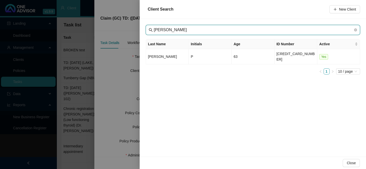
type input "[PERSON_NAME]"
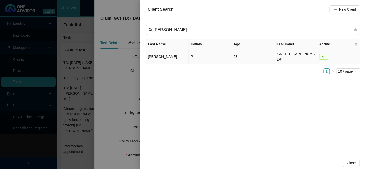
click at [165, 53] on td "[PERSON_NAME]" at bounding box center [167, 56] width 43 height 15
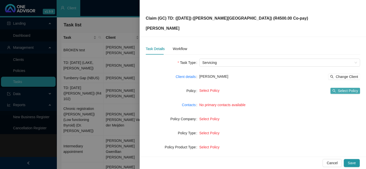
click at [345, 91] on span "Select Policy" at bounding box center [348, 91] width 20 height 6
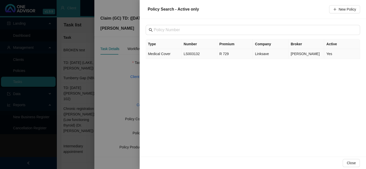
click at [192, 56] on td "LS003132" at bounding box center [200, 54] width 36 height 10
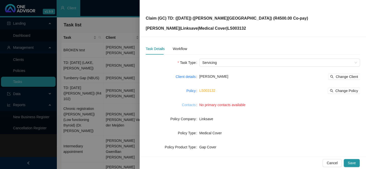
click at [191, 105] on link "Contacts" at bounding box center [189, 105] width 14 height 6
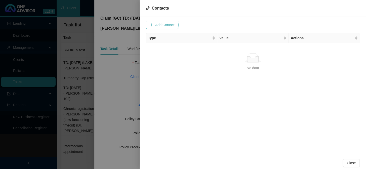
click at [170, 25] on span "Add Contact" at bounding box center [164, 25] width 19 height 6
click at [182, 22] on input "text" at bounding box center [183, 25] width 50 height 8
paste input "[PERSON_NAME][EMAIL_ADDRESS][DOMAIN_NAME]"
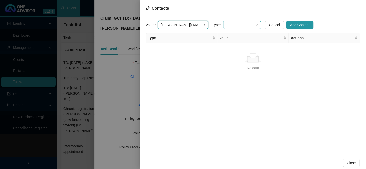
click at [228, 24] on span at bounding box center [242, 25] width 32 height 8
type input "[PERSON_NAME][EMAIL_ADDRESS][DOMAIN_NAME]"
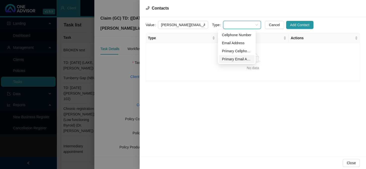
click at [229, 59] on div "Primary Email Address" at bounding box center [237, 59] width 30 height 6
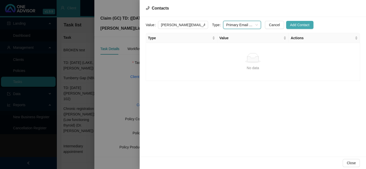
click at [290, 25] on span "Add Contact" at bounding box center [299, 25] width 19 height 6
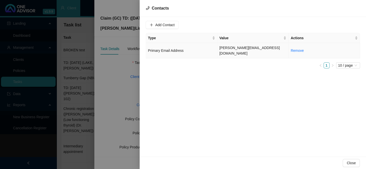
click at [164, 49] on span "Primary Email Address" at bounding box center [166, 51] width 36 height 4
click at [297, 25] on span "Update Contact" at bounding box center [302, 25] width 24 height 6
click at [127, 83] on div at bounding box center [183, 84] width 366 height 169
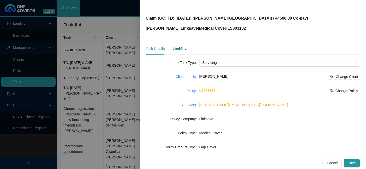
click at [183, 49] on div "Workflow" at bounding box center [180, 49] width 14 height 6
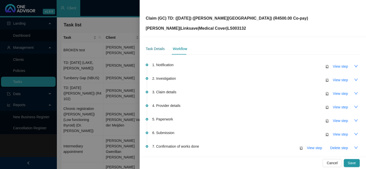
click at [156, 48] on div "Task Details" at bounding box center [155, 49] width 19 height 6
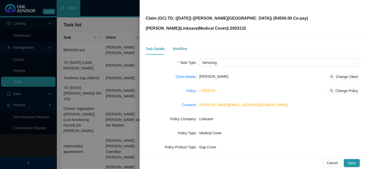
click at [176, 49] on div "Workflow" at bounding box center [180, 49] width 14 height 6
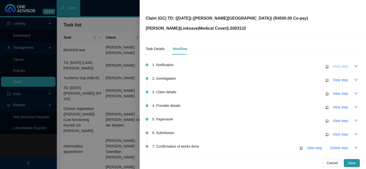
click at [338, 67] on span "View step" at bounding box center [340, 67] width 15 height 6
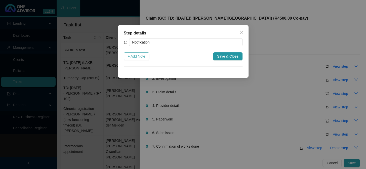
click at [138, 55] on span "+ Add Note" at bounding box center [137, 57] width 18 height 6
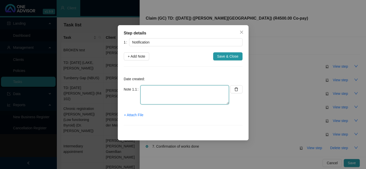
click at [170, 88] on textarea at bounding box center [184, 94] width 89 height 19
click at [240, 30] on icon "close" at bounding box center [242, 32] width 4 height 4
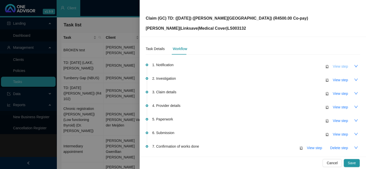
click at [337, 67] on span "View step" at bounding box center [340, 67] width 15 height 6
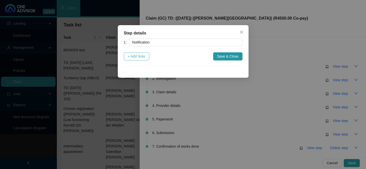
click at [143, 55] on span "+ Add Note" at bounding box center [137, 57] width 18 height 6
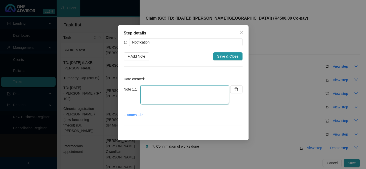
click at [153, 89] on textarea at bounding box center [184, 94] width 89 height 19
type textarea "[PERSON_NAME] sent me proof of payment for a co-payment she paid"
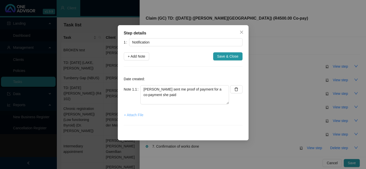
click at [140, 116] on span "+ Attach File" at bounding box center [133, 115] width 19 height 6
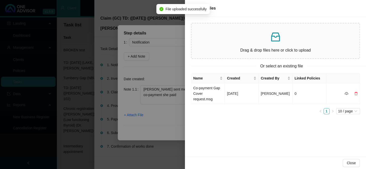
click at [172, 114] on div at bounding box center [183, 84] width 366 height 169
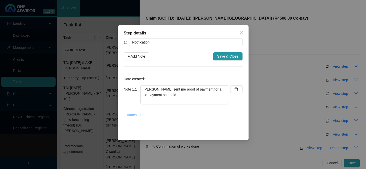
click at [139, 115] on span "+ Attach File" at bounding box center [133, 115] width 19 height 6
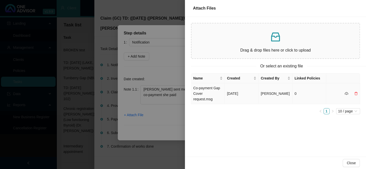
click at [214, 91] on td "Co-payment Gap Cover request.msg" at bounding box center [208, 93] width 34 height 21
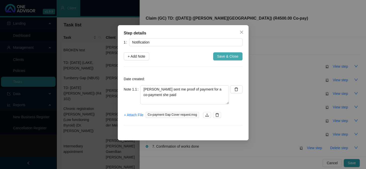
click at [231, 56] on span "Save & Close" at bounding box center [227, 57] width 21 height 6
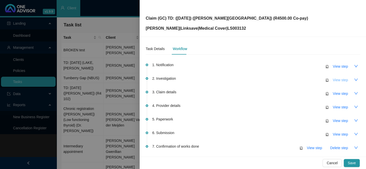
click at [335, 80] on span "View step" at bounding box center [340, 80] width 15 height 6
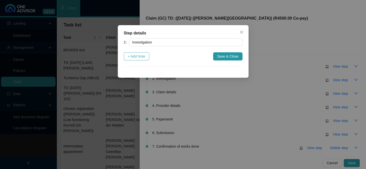
click at [136, 57] on span "+ Add Note" at bounding box center [137, 57] width 18 height 6
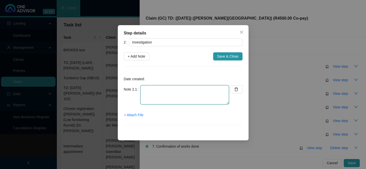
click at [148, 88] on textarea at bounding box center [184, 94] width 89 height 19
type textarea "R"
click at [189, 89] on textarea "ICD-1O code: R13" at bounding box center [184, 94] width 89 height 19
paste textarea "[MEDICAL_DATA] and [MEDICAL_DATA]"
type textarea "ICD-1O code: R13 - [MEDICAL_DATA] and [MEDICAL_DATA]"
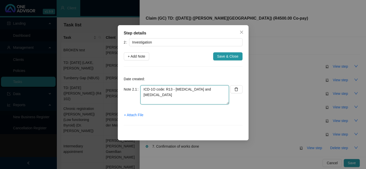
drag, startPoint x: 214, startPoint y: 90, endPoint x: 174, endPoint y: 89, distance: 39.8
click at [174, 89] on textarea "ICD-1O code: R13 - [MEDICAL_DATA] and [MEDICAL_DATA]" at bounding box center [184, 94] width 89 height 19
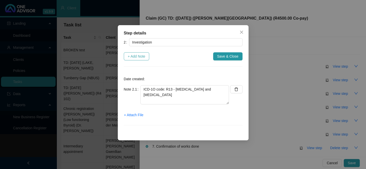
click at [133, 57] on span "+ Add Note" at bounding box center [137, 57] width 18 height 6
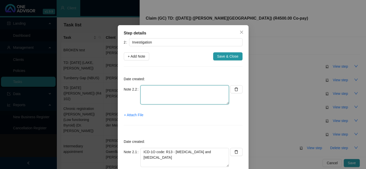
click at [170, 90] on textarea at bounding box center [184, 94] width 89 height 19
click at [159, 90] on textarea at bounding box center [184, 94] width 89 height 19
paste textarea "[MEDICAL_DATA] is the total inability or refusal to swallow, representing an ex…"
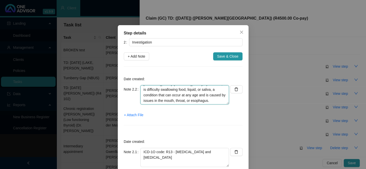
scroll to position [17, 0]
type textarea "[MEDICAL_DATA] is the total inability or refusal to swallow, representing an ex…"
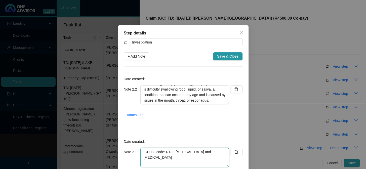
click at [217, 153] on textarea "ICD-1O code: R13 - [MEDICAL_DATA] and [MEDICAL_DATA]" at bounding box center [184, 157] width 89 height 19
click at [150, 157] on textarea "ICD-1O code: R13 - [MEDICAL_DATA] and [MEDICAL_DATA] (PMB CODE)" at bounding box center [184, 157] width 89 height 19
type textarea "ICD-1O code: R13 - [MEDICAL_DATA] and [MEDICAL_DATA] (PMB code)"
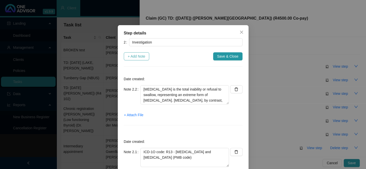
click at [135, 55] on span "+ Add Note" at bounding box center [137, 57] width 18 height 6
type textarea "[MEDICAL_DATA] is the total inability or refusal to swallow, representing an ex…"
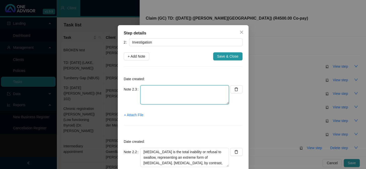
click at [164, 89] on textarea at bounding box center [184, 94] width 89 height 19
type textarea "Confirmed with"
drag, startPoint x: 171, startPoint y: 90, endPoint x: 137, endPoint y: 89, distance: 34.2
click at [137, 89] on div "Note 2.3 Confirmed with" at bounding box center [176, 94] width 105 height 19
click at [234, 92] on button "button" at bounding box center [236, 89] width 12 height 8
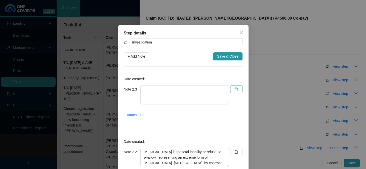
type textarea "[MEDICAL_DATA] is the total inability or refusal to swallow, representing an ex…"
type textarea "ICD-1O code: R13 - [MEDICAL_DATA] and [MEDICAL_DATA] (PMB code)"
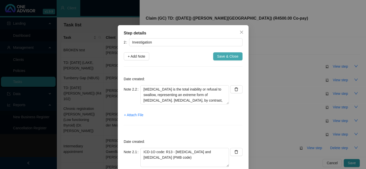
click at [223, 54] on span "Save & Close" at bounding box center [227, 57] width 21 height 6
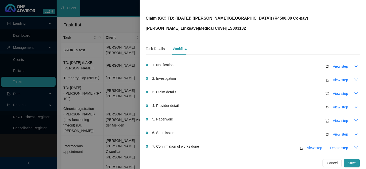
click at [354, 80] on icon "down" at bounding box center [356, 80] width 4 height 4
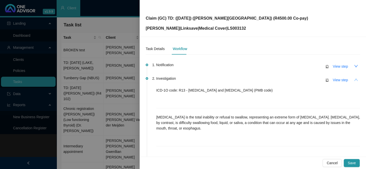
click at [354, 80] on icon "up" at bounding box center [356, 80] width 4 height 2
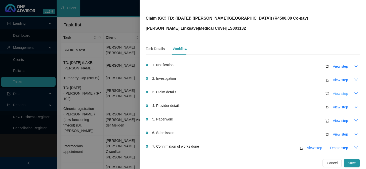
click at [336, 92] on span "View step" at bounding box center [340, 94] width 15 height 6
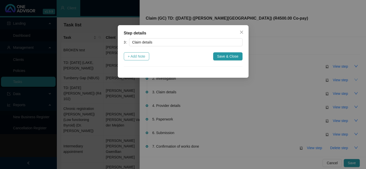
click at [139, 57] on span "+ Add Note" at bounding box center [137, 57] width 18 height 6
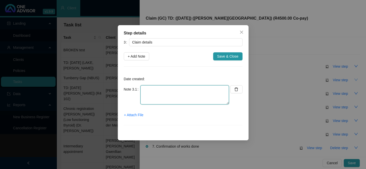
click at [160, 88] on textarea at bounding box center [184, 94] width 89 height 19
type textarea "Co-payment: R4500.00"
click at [138, 116] on span "+ Attach File" at bounding box center [133, 115] width 19 height 6
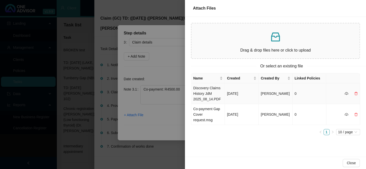
click at [208, 94] on td "Discovery Claims History JdM 2025_08_14.PDF" at bounding box center [208, 93] width 34 height 21
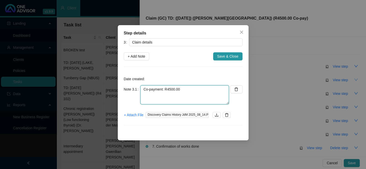
click at [197, 98] on textarea "Co-payment: R4500.00" at bounding box center [184, 94] width 89 height 19
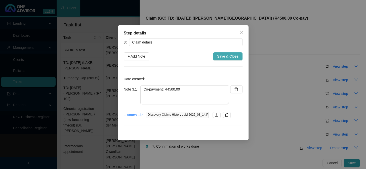
click at [222, 55] on span "Save & Close" at bounding box center [227, 57] width 21 height 6
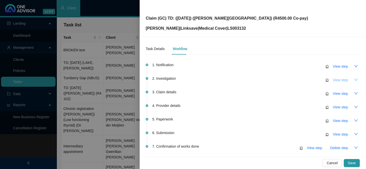
click at [340, 81] on span "View step" at bounding box center [340, 80] width 15 height 6
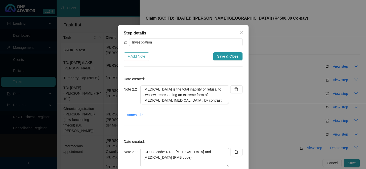
click at [136, 58] on span "+ Add Note" at bounding box center [137, 57] width 18 height 6
type textarea "[MEDICAL_DATA] is the total inability or refusal to swallow, representing an ex…"
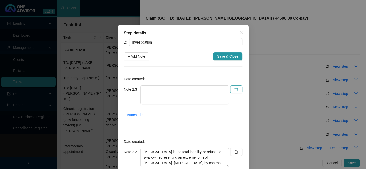
click at [234, 90] on icon "delete" at bounding box center [236, 89] width 4 height 4
type textarea "[MEDICAL_DATA] is the total inability or refusal to swallow, representing an ex…"
type textarea "ICD-1O code: R13 - [MEDICAL_DATA] and [MEDICAL_DATA] (PMB code)"
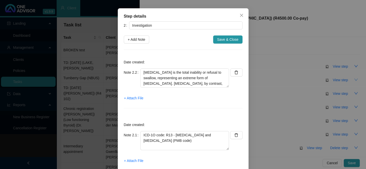
scroll to position [40, 0]
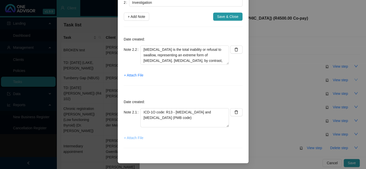
click at [135, 136] on span "+ Attach File" at bounding box center [133, 138] width 19 height 6
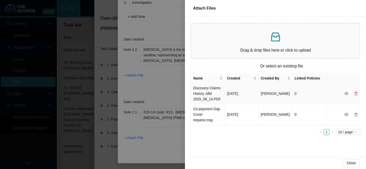
click at [207, 95] on td "Discovery Claims History JdM 2025_08_14.PDF" at bounding box center [208, 93] width 34 height 21
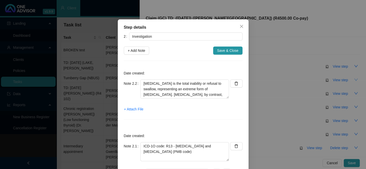
scroll to position [0, 0]
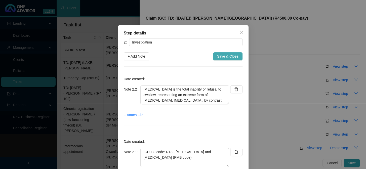
click at [224, 58] on span "Save & Close" at bounding box center [227, 57] width 21 height 6
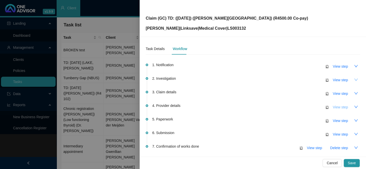
click at [339, 108] on span "View step" at bounding box center [340, 107] width 15 height 6
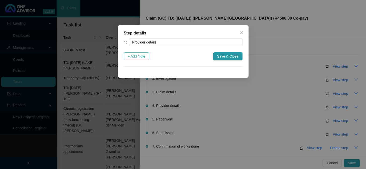
click at [146, 54] on span "+ Add Note" at bounding box center [137, 57] width 18 height 6
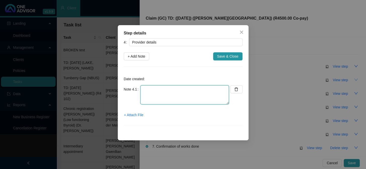
click at [164, 90] on textarea at bounding box center [184, 94] width 89 height 19
click at [212, 89] on textarea "[PERSON_NAME][GEOGRAPHIC_DATA] Practice Number:" at bounding box center [184, 94] width 89 height 19
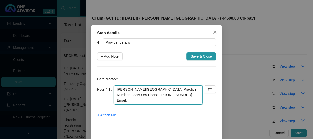
click at [172, 95] on textarea "[PERSON_NAME][GEOGRAPHIC_DATA] Practice Number: 03850059 Phone: [PHONE_NUMBER] …" at bounding box center [158, 94] width 89 height 19
paste textarea "[EMAIL_ADDRESS][DOMAIN_NAME]"
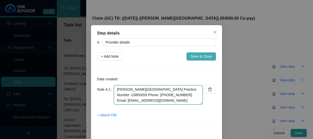
type textarea "[PERSON_NAME][GEOGRAPHIC_DATA] Practice Number: 03850059 Phone: [PHONE_NUMBER] …"
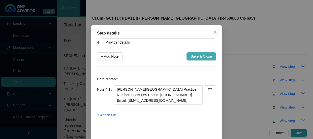
click at [199, 55] on span "Save & Close" at bounding box center [200, 57] width 21 height 6
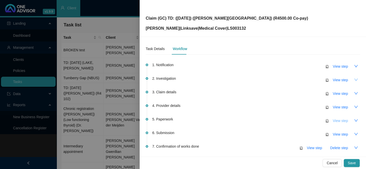
click at [338, 120] on span "View step" at bounding box center [340, 121] width 15 height 6
click at [338, 120] on div "Step details 5 Paperwork + Add Note Save & Close Cancel OK" at bounding box center [183, 84] width 366 height 169
click at [338, 108] on span "View step" at bounding box center [340, 107] width 15 height 6
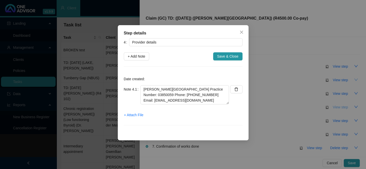
click at [338, 108] on div "Step details 4 Provider details + Add Note Save & Close Date created: Note 4.1 …" at bounding box center [183, 84] width 366 height 169
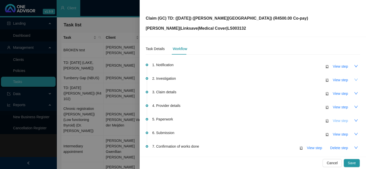
click at [337, 120] on span "View step" at bounding box center [340, 121] width 15 height 6
type input "Paperwork"
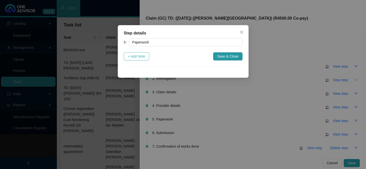
click at [140, 55] on span "+ Add Note" at bounding box center [137, 57] width 18 height 6
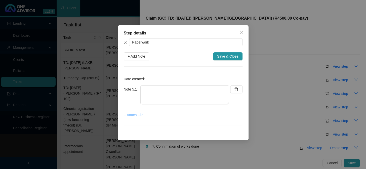
click at [138, 114] on span "+ Attach File" at bounding box center [133, 115] width 19 height 6
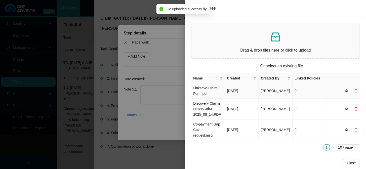
click at [198, 89] on td "Linksave-Claim-Form.pdf" at bounding box center [208, 90] width 34 height 15
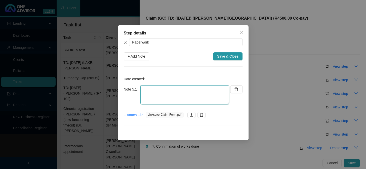
click at [166, 90] on textarea at bounding box center [184, 94] width 89 height 19
type textarea "Claim form"
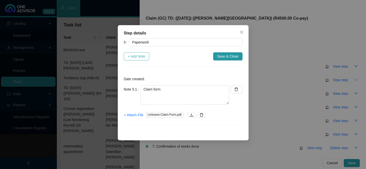
click at [139, 58] on span "+ Add Note" at bounding box center [137, 57] width 18 height 6
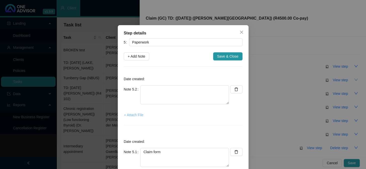
click at [128, 116] on span "+ Attach File" at bounding box center [133, 115] width 19 height 6
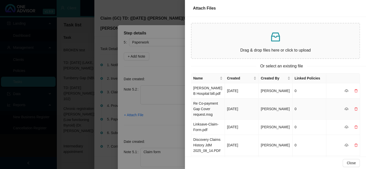
click at [203, 106] on td "Re Co-payment Gap Cover request.msg" at bounding box center [208, 109] width 34 height 21
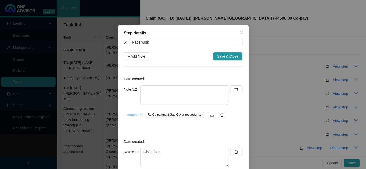
click at [136, 115] on span "+ Attach File" at bounding box center [133, 115] width 19 height 6
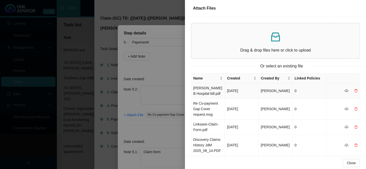
click at [210, 92] on td "[PERSON_NAME] B Hospital bill.pdf" at bounding box center [208, 90] width 34 height 15
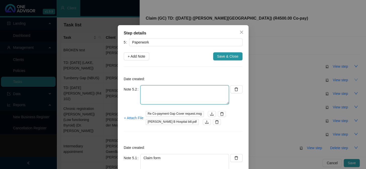
click at [181, 93] on textarea at bounding box center [184, 94] width 89 height 19
type textarea "[PERSON_NAME] Beach Day Clinic invoice"
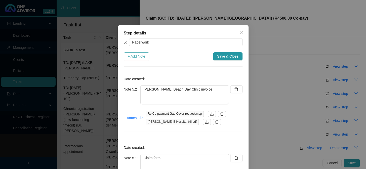
click at [134, 55] on span "+ Add Note" at bounding box center [137, 57] width 18 height 6
type textarea "[PERSON_NAME] Beach Day Clinic invoice"
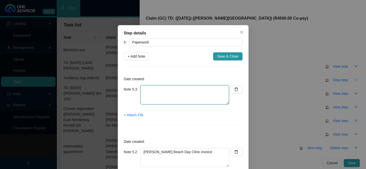
click at [157, 91] on textarea at bounding box center [184, 94] width 89 height 19
type textarea "CTH"
click at [132, 115] on span "+ Attach File" at bounding box center [133, 115] width 19 height 6
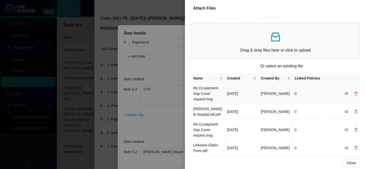
click at [201, 90] on td "Re Co-payment Gap Cover request.msg" at bounding box center [208, 93] width 34 height 21
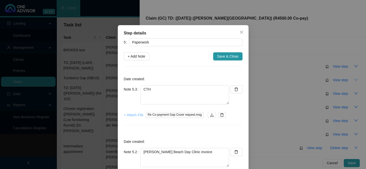
click at [136, 115] on span "+ Attach File" at bounding box center [133, 115] width 19 height 6
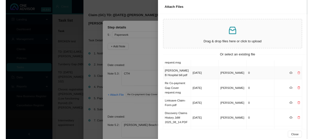
scroll to position [60, 0]
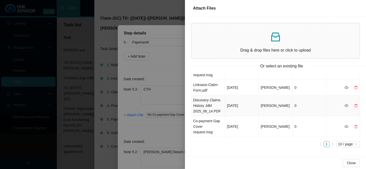
click at [208, 104] on td "Discovery Claims History JdM 2025_08_14.PDF" at bounding box center [208, 105] width 34 height 21
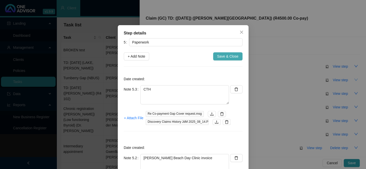
click at [221, 54] on span "Save & Close" at bounding box center [227, 57] width 21 height 6
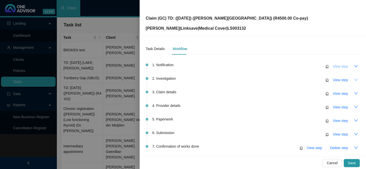
click at [333, 66] on span "View step" at bounding box center [340, 67] width 15 height 6
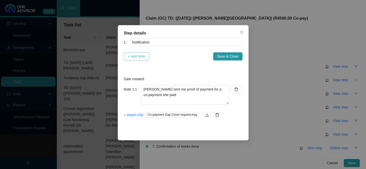
click at [131, 57] on span "+ Add Note" at bounding box center [137, 57] width 18 height 6
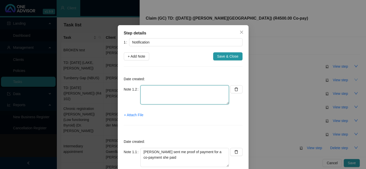
click at [148, 88] on textarea at bounding box center [184, 94] width 89 height 19
type textarea "c"
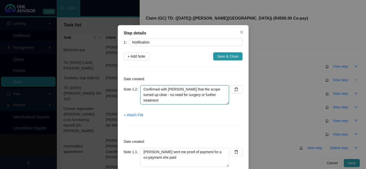
drag, startPoint x: 212, startPoint y: 96, endPoint x: 196, endPoint y: 88, distance: 17.7
click at [196, 88] on textarea "Confirmed with [PERSON_NAME] that the scope turned up clear - no need for surge…" at bounding box center [184, 94] width 89 height 19
type textarea "Confirmed with [PERSON_NAME] that the scope did not pick up anything serious ne…"
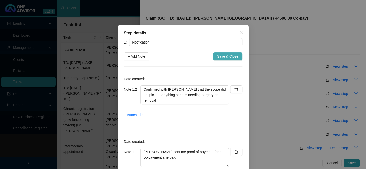
click at [226, 55] on span "Save & Close" at bounding box center [227, 57] width 21 height 6
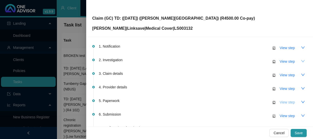
scroll to position [46, 0]
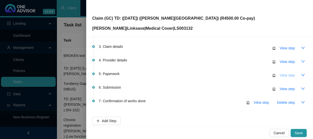
click at [290, 76] on span "View step" at bounding box center [286, 76] width 15 height 6
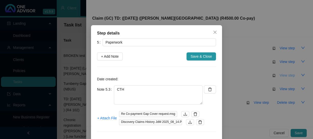
click at [290, 76] on div "Step details 5 Paperwork + Add Note Save & Close Date created: Note 5.3 CTH + A…" at bounding box center [156, 69] width 313 height 139
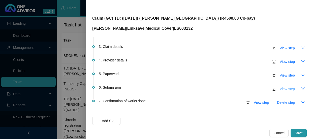
click at [287, 87] on span "View step" at bounding box center [286, 89] width 15 height 6
type input "Submission"
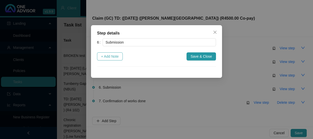
click at [116, 58] on span "+ Add Note" at bounding box center [110, 57] width 18 height 6
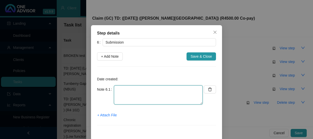
click at [119, 87] on textarea at bounding box center [158, 94] width 89 height 19
type textarea "s"
type textarea "Submitted claim to Linksave"
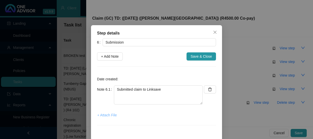
click at [109, 113] on span "+ Attach File" at bounding box center [106, 115] width 19 height 6
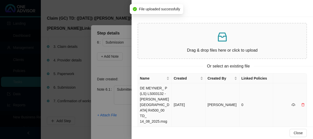
click at [156, 91] on td "DE MEYNIER_ P (LS) LS003132 - [PERSON_NAME][GEOGRAPHIC_DATA] R4500_00 TD_ 14_08…" at bounding box center [155, 104] width 34 height 43
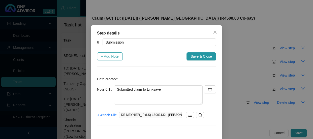
click at [110, 56] on span "+ Add Note" at bounding box center [110, 57] width 18 height 6
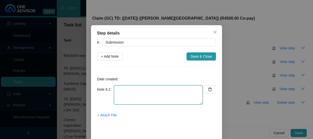
click at [123, 91] on textarea at bounding box center [158, 94] width 89 height 19
click at [121, 89] on textarea "Sent Jen feedback of the gap submission" at bounding box center [158, 94] width 89 height 19
drag, startPoint x: 122, startPoint y: 89, endPoint x: 93, endPoint y: 89, distance: 28.4
click at [93, 89] on div "Step details 6 Submission + Add Note Save & Close Date created: Note 6.2 Sent J…" at bounding box center [156, 114] width 131 height 178
type textarea "Emailed Jen feedback of the gap submission"
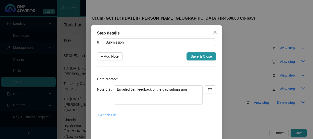
click at [106, 116] on span "+ Attach File" at bounding box center [106, 115] width 19 height 6
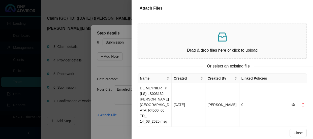
click at [114, 46] on div at bounding box center [156, 69] width 313 height 139
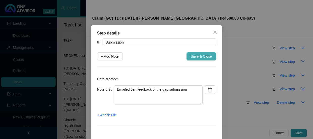
click at [201, 55] on span "Save & Close" at bounding box center [200, 57] width 21 height 6
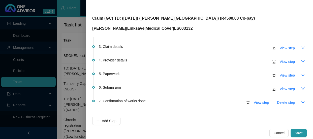
click at [230, 18] on div "Claim (GC) TD: ([DATE]) ([PERSON_NAME][GEOGRAPHIC_DATA]) (R4500.00 Co-pay) [PER…" at bounding box center [199, 18] width 215 height 26
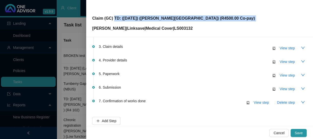
drag, startPoint x: 230, startPoint y: 18, endPoint x: 114, endPoint y: 20, distance: 116.3
click at [114, 20] on div "Claim (GC) TD: ([DATE]) ([PERSON_NAME][GEOGRAPHIC_DATA]) (R4500.00 Co-pay) [PER…" at bounding box center [199, 18] width 215 height 26
click at [287, 90] on span "View step" at bounding box center [286, 89] width 15 height 6
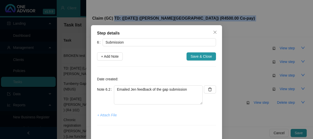
click at [104, 113] on span "+ Attach File" at bounding box center [106, 115] width 19 height 6
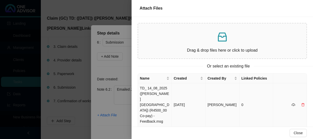
click at [156, 95] on td "TD_ 14_08_2025 ([PERSON_NAME][GEOGRAPHIC_DATA]) (R4500_00 Co-pay) - Feedback.msg" at bounding box center [155, 104] width 34 height 43
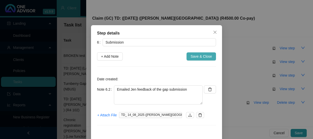
click at [198, 54] on span "Save & Close" at bounding box center [200, 57] width 21 height 6
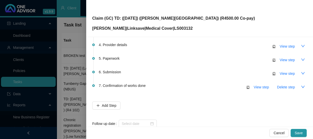
scroll to position [73, 0]
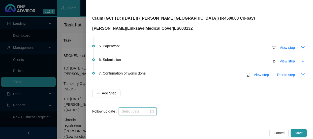
click at [134, 112] on input at bounding box center [135, 112] width 27 height 6
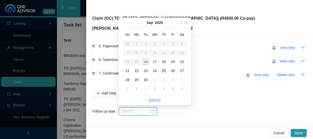
type input "[DATE]"
click at [161, 71] on div "25" at bounding box center [164, 71] width 6 height 6
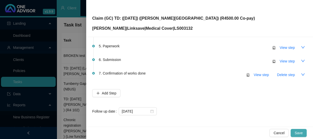
click at [297, 133] on span "Save" at bounding box center [298, 133] width 8 height 6
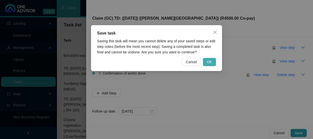
click at [212, 62] on button "OK" at bounding box center [209, 62] width 13 height 8
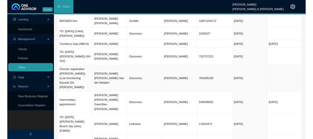
scroll to position [0, 0]
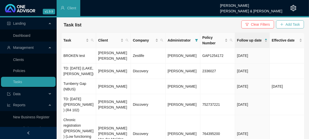
click at [287, 23] on span "Add Task" at bounding box center [293, 25] width 14 height 6
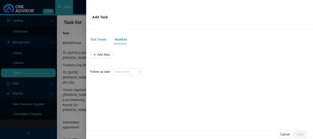
click at [102, 38] on div "Task Details" at bounding box center [98, 39] width 16 height 5
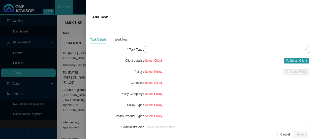
click at [169, 51] on span at bounding box center [227, 49] width 160 height 7
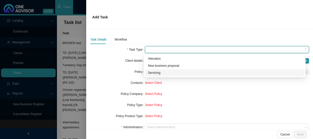
click at [161, 73] on div "Servicing" at bounding box center [224, 72] width 153 height 5
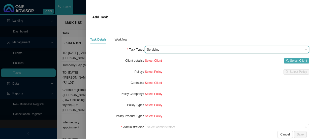
click at [290, 61] on span "Select Client" at bounding box center [298, 60] width 17 height 5
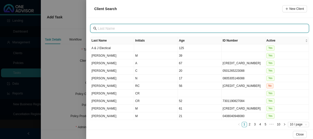
click at [112, 29] on input "text" at bounding box center [200, 29] width 204 height 6
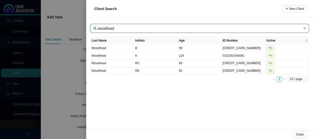
type input "woodhead"
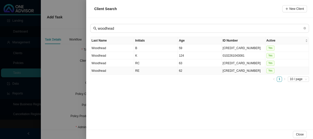
click at [121, 71] on td "Woodhead" at bounding box center [112, 71] width 44 height 8
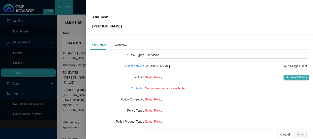
click at [289, 77] on span "Select Policy" at bounding box center [297, 77] width 17 height 5
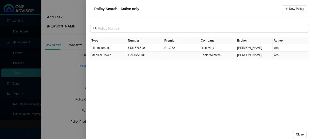
click at [136, 56] on td "GAP0275045" at bounding box center [145, 55] width 37 height 7
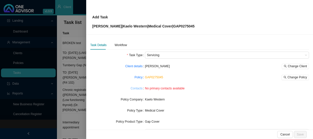
click at [136, 88] on link "Contacts" at bounding box center [136, 88] width 12 height 5
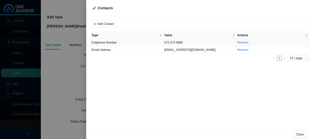
click at [129, 43] on td "Cellphone Number" at bounding box center [126, 42] width 73 height 7
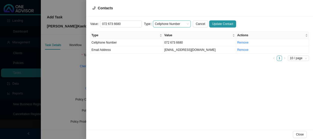
click at [180, 21] on span "Cellphone Number" at bounding box center [172, 24] width 34 height 7
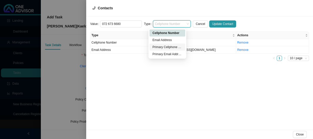
click at [174, 49] on div "Primary Cellphone Number" at bounding box center [167, 47] width 30 height 5
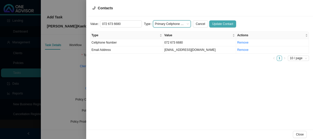
click at [215, 23] on span "Update Contact" at bounding box center [222, 23] width 21 height 5
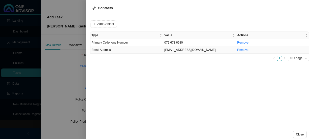
click at [114, 50] on td "Email Address" at bounding box center [126, 49] width 73 height 7
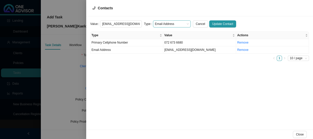
click at [175, 23] on span "Email Address" at bounding box center [172, 24] width 34 height 7
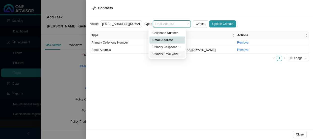
click at [163, 55] on div "Primary Email Address" at bounding box center [167, 54] width 30 height 5
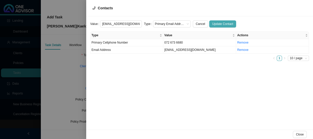
click at [216, 24] on span "Update Contact" at bounding box center [222, 23] width 21 height 5
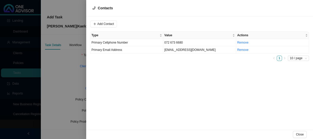
click at [69, 62] on div at bounding box center [156, 69] width 313 height 139
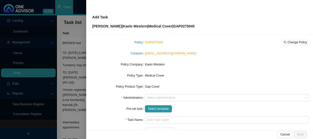
scroll to position [46, 0]
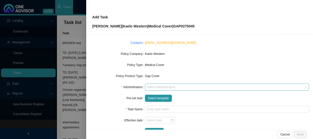
click at [167, 85] on div "Select administrators" at bounding box center [227, 87] width 164 height 7
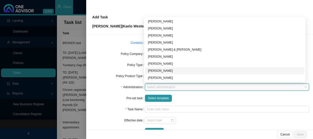
click at [166, 70] on div "[PERSON_NAME]" at bounding box center [224, 70] width 153 height 5
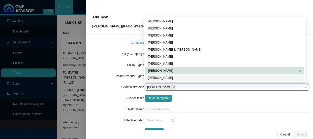
click at [196, 101] on div "Select template" at bounding box center [227, 98] width 164 height 7
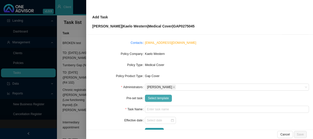
click at [154, 98] on span "Select template" at bounding box center [158, 98] width 21 height 5
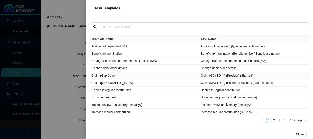
click at [116, 75] on td "Claim (Gap Cover)" at bounding box center [144, 75] width 109 height 7
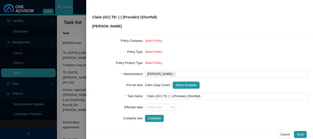
scroll to position [13, 0]
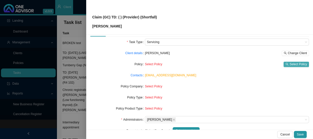
click at [292, 64] on span "Select Policy" at bounding box center [297, 64] width 17 height 5
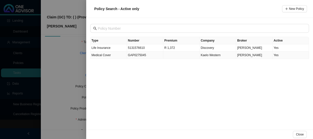
click at [135, 54] on td "GAP0275045" at bounding box center [145, 55] width 37 height 7
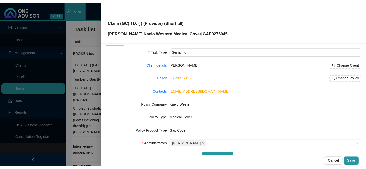
scroll to position [36, 0]
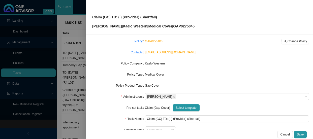
click at [191, 66] on div "Kaelo Western" at bounding box center [227, 63] width 164 height 7
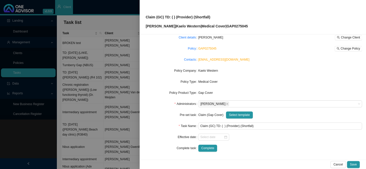
scroll to position [28, 0]
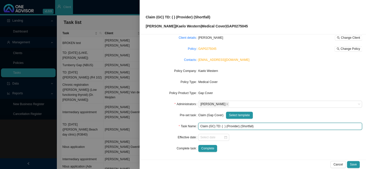
click at [235, 126] on input "Claim (GC) TD: ( ) (Provider) (Shortfall)" at bounding box center [280, 126] width 164 height 7
click at [253, 127] on input "Claim (GC) TD: ( ) ([PERSON_NAME]) (Shortfall)" at bounding box center [280, 126] width 164 height 7
click at [243, 125] on input "Claim (GC) TD: ( ) ([PERSON_NAME]) (R)" at bounding box center [280, 126] width 164 height 7
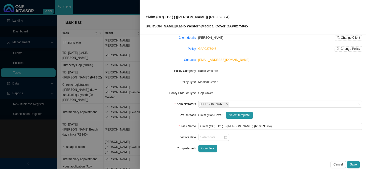
click at [241, 27] on p "[PERSON_NAME] | Kaelo Western | Medical Cover | GAP0275045" at bounding box center [197, 26] width 102 height 6
click at [281, 59] on div "[EMAIL_ADDRESS][DOMAIN_NAME]" at bounding box center [280, 59] width 164 height 5
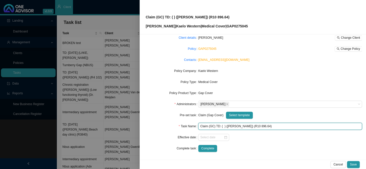
click at [221, 126] on input "Claim (GC) TD: ( ) ([PERSON_NAME]) (R10 896.64)" at bounding box center [280, 126] width 164 height 7
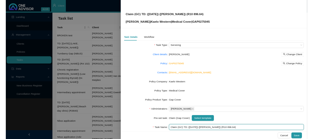
scroll to position [0, 0]
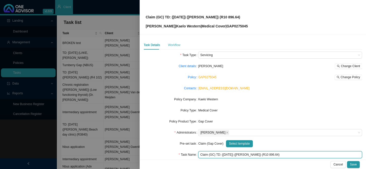
type input "Claim (GC) TD: ([DATE]) ([PERSON_NAME]) (R10 896.64)"
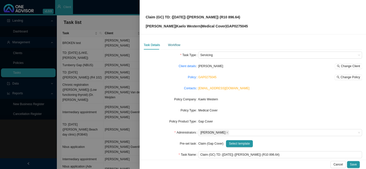
click at [174, 44] on div "Workflow" at bounding box center [174, 45] width 12 height 5
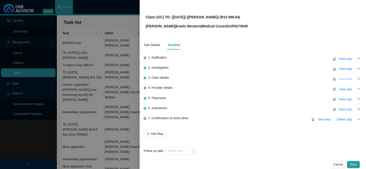
click at [340, 81] on span "View step" at bounding box center [345, 79] width 13 height 5
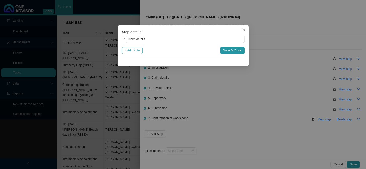
click at [132, 52] on span "+ Add Note" at bounding box center [132, 50] width 15 height 5
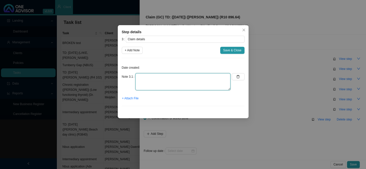
click at [170, 73] on textarea at bounding box center [182, 81] width 95 height 17
type textarea "c"
click at [185, 76] on textarea "Claimed: R16 167.54; Paid: R5 579.54; Shortfall: R" at bounding box center [182, 81] width 95 height 17
drag, startPoint x: 185, startPoint y: 76, endPoint x: 177, endPoint y: 77, distance: 7.6
click at [177, 77] on textarea "Claimed: R16 167.54; Paid: R5 579.54; Shortfall: R" at bounding box center [182, 81] width 95 height 17
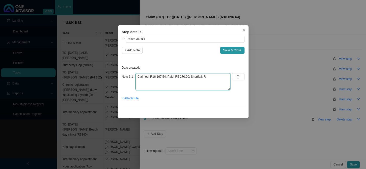
click at [210, 77] on textarea "Claimed: R16 167.54; Paid: R5 270.90; Shortfall: R" at bounding box center [182, 81] width 95 height 17
type textarea "Claimed: R16 167.54; Paid: R5 270.90; Shortfall: R10 896.64"
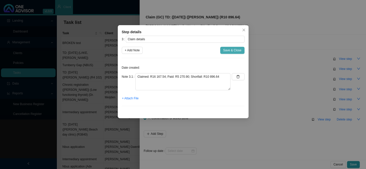
click at [235, 50] on span "Save & Close" at bounding box center [232, 50] width 18 height 5
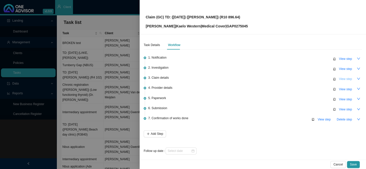
click at [342, 80] on span "View step" at bounding box center [345, 79] width 13 height 5
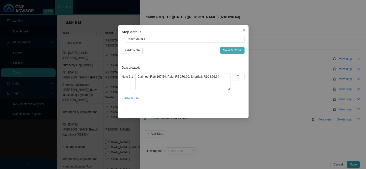
click at [227, 51] on span "Save & Close" at bounding box center [232, 50] width 18 height 5
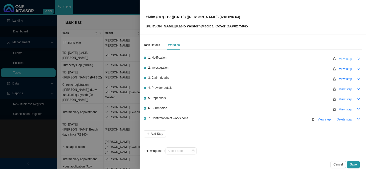
click at [341, 58] on span "View step" at bounding box center [345, 58] width 13 height 5
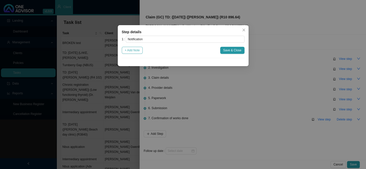
click at [131, 49] on span "+ Add Note" at bounding box center [132, 50] width 15 height 5
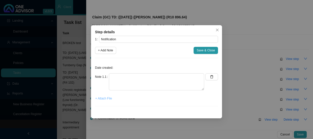
click at [99, 98] on span "+ Attach File" at bounding box center [103, 98] width 17 height 5
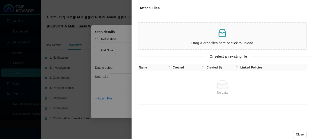
click at [115, 72] on div at bounding box center [156, 69] width 313 height 139
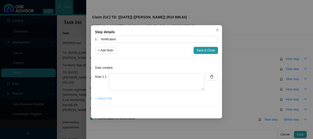
click at [103, 99] on span "+ Attach File" at bounding box center [103, 98] width 17 height 5
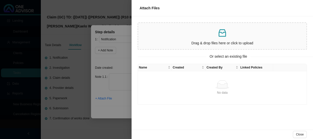
click at [118, 93] on div at bounding box center [156, 69] width 313 height 139
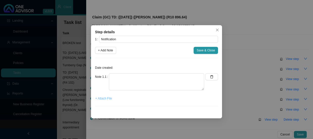
click at [103, 101] on span "+ Attach File" at bounding box center [103, 98] width 17 height 5
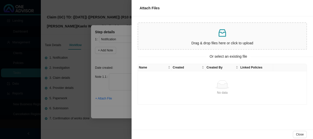
click at [179, 88] on div "No data" at bounding box center [222, 84] width 165 height 9
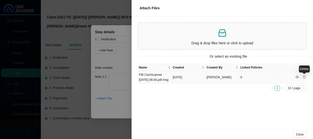
click at [304, 77] on icon "delete" at bounding box center [303, 77] width 3 height 3
click at [185, 106] on div "Name Created Created By Linked Policies FW CamScanner [DATE] 08.00.pdf.msg [DAT…" at bounding box center [221, 97] width 181 height 66
click at [158, 79] on td "FW CamScanner [DATE] 08.00.pdf.msg" at bounding box center [155, 77] width 34 height 12
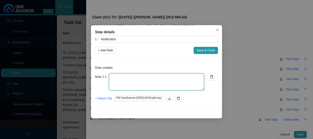
click at [131, 78] on textarea at bounding box center [156, 81] width 95 height 17
click at [123, 76] on textarea "Received a gap claim from Relee" at bounding box center [156, 81] width 95 height 17
click at [124, 76] on textarea "Received a gap claim from Relee" at bounding box center [156, 81] width 95 height 17
drag, startPoint x: 174, startPoint y: 77, endPoint x: 136, endPoint y: 76, distance: 38.0
click at [136, 76] on textarea "Received an email gap claim from [PERSON_NAME]" at bounding box center [156, 81] width 95 height 17
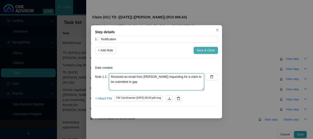
type textarea "Received an email from [PERSON_NAME] requesting for a claim to be submitted to …"
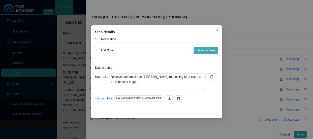
click at [206, 52] on span "Save & Close" at bounding box center [205, 50] width 18 height 5
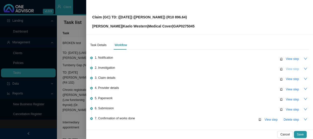
click at [285, 69] on span "View step" at bounding box center [291, 68] width 13 height 5
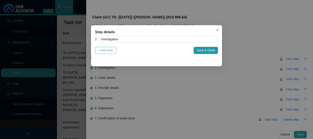
click at [108, 51] on span "+ Add Note" at bounding box center [105, 50] width 15 height 5
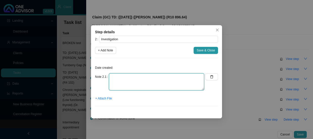
click at [118, 76] on textarea at bounding box center [156, 81] width 95 height 17
click at [140, 78] on textarea "ICD-10 Code: [MEDICAL_DATA]" at bounding box center [156, 81] width 95 height 17
type textarea "ICD-10 Code: [MEDICAL_DATA]; R19.4 (Not PMB)"
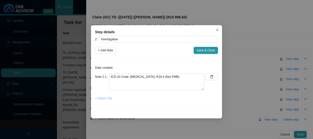
click at [110, 99] on span "+ Attach File" at bounding box center [103, 98] width 17 height 5
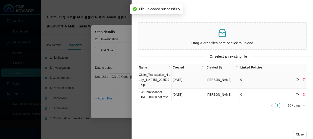
click at [161, 78] on td "Claim_Transaction_History_1142457_20250916.pdf" at bounding box center [155, 79] width 34 height 17
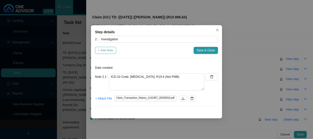
click at [111, 50] on span "+ Add Note" at bounding box center [105, 50] width 15 height 5
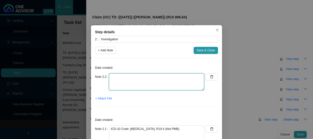
click at [128, 78] on textarea at bounding box center [156, 81] width 95 height 17
click at [161, 78] on textarea at bounding box center [156, 81] width 95 height 17
drag, startPoint x: 143, startPoint y: 76, endPoint x: 99, endPoint y: 73, distance: 44.1
click at [99, 73] on div "Note 2.2 aN [MEDICAL_DATA] WAS" at bounding box center [149, 81] width 109 height 17
drag, startPoint x: 150, startPoint y: 77, endPoint x: 113, endPoint y: 79, distance: 37.1
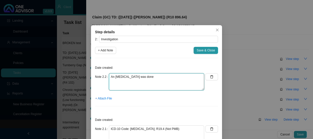
click at [113, 79] on textarea "An [MEDICAL_DATA] was done" at bounding box center [156, 81] width 95 height 17
type textarea "A"
type textarea "G"
click at [175, 77] on textarea "A gastroscopy and [MEDICAL_DATA] was done" at bounding box center [156, 81] width 95 height 17
type textarea "A gastroscopy and [MEDICAL_DATA] was done in rooms"
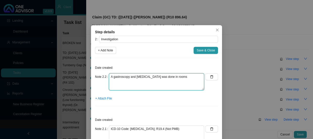
click at [188, 77] on textarea "A gastroscopy and [MEDICAL_DATA] was done in rooms" at bounding box center [156, 81] width 95 height 17
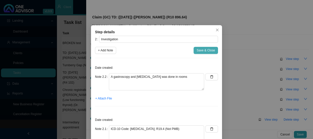
click at [211, 51] on span "Save & Close" at bounding box center [205, 50] width 18 height 5
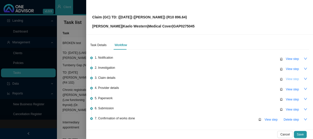
click at [287, 80] on span "View step" at bounding box center [291, 79] width 13 height 5
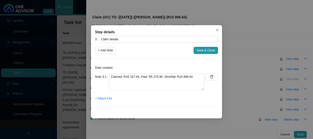
click at [287, 80] on div "Step details 3 Claim details + Add Note Save & Close Date created: Note 3.1 Cla…" at bounding box center [156, 69] width 313 height 139
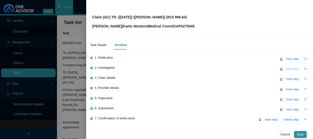
click at [289, 68] on span "View step" at bounding box center [291, 68] width 13 height 5
type input "Investigation"
type textarea "A gastroscopy and [MEDICAL_DATA] was done in rooms"
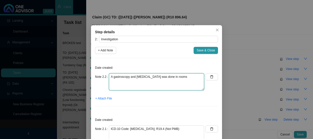
click at [183, 75] on textarea "A gastroscopy and [MEDICAL_DATA] was done in rooms" at bounding box center [156, 81] width 95 height 17
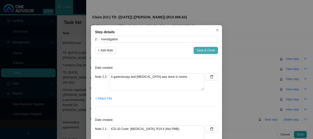
click at [201, 52] on span "Save & Close" at bounding box center [205, 50] width 18 height 5
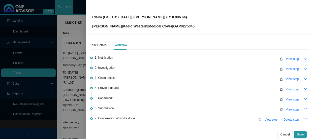
click at [292, 87] on span "View step" at bounding box center [291, 89] width 13 height 5
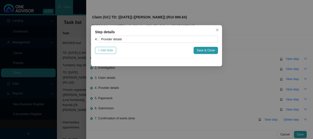
click at [111, 51] on span "+ Add Note" at bounding box center [105, 50] width 15 height 5
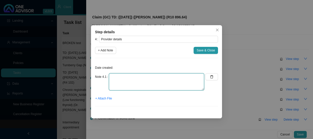
click at [129, 77] on textarea at bounding box center [156, 81] width 95 height 17
type textarea "D"
type textarea "p"
click at [145, 77] on textarea "Practice Number: Phone: Email Address:" at bounding box center [156, 81] width 95 height 17
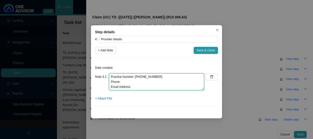
click at [132, 82] on textarea "Practice Number: [PHONE_NUMBER] Phone: Email Address:" at bounding box center [156, 81] width 95 height 17
click at [137, 87] on textarea "Practice Number: [PHONE_NUMBER] Phone: [PHONE_NUMBER]/ [PHONE_NUMBER] Email Add…" at bounding box center [156, 81] width 95 height 17
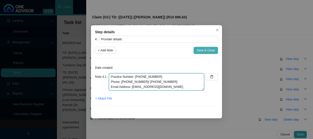
type textarea "Practice Number: [PHONE_NUMBER] Phone: [PHONE_NUMBER]/ [PHONE_NUMBER] Email Add…"
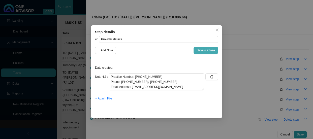
click at [209, 48] on span "Save & Close" at bounding box center [205, 50] width 18 height 5
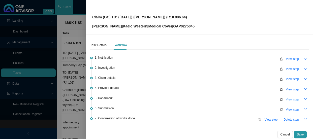
click at [293, 97] on span "View step" at bounding box center [291, 99] width 13 height 5
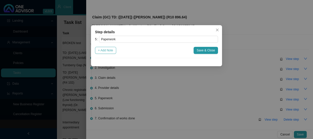
click at [110, 50] on span "+ Add Note" at bounding box center [105, 50] width 15 height 5
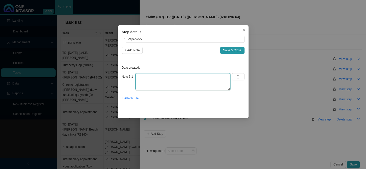
click at [173, 77] on textarea at bounding box center [182, 81] width 95 height 17
click at [152, 76] on textarea at bounding box center [182, 81] width 95 height 17
type textarea "Invoice and CTH"
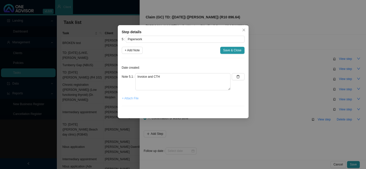
click at [133, 98] on span "+ Attach File" at bounding box center [130, 98] width 17 height 5
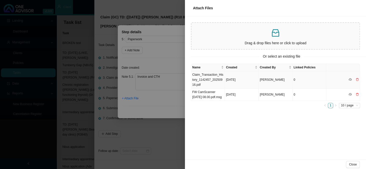
click at [210, 79] on td "Claim_Transaction_History_1142457_20250916.pdf" at bounding box center [208, 79] width 34 height 17
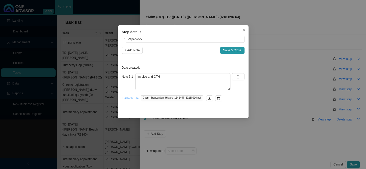
click at [133, 99] on span "+ Attach File" at bounding box center [130, 98] width 17 height 5
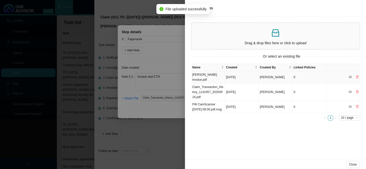
click at [205, 75] on td "[PERSON_NAME] Invoice.pdf" at bounding box center [208, 77] width 34 height 12
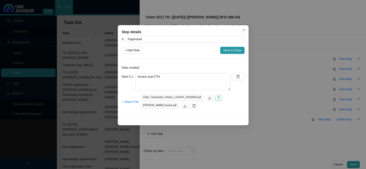
click at [217, 99] on icon "delete" at bounding box center [219, 98] width 4 height 4
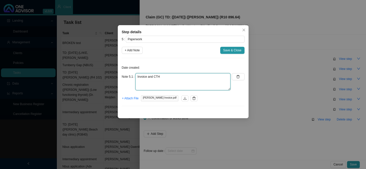
click at [161, 77] on textarea "Invoice and CTH" at bounding box center [182, 81] width 95 height 17
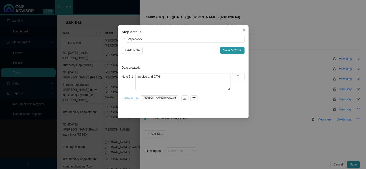
click at [133, 97] on span "+ Attach File" at bounding box center [130, 98] width 17 height 5
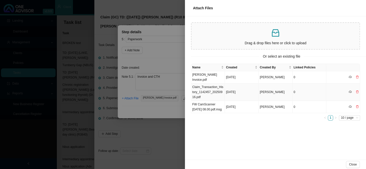
click at [202, 87] on td "Claim_Transaction_History_1142457_20250916.pdf" at bounding box center [208, 92] width 34 height 17
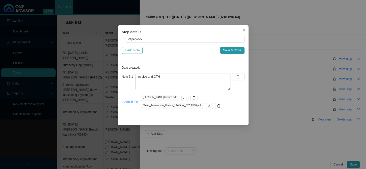
click at [139, 50] on span "+ Add Note" at bounding box center [132, 50] width 15 height 5
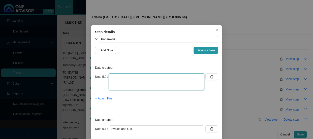
click at [125, 75] on textarea at bounding box center [156, 81] width 95 height 17
type textarea "Received claim form"
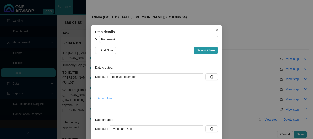
click at [103, 101] on button "+ Attach File" at bounding box center [103, 98] width 17 height 7
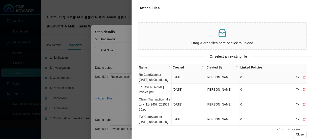
click at [157, 79] on td "Re CamScanner [DATE] 08.00.pdf.msg" at bounding box center [155, 77] width 34 height 12
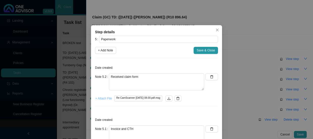
click at [106, 99] on span "+ Attach File" at bounding box center [103, 98] width 17 height 5
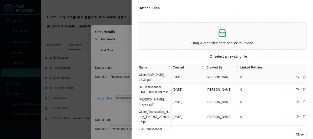
click at [152, 76] on td "Claim GAP [DATE] 13.33.pdf" at bounding box center [155, 77] width 34 height 12
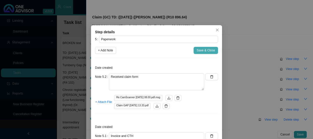
click at [204, 49] on span "Save & Close" at bounding box center [205, 50] width 18 height 5
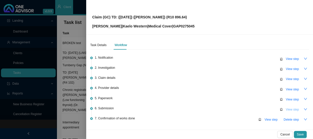
click at [285, 107] on span "View step" at bounding box center [291, 109] width 13 height 5
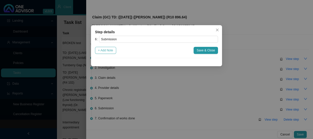
click at [107, 50] on span "+ Add Note" at bounding box center [105, 50] width 15 height 5
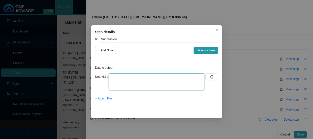
click at [127, 78] on textarea at bounding box center [156, 81] width 95 height 17
type textarea "Submitted claim"
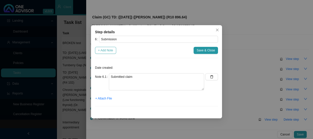
click at [108, 48] on span "+ Add Note" at bounding box center [105, 50] width 15 height 5
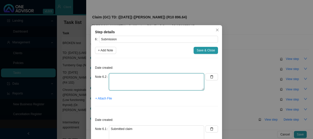
click at [123, 76] on textarea at bounding box center [156, 81] width 95 height 17
type textarea "Sent Relee feedback"
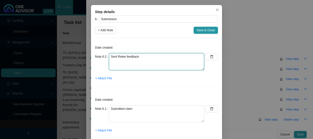
scroll to position [35, 0]
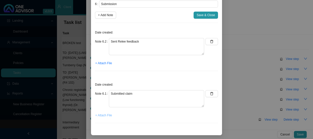
click at [106, 116] on span "+ Attach File" at bounding box center [103, 115] width 17 height 5
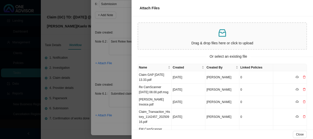
click at [102, 109] on div at bounding box center [156, 69] width 313 height 139
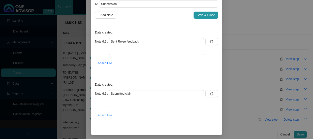
click at [103, 114] on span "+ Attach File" at bounding box center [103, 115] width 17 height 5
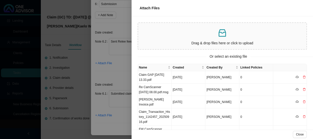
click at [123, 115] on div at bounding box center [156, 69] width 313 height 139
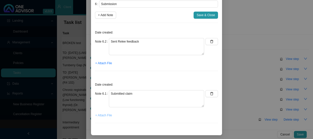
click at [103, 114] on span "+ Attach File" at bounding box center [103, 115] width 17 height 5
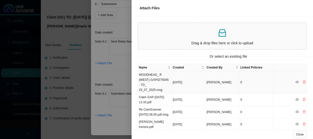
click at [149, 77] on td "WOODHEAD_ R (WEST) GAP0275045 - TD_ 23_07_2025.msg" at bounding box center [155, 82] width 34 height 22
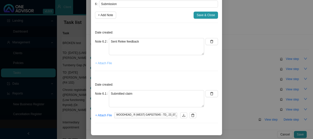
click at [103, 63] on span "+ Attach File" at bounding box center [103, 63] width 17 height 5
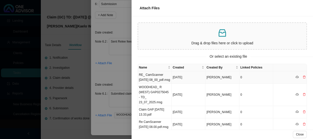
click at [158, 76] on td "RE_ CamScanner [DATE] 08_00_pdf.msg" at bounding box center [155, 77] width 34 height 12
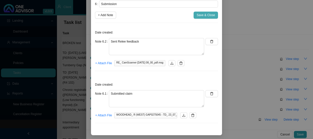
click at [200, 15] on span "Save & Close" at bounding box center [205, 15] width 18 height 5
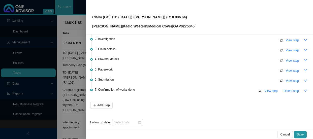
scroll to position [32, 0]
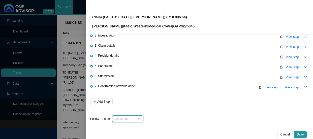
click at [128, 117] on input at bounding box center [125, 118] width 23 height 5
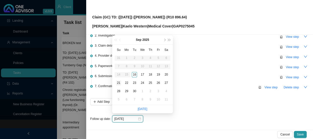
type input "[DATE]"
click at [152, 84] on div "25" at bounding box center [150, 82] width 5 height 5
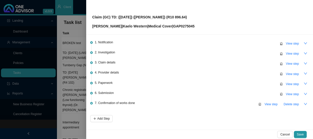
scroll to position [0, 0]
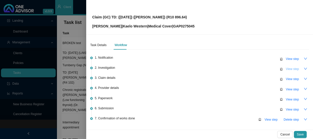
click at [293, 71] on button "View step" at bounding box center [291, 68] width 19 height 7
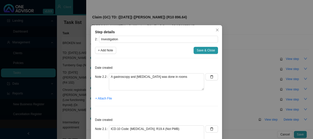
scroll to position [35, 0]
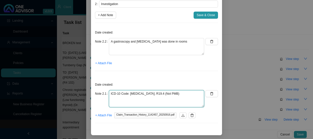
drag, startPoint x: 170, startPoint y: 93, endPoint x: 106, endPoint y: 92, distance: 63.9
click at [106, 92] on div "Note 2.1 ICD-10 Code: [MEDICAL_DATA]; R19.4 (Not PMB)" at bounding box center [149, 98] width 109 height 17
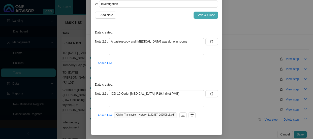
click at [204, 15] on span "Save & Close" at bounding box center [205, 15] width 18 height 5
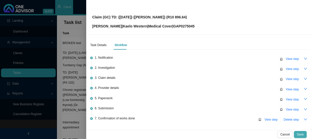
click at [299, 136] on span "Save" at bounding box center [300, 134] width 7 height 5
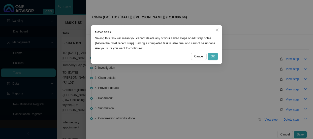
click at [212, 56] on span "OK" at bounding box center [212, 56] width 4 height 5
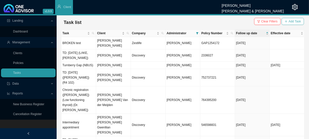
click at [291, 22] on span "Add Task" at bounding box center [295, 21] width 12 height 5
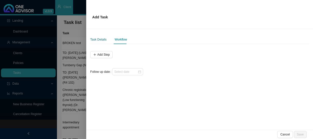
click at [103, 40] on div "Task Details" at bounding box center [98, 39] width 16 height 5
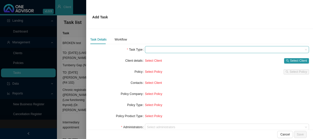
click at [160, 52] on span at bounding box center [227, 49] width 160 height 7
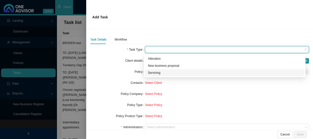
click at [151, 75] on div "Servicing" at bounding box center [224, 72] width 153 height 5
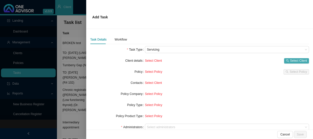
click at [290, 59] on span "Select Client" at bounding box center [298, 60] width 17 height 5
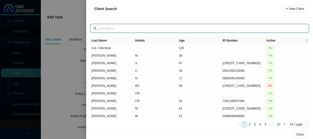
click at [104, 26] on input "text" at bounding box center [200, 29] width 204 height 6
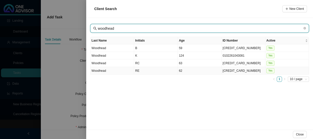
type input "woodhead"
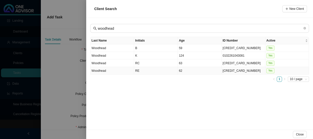
click at [102, 70] on td "Woodhead" at bounding box center [112, 71] width 44 height 8
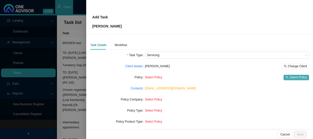
click at [293, 76] on span "Select Policy" at bounding box center [297, 77] width 17 height 5
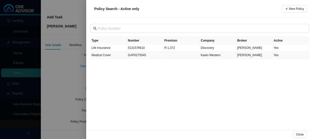
click at [135, 55] on td "GAP0275045" at bounding box center [145, 55] width 37 height 7
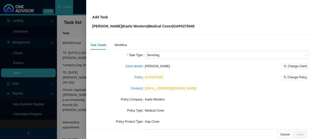
click at [204, 99] on div "Kaelo Western" at bounding box center [227, 99] width 164 height 5
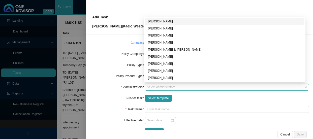
click at [160, 88] on div at bounding box center [224, 87] width 157 height 4
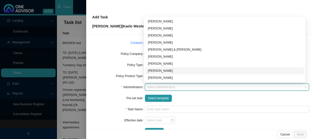
click at [156, 70] on div "[PERSON_NAME]" at bounding box center [224, 70] width 153 height 5
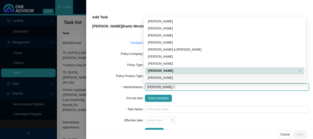
click at [197, 101] on div "Select template" at bounding box center [227, 98] width 164 height 7
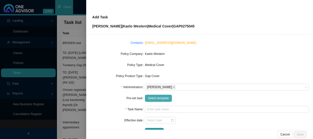
click at [155, 98] on span "Select template" at bounding box center [158, 98] width 21 height 5
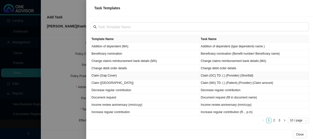
click at [108, 75] on td "Claim (Gap Cover)" at bounding box center [144, 75] width 109 height 7
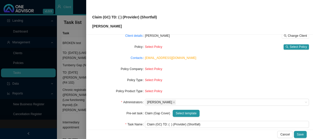
scroll to position [23, 0]
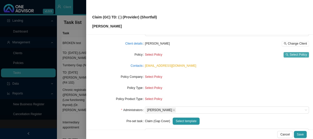
click at [290, 54] on span "Select Policy" at bounding box center [297, 54] width 17 height 5
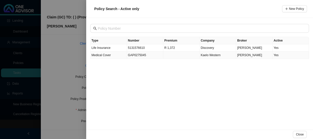
click at [119, 55] on td "Medical Cover" at bounding box center [108, 55] width 37 height 7
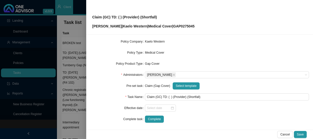
scroll to position [59, 0]
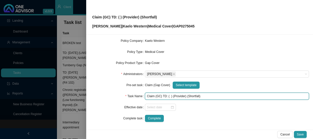
click at [168, 96] on input "Claim (GC) TD: ( ) (Provider) (Shortfall)" at bounding box center [227, 96] width 164 height 7
click at [196, 95] on input "Claim (GC) TD: ([DATE]) (Provider) (Shortfall)" at bounding box center [227, 96] width 164 height 7
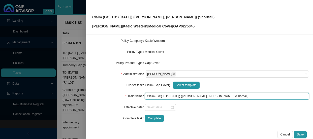
click at [224, 96] on input "Claim (GC) TD: ([DATE]) ([PERSON_NAME], [PERSON_NAME]) (Shortfall)" at bounding box center [227, 96] width 164 height 7
click at [224, 97] on input "Claim (GC) TD: ([DATE]) ([PERSON_NAME], [PERSON_NAME]) (Shortfall)" at bounding box center [227, 96] width 164 height 7
click at [216, 96] on input "Claim (GC) TD: ([DATE]) ([PERSON_NAME], [PERSON_NAME]) (R3306.20)" at bounding box center [227, 96] width 164 height 7
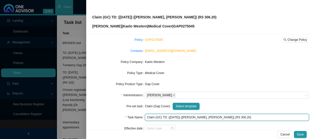
scroll to position [0, 0]
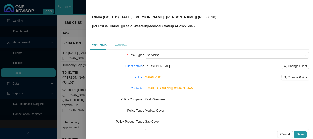
type input "Claim (GC) TD: ([DATE]) ([PERSON_NAME], [PERSON_NAME]) (R3 306.20)"
click at [120, 45] on div "Workflow" at bounding box center [121, 45] width 12 height 5
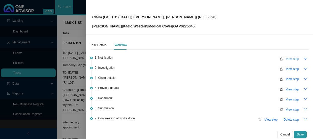
click at [291, 58] on span "View step" at bounding box center [291, 58] width 13 height 5
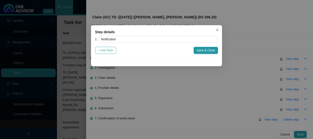
click at [102, 51] on span "+ Add Note" at bounding box center [105, 50] width 15 height 5
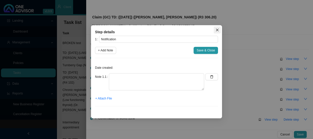
click at [215, 29] on span "Close" at bounding box center [216, 30] width 7 height 4
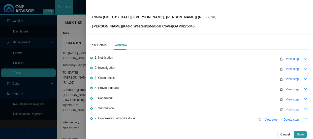
click at [289, 109] on span "View step" at bounding box center [291, 109] width 13 height 5
type input "Submission"
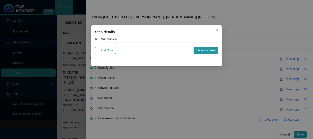
click at [103, 50] on span "+ Add Note" at bounding box center [105, 50] width 15 height 5
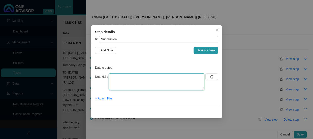
click at [126, 79] on textarea at bounding box center [156, 81] width 95 height 17
type textarea "Submitted claim"
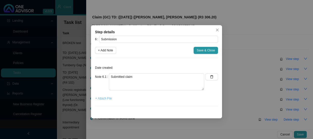
click at [106, 99] on span "+ Attach File" at bounding box center [103, 98] width 17 height 5
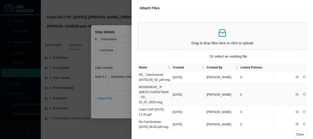
click at [156, 94] on td "WOODHEAD_ R (WEST) GAP0275045 - TD_ 23_07_2025.msg" at bounding box center [155, 95] width 34 height 22
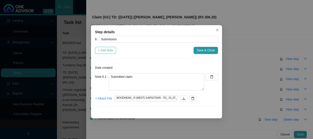
click at [103, 50] on span "+ Add Note" at bounding box center [105, 50] width 15 height 5
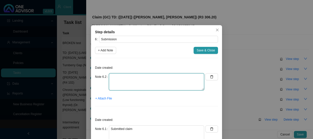
click at [115, 79] on textarea at bounding box center [156, 81] width 95 height 17
type textarea "Sent Relee feedback on the gap submission"
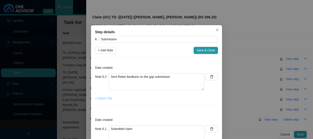
click at [103, 98] on span "+ Attach File" at bounding box center [103, 98] width 17 height 5
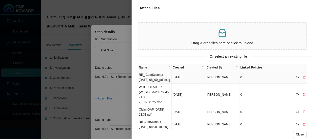
click at [160, 79] on td "RE_ CamScanner [DATE] 08_00_pdf.msg" at bounding box center [155, 77] width 34 height 12
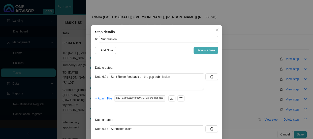
click at [200, 50] on span "Save & Close" at bounding box center [205, 50] width 18 height 5
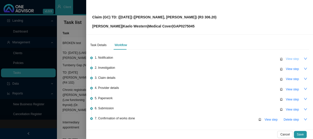
click at [287, 57] on span "View step" at bounding box center [291, 58] width 13 height 5
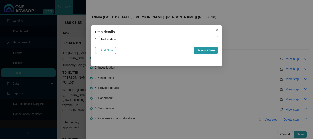
click at [107, 49] on span "+ Add Note" at bounding box center [105, 50] width 15 height 5
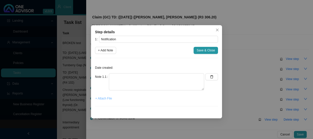
click at [102, 97] on span "+ Attach File" at bounding box center [103, 98] width 17 height 5
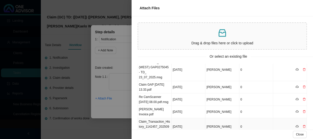
scroll to position [48, 0]
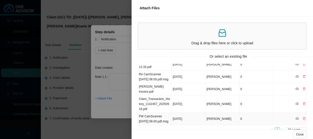
click at [153, 113] on td "FW CamScanner [DATE] 08.00.pdf.msg" at bounding box center [155, 119] width 34 height 12
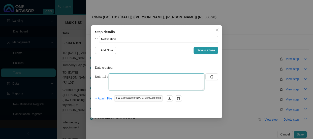
click at [126, 78] on textarea at bounding box center [156, 81] width 95 height 17
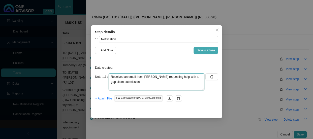
type textarea "Received an email from [PERSON_NAME] requesting help with a gap claim submission"
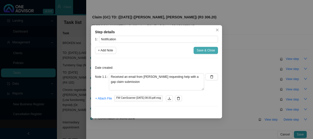
click at [201, 49] on span "Save & Close" at bounding box center [205, 50] width 18 height 5
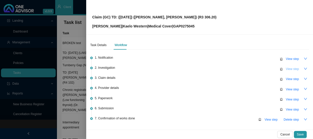
click at [291, 69] on span "View step" at bounding box center [291, 68] width 13 height 5
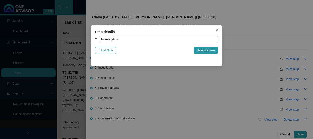
click at [111, 49] on span "+ Add Note" at bounding box center [105, 50] width 15 height 5
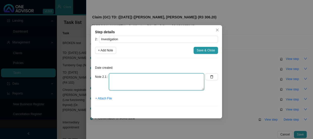
click at [116, 76] on textarea at bounding box center [156, 81] width 95 height 17
click at [136, 77] on textarea "ICD-10 code:" at bounding box center [156, 81] width 95 height 17
type textarea "ICD-10 code: [MEDICAL_DATA] (not PMB)"
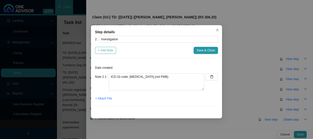
click at [111, 51] on span "+ Add Note" at bounding box center [105, 50] width 15 height 5
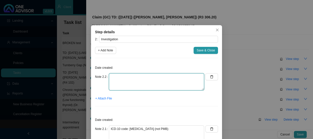
click at [124, 78] on textarea at bounding box center [156, 81] width 95 height 17
type textarea "r"
click at [131, 77] on textarea "[PERSON_NAME] had a gasttroscopy and [MEDICAL_DATA] done" at bounding box center [156, 81] width 95 height 17
click at [180, 77] on textarea "[PERSON_NAME] had a gastroscopy and [MEDICAL_DATA] done" at bounding box center [156, 81] width 95 height 17
click at [191, 78] on textarea "[PERSON_NAME] had a gastroscopy and [MEDICAL_DATA] done in rooms." at bounding box center [156, 81] width 95 height 17
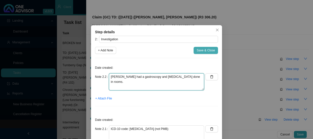
type textarea "[PERSON_NAME] had a gastroscopy and [MEDICAL_DATA] done in rooms."
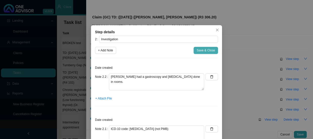
click at [203, 50] on span "Save & Close" at bounding box center [205, 50] width 18 height 5
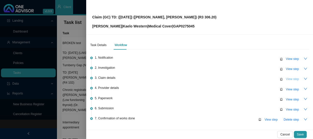
click at [288, 79] on span "View step" at bounding box center [291, 79] width 13 height 5
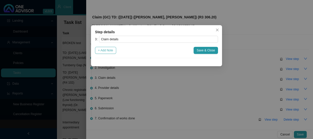
click at [112, 51] on span "+ Add Note" at bounding box center [105, 50] width 15 height 5
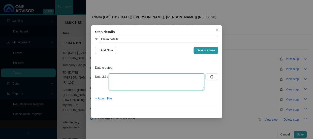
click at [121, 76] on textarea at bounding box center [156, 81] width 95 height 17
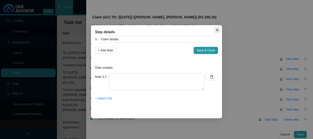
click at [213, 29] on span "Close" at bounding box center [216, 30] width 7 height 4
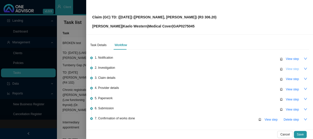
click at [289, 69] on span "View step" at bounding box center [291, 68] width 13 height 5
type input "Investigation"
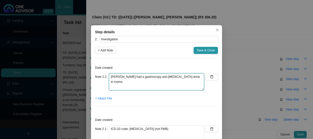
click at [190, 78] on textarea "[PERSON_NAME] had a gastroscopy and [MEDICAL_DATA] done in rooms." at bounding box center [156, 81] width 95 height 17
drag, startPoint x: 146, startPoint y: 83, endPoint x: 186, endPoint y: 77, distance: 40.8
click at [186, 77] on textarea "[PERSON_NAME] had a gastroscopy and [MEDICAL_DATA] done in rooms. Nothing serio…" at bounding box center [156, 81] width 95 height 17
type textarea "[PERSON_NAME] had a gastroscopy and [MEDICAL_DATA] done in rooms."
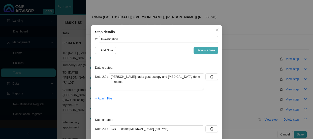
click at [196, 50] on span "Save & Close" at bounding box center [205, 50] width 18 height 5
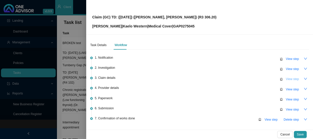
click at [285, 77] on span "View step" at bounding box center [291, 79] width 13 height 5
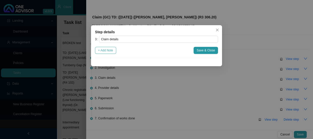
click at [103, 49] on span "+ Add Note" at bounding box center [105, 50] width 15 height 5
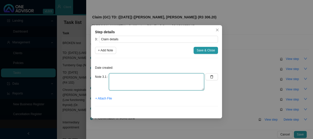
click at [127, 78] on textarea at bounding box center [156, 81] width 95 height 17
click at [122, 76] on textarea "Claimed: ; Paid: R" at bounding box center [156, 81] width 95 height 17
click at [153, 76] on textarea "Claimed: R5004.00 ; Paid: R" at bounding box center [156, 81] width 95 height 17
click at [126, 76] on textarea "Claimed: R5004.00 ; Paid: R1 67" at bounding box center [156, 81] width 95 height 17
click at [158, 77] on textarea "Claimed: R5 004.00 ; Paid: R1 67" at bounding box center [156, 81] width 95 height 17
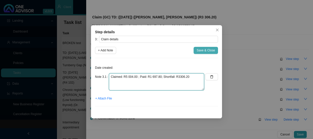
type textarea "Claimed: R5 004.00 ; Paid: R1 697.80; Shortfall: R3306.20"
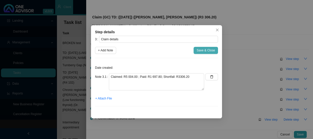
click at [204, 50] on span "Save & Close" at bounding box center [205, 50] width 18 height 5
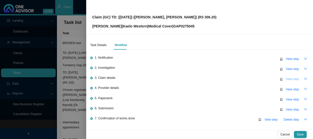
click at [285, 77] on span "View step" at bounding box center [291, 79] width 13 height 5
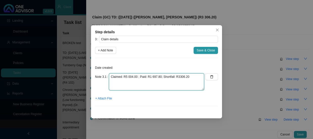
click at [176, 76] on textarea "Claimed: R5 004.00 ; Paid: R1 697.80; Shortfall: R3306.20" at bounding box center [156, 81] width 95 height 17
type textarea "Claimed: R5 004.00 ; Paid: R1 697.80; Shortfall: R3 306.20"
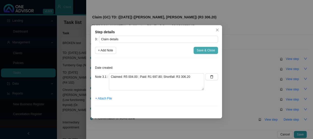
click at [206, 49] on span "Save & Close" at bounding box center [205, 50] width 18 height 5
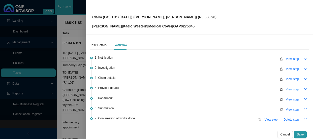
click at [285, 88] on span "View step" at bounding box center [291, 89] width 13 height 5
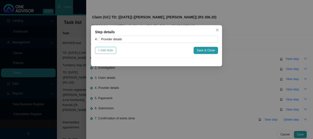
click at [115, 50] on button "+ Add Note" at bounding box center [105, 50] width 21 height 7
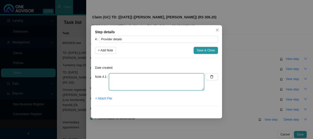
click at [122, 76] on textarea at bounding box center [156, 81] width 95 height 17
type textarea "p"
click at [136, 77] on textarea "Practice Number: Phone: Email Address:" at bounding box center [156, 81] width 95 height 17
click at [131, 80] on textarea "Practice Number: [PHONE_NUMBER] Phone: Email Address:" at bounding box center [156, 81] width 95 height 17
click at [133, 85] on textarea "Practice Number: [PHONE_NUMBER] Phone: [PHONE_NUMBER] Email Address:" at bounding box center [156, 81] width 95 height 17
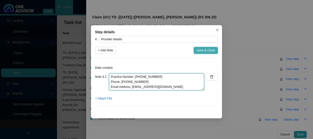
type textarea "Practice Number: [PHONE_NUMBER] Phone: [PHONE_NUMBER] Email Address: [EMAIL_ADD…"
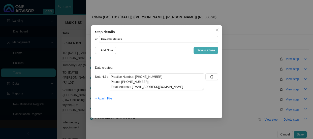
click at [200, 50] on span "Save & Close" at bounding box center [205, 50] width 18 height 5
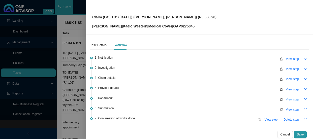
click at [292, 101] on span "View step" at bounding box center [291, 99] width 13 height 5
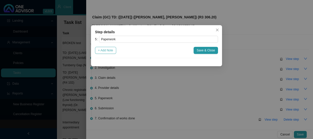
click at [110, 52] on span "+ Add Note" at bounding box center [105, 50] width 15 height 5
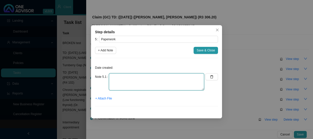
click at [125, 75] on textarea at bounding box center [156, 81] width 95 height 17
type textarea "[PERSON_NAME], [PERSON_NAME] Invoice"
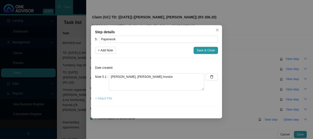
click at [104, 100] on span "+ Attach File" at bounding box center [103, 98] width 17 height 5
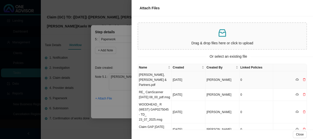
click at [150, 78] on td "[PERSON_NAME], [PERSON_NAME] & Partners.pdf" at bounding box center [155, 79] width 34 height 17
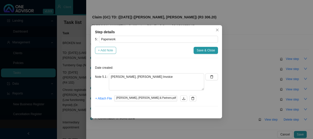
click at [108, 50] on span "+ Add Note" at bounding box center [105, 50] width 15 height 5
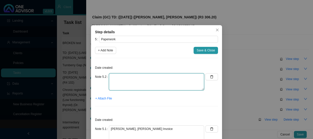
click at [120, 80] on textarea at bounding box center [156, 81] width 95 height 17
type textarea "CTH"
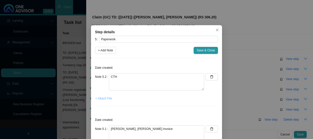
click at [101, 98] on span "+ Attach File" at bounding box center [103, 98] width 17 height 5
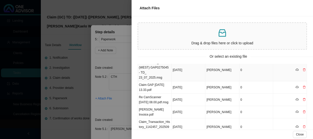
scroll to position [46, 0]
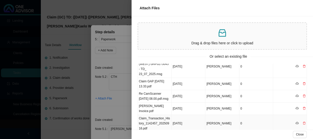
click at [159, 115] on td "Claim_Transaction_History_1142457_20250916.pdf" at bounding box center [155, 123] width 34 height 17
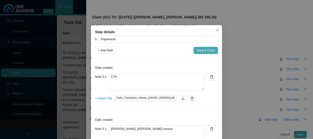
click at [201, 49] on span "Save & Close" at bounding box center [205, 50] width 18 height 5
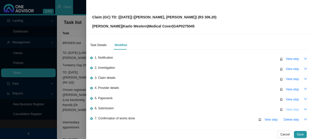
click at [285, 109] on span "View step" at bounding box center [291, 109] width 13 height 5
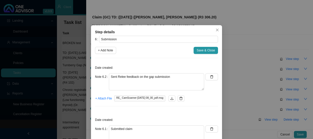
click at [234, 96] on div "Step details 6 Submission + Add Note Save & Close Date created: Note 6.2 Sent R…" at bounding box center [156, 69] width 313 height 139
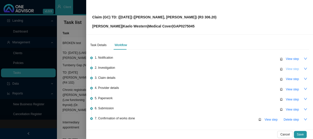
click at [290, 69] on span "View step" at bounding box center [291, 68] width 13 height 5
type input "Investigation"
type textarea "[PERSON_NAME] had a gastroscopy and [MEDICAL_DATA] done in rooms."
type textarea "ICD-10 code: [MEDICAL_DATA] (not PMB)"
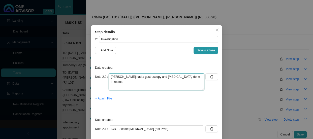
click at [193, 77] on textarea "[PERSON_NAME] had a gastroscopy and [MEDICAL_DATA] done in rooms." at bounding box center [156, 81] width 95 height 17
type textarea "[PERSON_NAME] had a gastroscopy and [MEDICAL_DATA] done in rooms. Procedure did…"
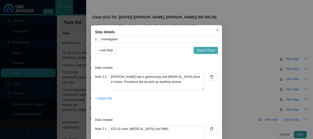
click at [205, 52] on span "Save & Close" at bounding box center [205, 50] width 18 height 5
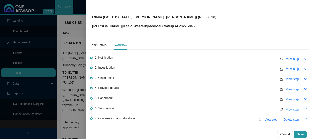
click at [285, 108] on span "View step" at bounding box center [291, 109] width 13 height 5
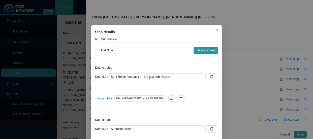
click at [284, 108] on div "Step details 6 Submission + Add Note Save & Close Date created: Note 6.2 Sent R…" at bounding box center [156, 69] width 313 height 139
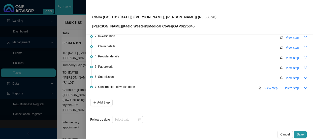
scroll to position [32, 0]
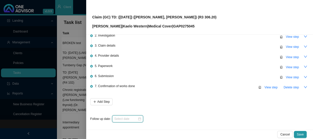
click at [129, 118] on input at bounding box center [125, 118] width 23 height 5
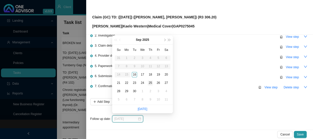
type input "[DATE]"
click at [149, 83] on div "25" at bounding box center [150, 82] width 5 height 5
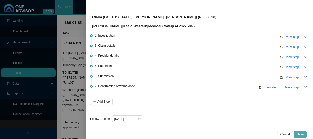
click at [301, 134] on span "Save" at bounding box center [300, 134] width 7 height 5
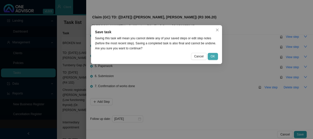
click at [216, 56] on button "OK" at bounding box center [212, 56] width 10 height 7
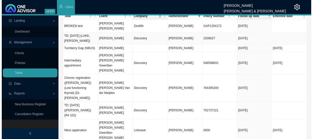
scroll to position [0, 0]
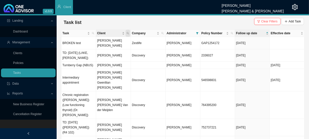
click at [129, 33] on span "Client" at bounding box center [128, 33] width 5 height 7
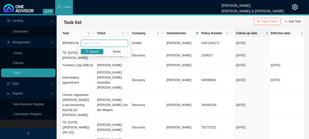
click at [105, 44] on input "text" at bounding box center [104, 43] width 47 height 7
type input "woodhead"
click at [98, 50] on span "Search" at bounding box center [94, 51] width 10 height 5
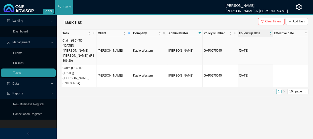
click at [140, 44] on td "Kaelo Western" at bounding box center [149, 50] width 35 height 27
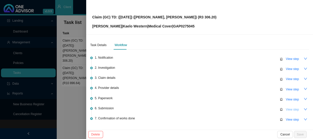
click at [290, 109] on span "View step" at bounding box center [291, 109] width 13 height 5
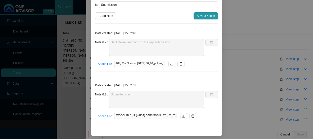
scroll to position [35, 0]
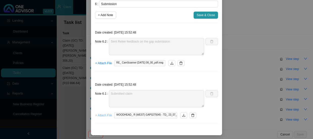
click at [99, 115] on span "+ Attach File" at bounding box center [103, 115] width 17 height 5
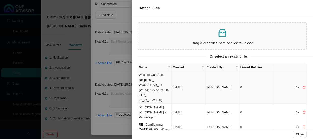
click at [154, 79] on td "Western Gap Auto Response_ WOODHEAD_ R (WEST) GAP0275045 - TD_ 23_07_2025.msg" at bounding box center [155, 87] width 34 height 32
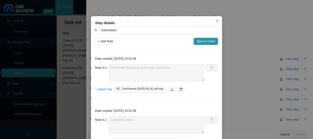
scroll to position [0, 0]
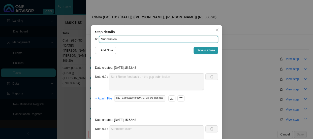
click at [132, 41] on input "Submission" at bounding box center [158, 39] width 119 height 7
click at [141, 38] on input "Submission (REF:" at bounding box center [158, 39] width 119 height 7
paste input "10932984"
drag, startPoint x: 141, startPoint y: 38, endPoint x: 114, endPoint y: 38, distance: 26.7
click at [114, 38] on input "Submission (REF: 10932984)" at bounding box center [158, 39] width 119 height 7
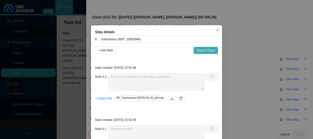
click at [199, 50] on span "Save & Close" at bounding box center [205, 50] width 18 height 5
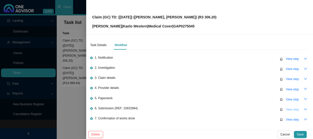
click at [291, 110] on span "View step" at bounding box center [291, 109] width 13 height 5
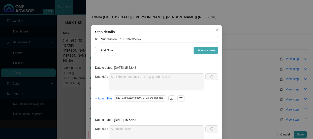
click at [202, 50] on span "Save & Close" at bounding box center [205, 50] width 18 height 5
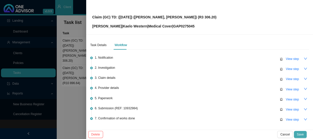
click at [300, 135] on span "Save" at bounding box center [300, 134] width 7 height 5
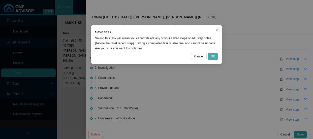
click at [215, 56] on button "OK" at bounding box center [212, 56] width 10 height 7
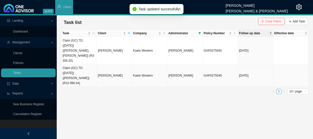
click at [116, 64] on td "[PERSON_NAME]" at bounding box center [114, 75] width 35 height 22
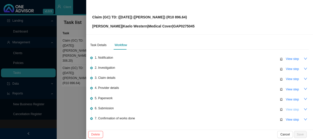
click at [286, 110] on span "View step" at bounding box center [291, 109] width 13 height 5
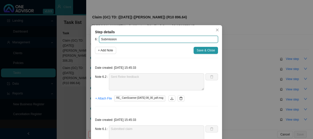
click at [144, 40] on input "Submission" at bounding box center [158, 39] width 119 height 7
paste input "(REF: 10932984)"
click at [116, 40] on input "Submission (REF: 10932984)" at bounding box center [158, 39] width 119 height 7
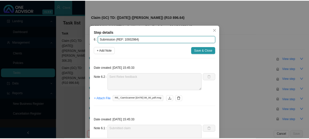
scroll to position [35, 0]
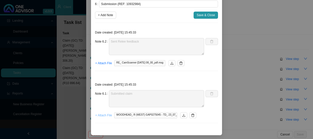
click at [100, 115] on span "+ Attach File" at bounding box center [103, 115] width 17 height 5
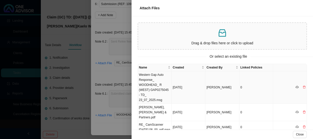
click at [157, 81] on td "Western Gap Auto Response_ WOODHEAD_ R (WEST) GAP0275045 - TD_ 23_07_2025.msg" at bounding box center [155, 87] width 34 height 32
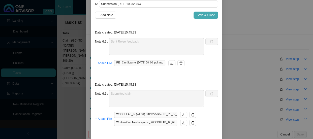
click at [199, 13] on span "Save & Close" at bounding box center [205, 15] width 18 height 5
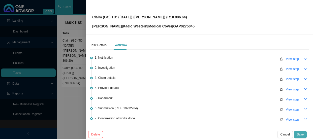
click at [301, 134] on span "Save" at bounding box center [300, 134] width 7 height 5
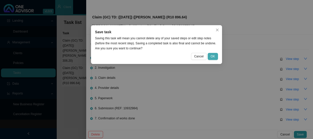
click at [214, 56] on span "OK" at bounding box center [212, 56] width 4 height 5
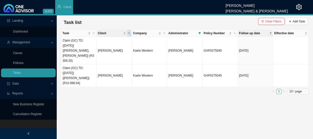
click at [128, 34] on icon "search" at bounding box center [129, 33] width 3 height 3
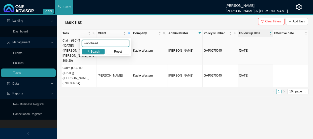
drag, startPoint x: 106, startPoint y: 45, endPoint x: 76, endPoint y: 43, distance: 29.8
click at [76, 43] on body "v1.9.9 [PERSON_NAME] [PERSON_NAME] & [PERSON_NAME] Client Landing Dashboard Man…" at bounding box center [156, 69] width 313 height 139
click at [139, 80] on div "Task Client Company Administrator Policy Number Follow up date Effective date C…" at bounding box center [184, 62] width 247 height 67
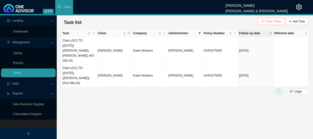
click at [271, 21] on span "Clear Filters" at bounding box center [273, 21] width 16 height 5
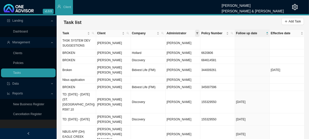
click at [198, 31] on span at bounding box center [197, 33] width 5 height 7
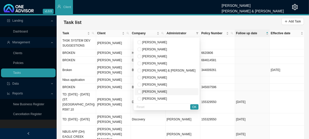
click at [166, 91] on span "[PERSON_NAME]" at bounding box center [154, 92] width 26 height 4
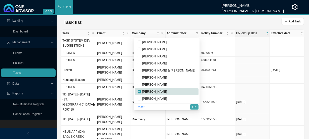
click at [197, 107] on button "OK" at bounding box center [194, 106] width 8 height 5
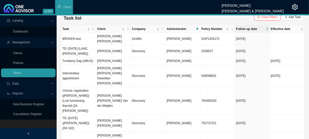
scroll to position [0, 0]
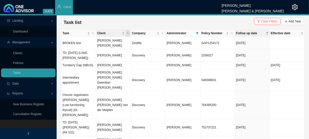
click at [128, 34] on icon "search" at bounding box center [128, 33] width 3 height 3
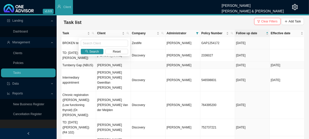
click at [155, 62] on td at bounding box center [148, 65] width 35 height 7
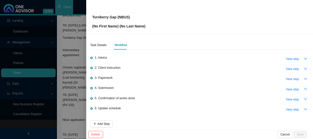
scroll to position [35, 0]
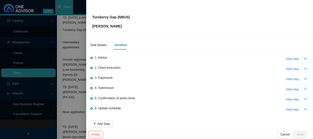
click at [58, 48] on div at bounding box center [156, 69] width 313 height 139
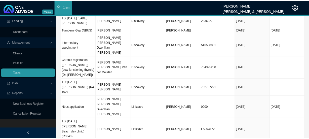
scroll to position [25, 0]
